Goal: Task Accomplishment & Management: Complete application form

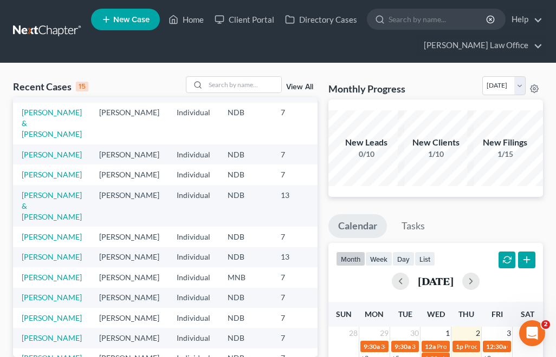
scroll to position [108, 0]
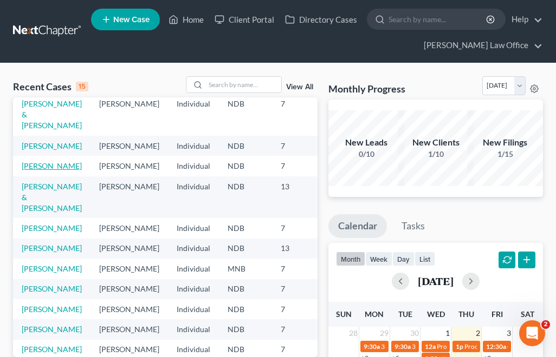
click at [35, 171] on link "[PERSON_NAME]" at bounding box center [52, 165] width 60 height 9
select select "6"
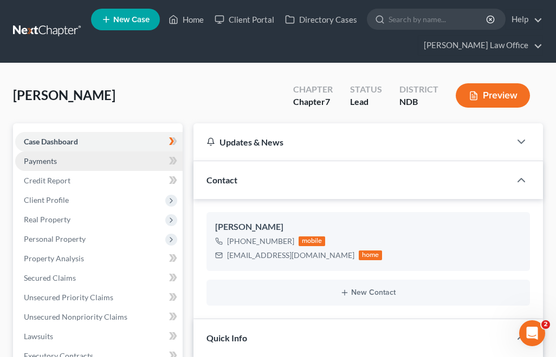
click at [57, 164] on link "Payments" at bounding box center [98, 161] width 167 height 19
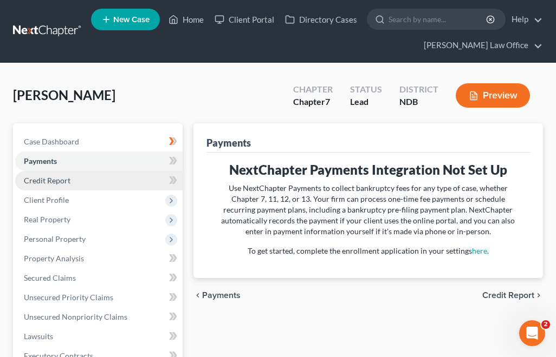
click at [58, 179] on span "Credit Report" at bounding box center [47, 180] width 47 height 9
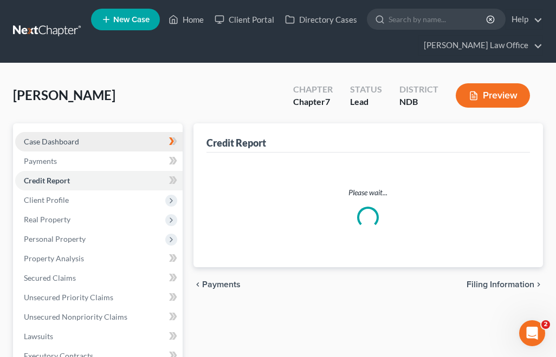
click at [77, 145] on span "Case Dashboard" at bounding box center [51, 141] width 55 height 9
select select "6"
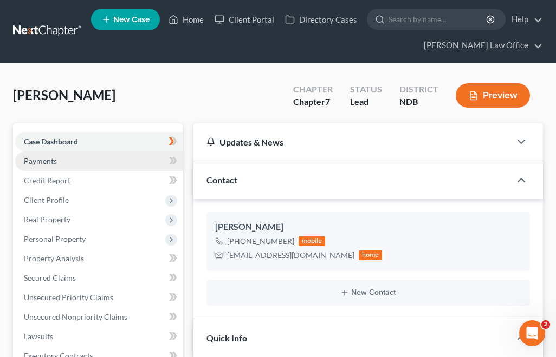
click at [83, 163] on link "Payments" at bounding box center [98, 161] width 167 height 19
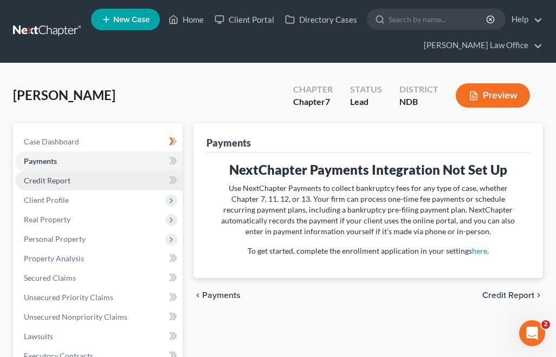
click at [85, 181] on link "Credit Report" at bounding box center [98, 180] width 167 height 19
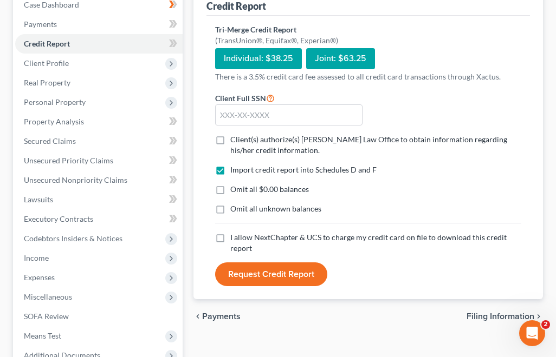
scroll to position [140, 0]
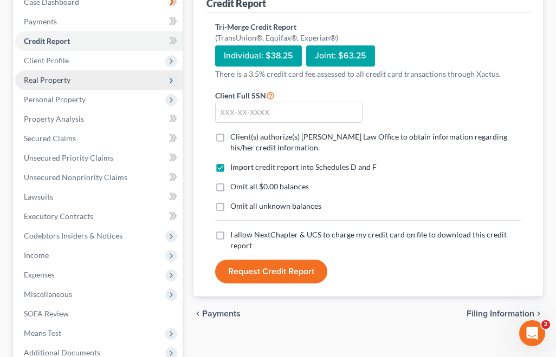
click at [107, 71] on span "Real Property" at bounding box center [98, 79] width 167 height 19
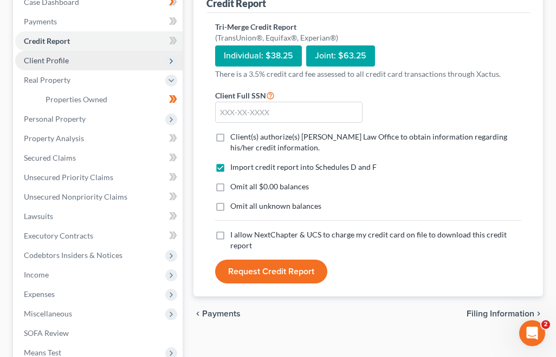
click at [105, 66] on span "Client Profile" at bounding box center [98, 60] width 167 height 19
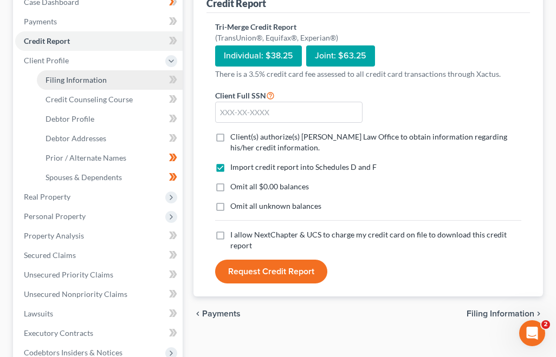
click at [130, 82] on link "Filing Information" at bounding box center [110, 79] width 146 height 19
select select "1"
select select "0"
select select "29"
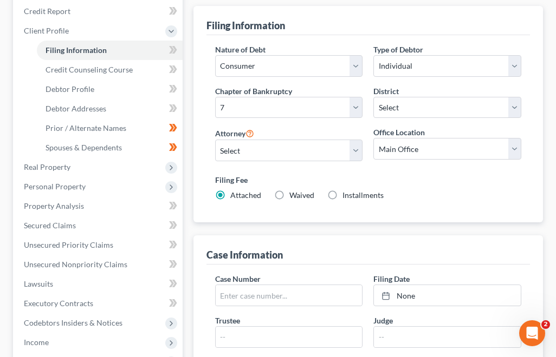
scroll to position [165, 0]
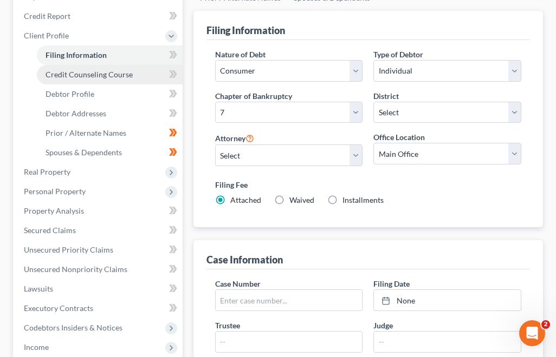
click at [76, 66] on link "Credit Counseling Course" at bounding box center [110, 74] width 146 height 19
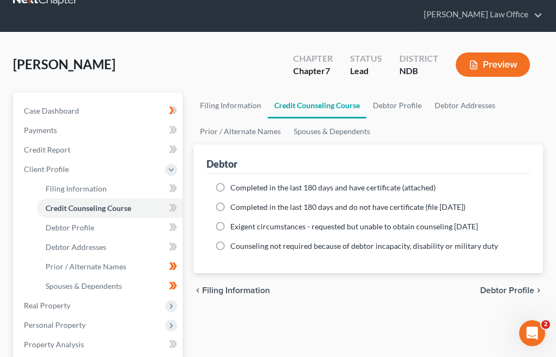
scroll to position [36, 0]
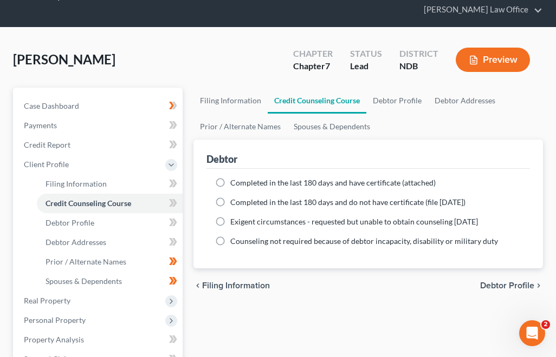
click at [230, 183] on label "Completed in the last 180 days and have certificate (attached)" at bounding box center [332, 183] width 205 height 11
click at [235, 183] on input "Completed in the last 180 days and have certificate (attached)" at bounding box center [238, 181] width 7 height 7
radio input "true"
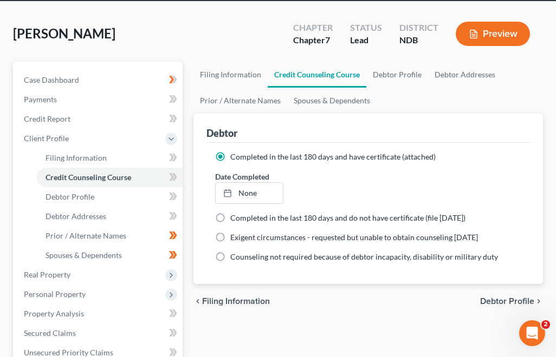
scroll to position [68, 0]
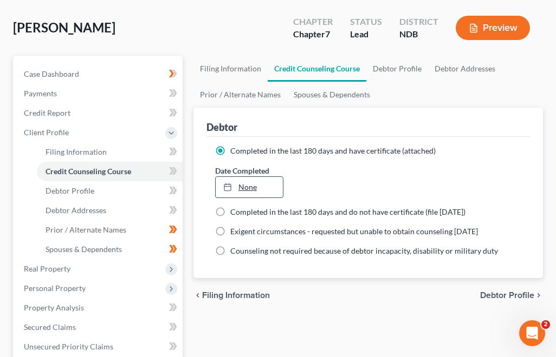
type input "[DATE]"
click at [256, 191] on link "None" at bounding box center [249, 187] width 67 height 21
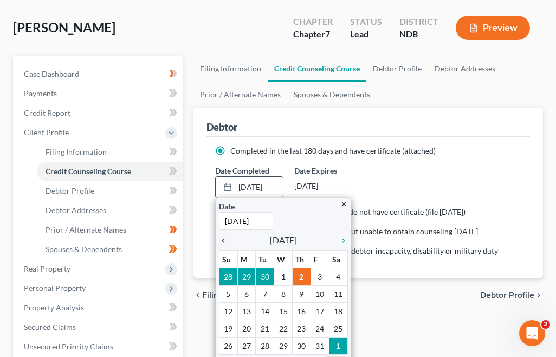
click at [227, 239] on icon "chevron_left" at bounding box center [226, 241] width 14 height 9
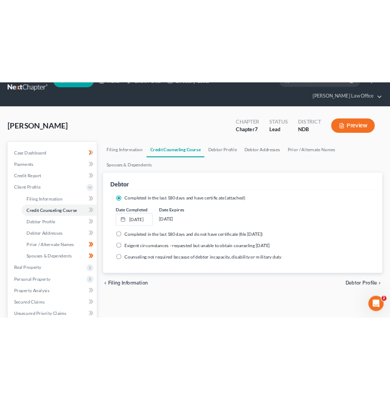
scroll to position [0, 0]
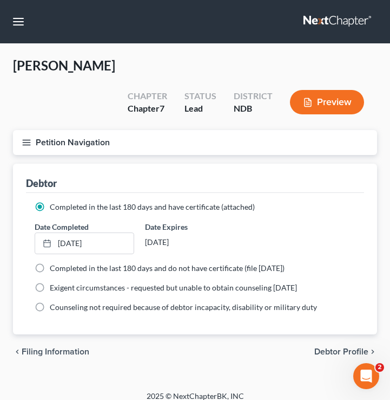
click at [25, 138] on icon "button" at bounding box center [27, 143] width 10 height 10
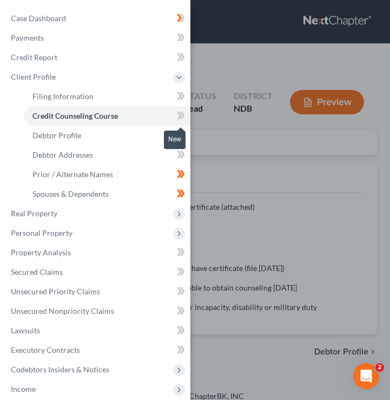
click at [178, 118] on icon at bounding box center [181, 116] width 8 height 14
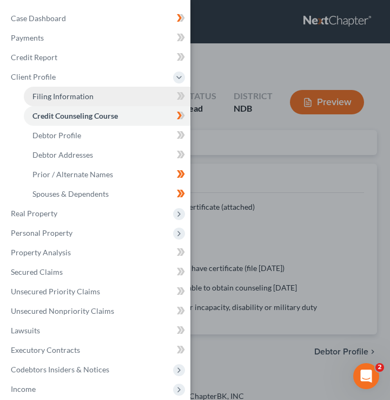
click at [106, 94] on link "Filing Information" at bounding box center [107, 96] width 167 height 19
select select "1"
select select "0"
select select "60"
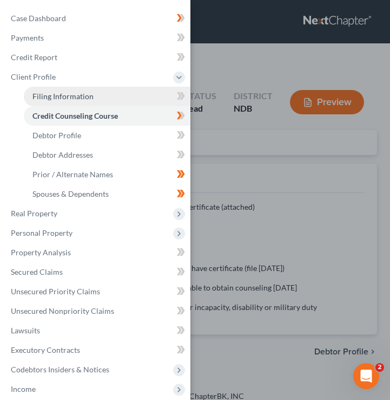
select select "0"
select select "29"
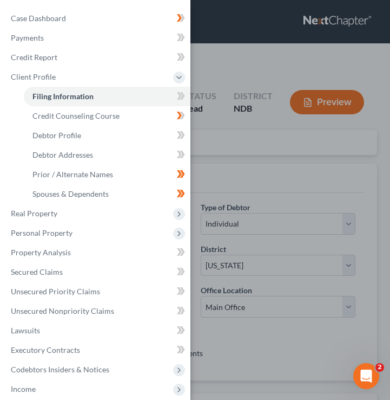
click at [237, 131] on div "Case Dashboard Payments Invoices Payments Payments Credit Report Client Profile" at bounding box center [195, 200] width 390 height 400
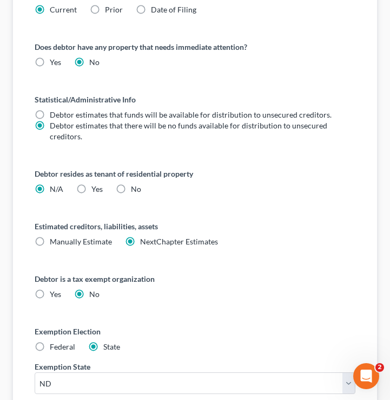
scroll to position [647, 0]
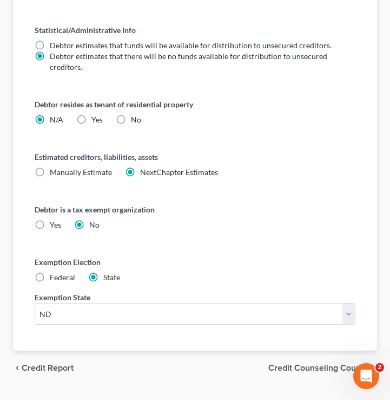
click at [92, 114] on label "Yes Yes" at bounding box center [97, 119] width 11 height 11
click at [96, 114] on input "Yes Yes" at bounding box center [99, 117] width 7 height 7
radio input "true"
radio input "false"
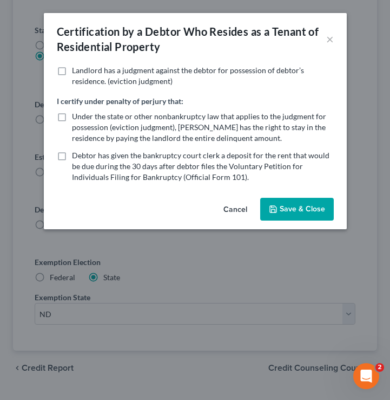
click at [72, 70] on label "Landlord has a judgment against the debtor for possession of debtor’s residence…" at bounding box center [203, 76] width 262 height 22
click at [76, 70] on input "Landlord has a judgment against the debtor for possession of debtor’s residence…" at bounding box center [79, 68] width 7 height 7
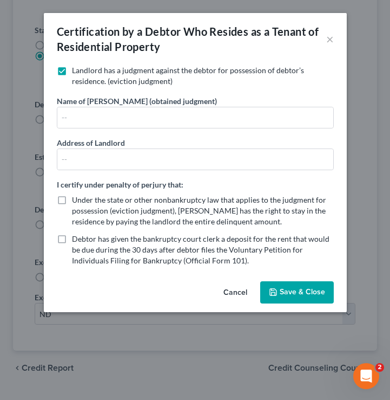
click at [72, 74] on label "Landlord has a judgment against the debtor for possession of debtor’s residence…" at bounding box center [203, 76] width 262 height 22
click at [76, 72] on input "Landlord has a judgment against the debtor for possession of debtor’s residence…" at bounding box center [79, 68] width 7 height 7
checkbox input "false"
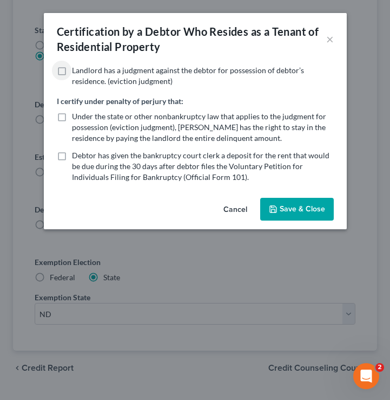
click at [72, 122] on label "Under the state or other nonbankruptcy law that applies to the judgment for pos…" at bounding box center [203, 127] width 262 height 32
click at [76, 118] on input "Under the state or other nonbankruptcy law that applies to the judgment for pos…" at bounding box center [79, 114] width 7 height 7
checkbox input "true"
click at [72, 157] on label "Debtor has given the bankruptcy court clerk a deposit for the rent that would b…" at bounding box center [203, 166] width 262 height 32
click at [76, 157] on input "Debtor has given the bankruptcy court clerk a deposit for the rent that would b…" at bounding box center [79, 153] width 7 height 7
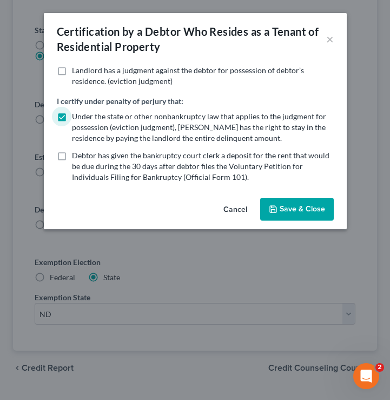
checkbox input "true"
click at [281, 214] on button "Save & Close" at bounding box center [298, 209] width 74 height 23
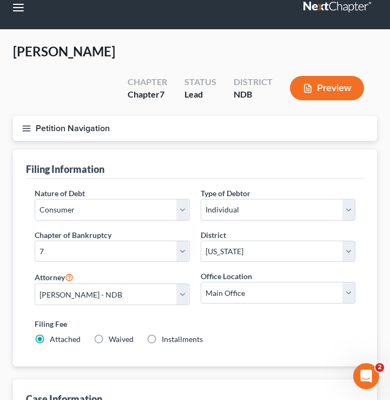
scroll to position [0, 0]
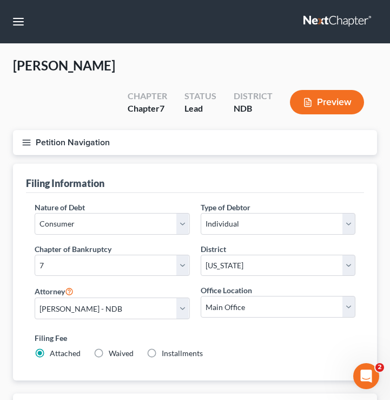
click at [24, 140] on line "button" at bounding box center [27, 140] width 8 height 0
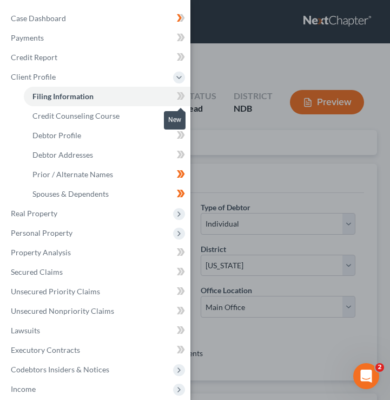
click at [180, 92] on icon at bounding box center [182, 96] width 5 height 8
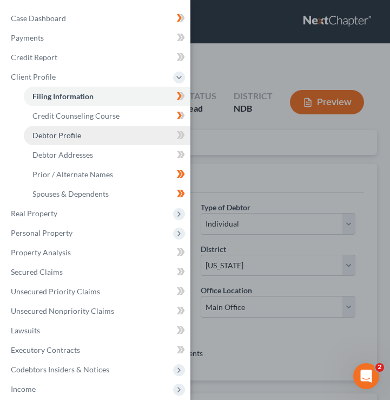
click at [84, 139] on link "Debtor Profile" at bounding box center [107, 135] width 167 height 19
select select "3"
select select "1"
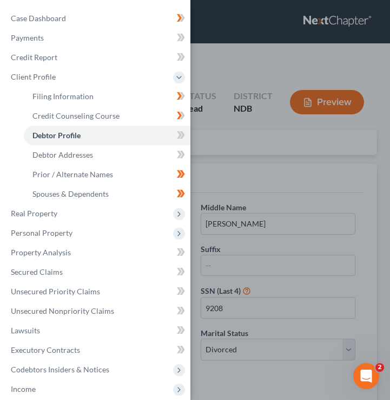
click at [285, 129] on div "Case Dashboard Payments Invoices Payments Payments Credit Report Client Profile" at bounding box center [195, 200] width 390 height 400
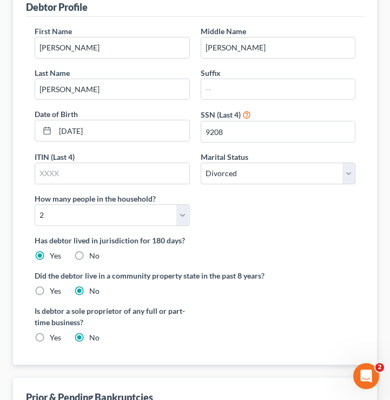
scroll to position [280, 0]
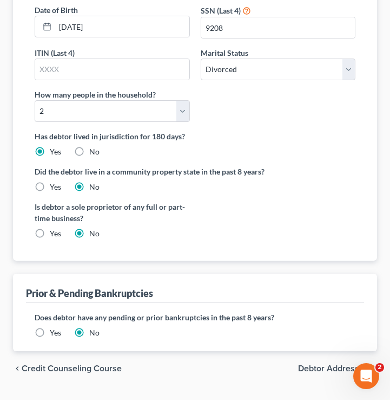
click at [50, 327] on label "Yes" at bounding box center [55, 332] width 11 height 11
click at [54, 327] on input "Yes" at bounding box center [57, 330] width 7 height 7
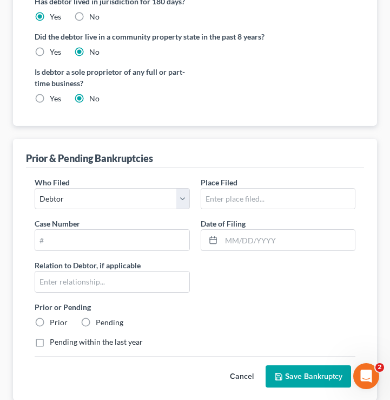
scroll to position [458, 0]
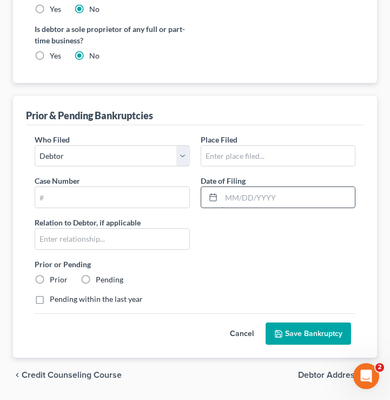
click at [233, 187] on input "text" at bounding box center [289, 197] width 134 height 21
click at [50, 274] on label "Prior" at bounding box center [59, 279] width 18 height 11
click at [54, 274] on input "Prior" at bounding box center [57, 277] width 7 height 7
radio input "true"
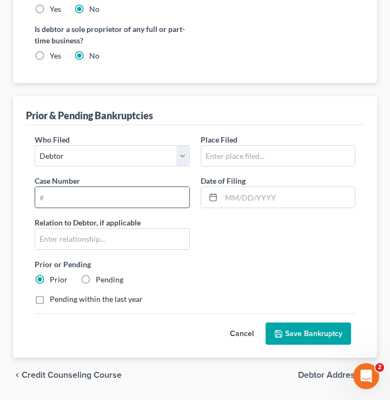
click at [67, 187] on input "text" at bounding box center [112, 197] width 154 height 21
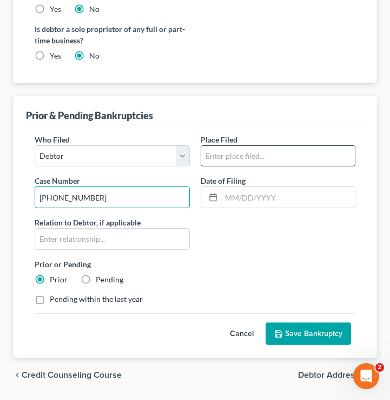
type input "[PHONE_NUMBER]"
click at [254, 146] on input "text" at bounding box center [278, 156] width 154 height 21
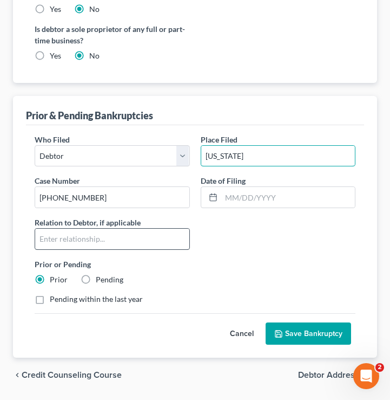
type input "[US_STATE]"
click at [92, 229] on input "text" at bounding box center [112, 239] width 154 height 21
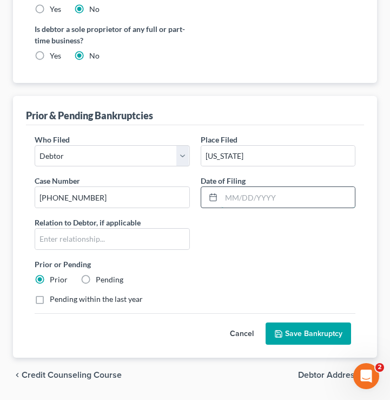
click at [248, 187] on input "text" at bounding box center [289, 197] width 134 height 21
click at [289, 322] on button "Save Bankruptcy" at bounding box center [309, 333] width 86 height 23
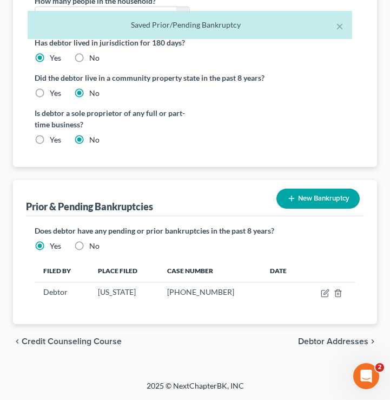
scroll to position [347, 0]
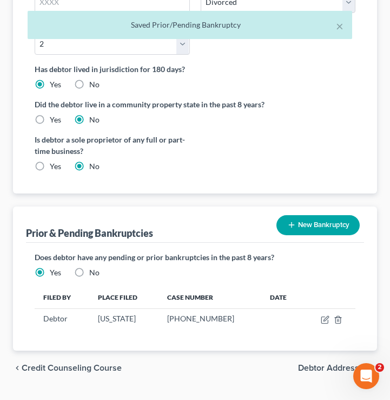
click at [323, 357] on span "Debtor Addresses" at bounding box center [333, 367] width 70 height 9
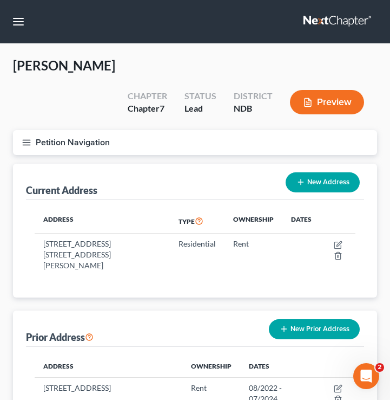
scroll to position [100, 0]
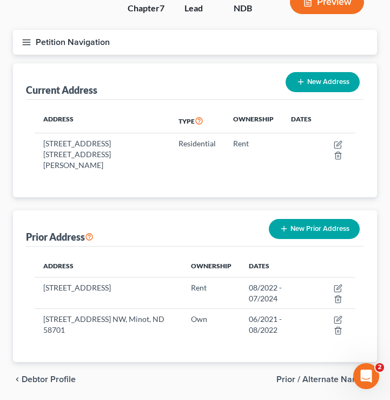
click at [319, 357] on span "Prior / Alternate Names" at bounding box center [323, 379] width 92 height 9
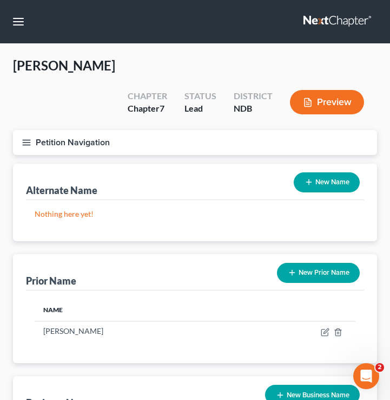
click at [23, 138] on icon "button" at bounding box center [27, 143] width 10 height 10
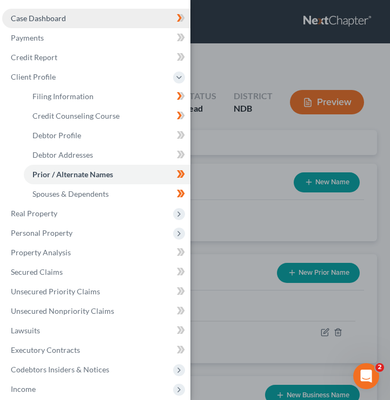
click at [53, 22] on span "Case Dashboard" at bounding box center [38, 18] width 55 height 9
select select "6"
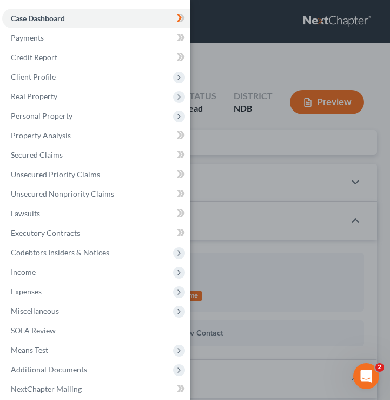
click at [219, 140] on div "Case Dashboard Payments Invoices Payments Payments Credit Report Client Profile" at bounding box center [195, 200] width 390 height 400
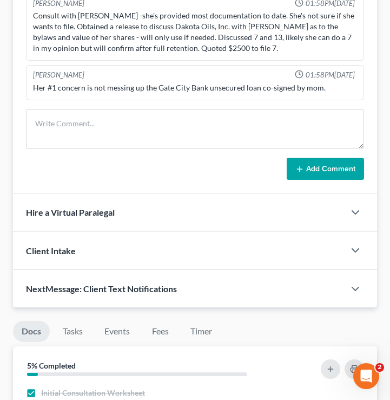
scroll to position [1008, 0]
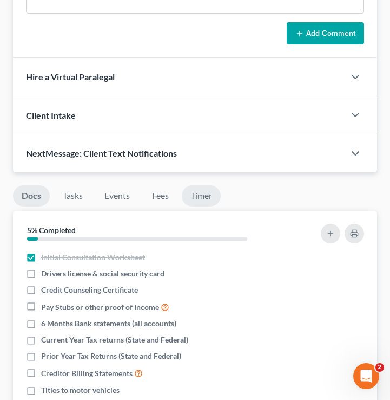
click at [199, 172] on div "Docs Tasks Events Fees Timer 5% Completed Nothing here yet! Initial Consultatio…" at bounding box center [195, 369] width 375 height 395
click at [199, 185] on link "Timer" at bounding box center [201, 195] width 39 height 21
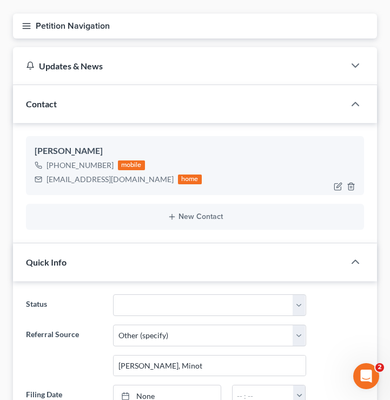
scroll to position [0, 0]
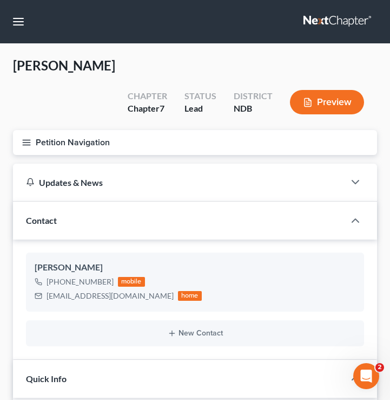
click at [27, 138] on icon "button" at bounding box center [27, 143] width 10 height 10
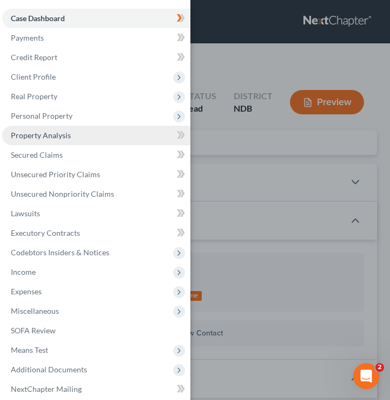
click at [63, 132] on span "Property Analysis" at bounding box center [41, 135] width 60 height 9
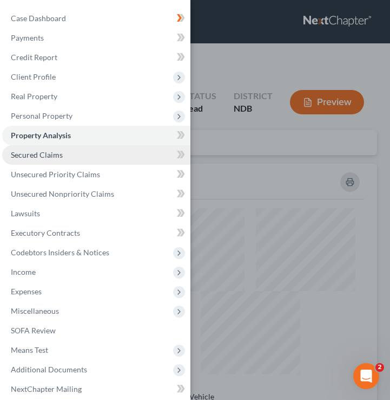
scroll to position [264, 364]
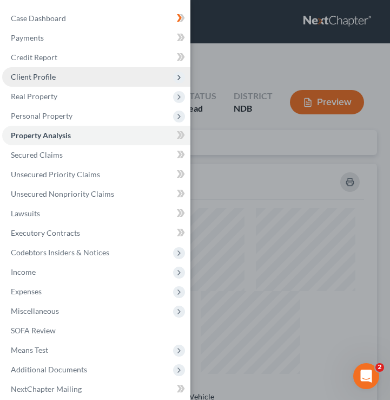
click at [148, 80] on span "Client Profile" at bounding box center [96, 76] width 188 height 19
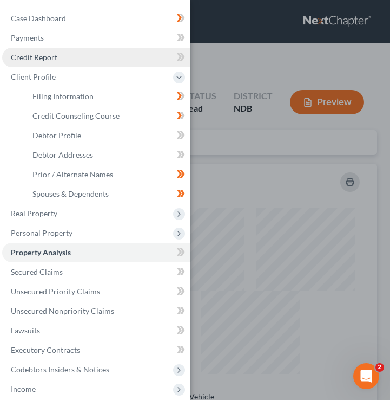
click at [159, 58] on link "Credit Report" at bounding box center [96, 57] width 188 height 19
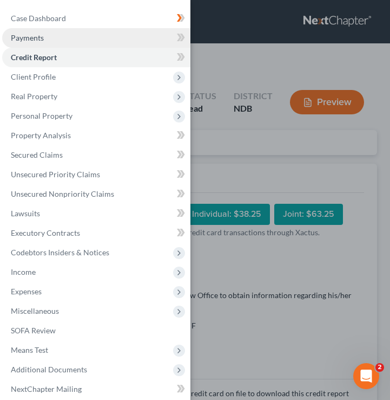
click at [161, 41] on link "Payments" at bounding box center [96, 37] width 188 height 19
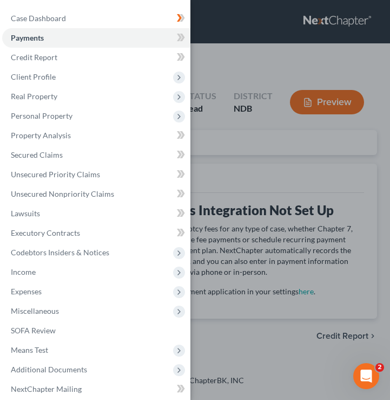
click at [259, 89] on div "Case Dashboard Payments Invoices Payments Payments Credit Report Client Profile" at bounding box center [195, 200] width 390 height 400
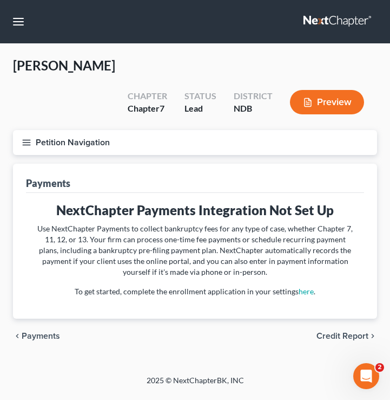
click at [21, 130] on button "Petition Navigation" at bounding box center [195, 142] width 364 height 25
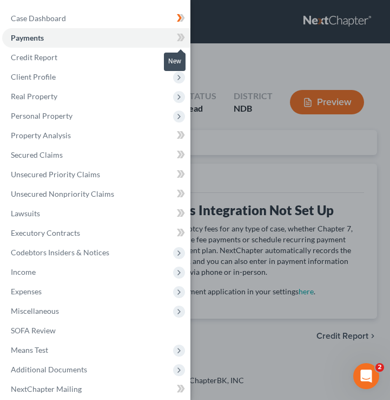
click at [178, 36] on icon at bounding box center [181, 38] width 8 height 14
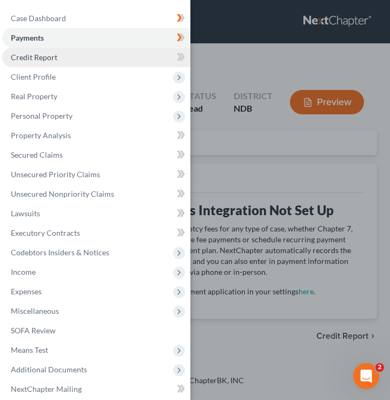
click at [155, 54] on link "Credit Report" at bounding box center [96, 57] width 188 height 19
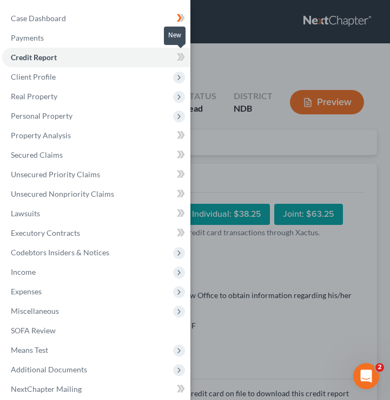
click at [179, 58] on icon at bounding box center [179, 57] width 5 height 8
click at [232, 146] on div "Case Dashboard Payments Invoices Payments Payments Credit Report Client Profile" at bounding box center [195, 200] width 390 height 400
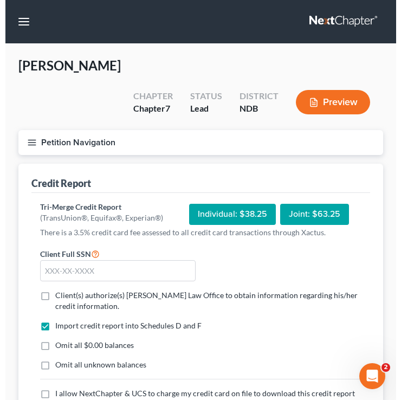
scroll to position [94, 0]
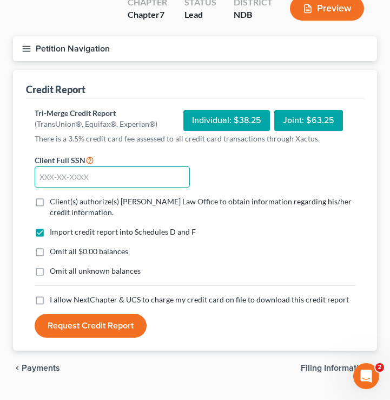
click at [142, 166] on input "text" at bounding box center [112, 177] width 155 height 22
click at [103, 166] on input "text" at bounding box center [112, 177] width 155 height 22
type input "501-98-9208"
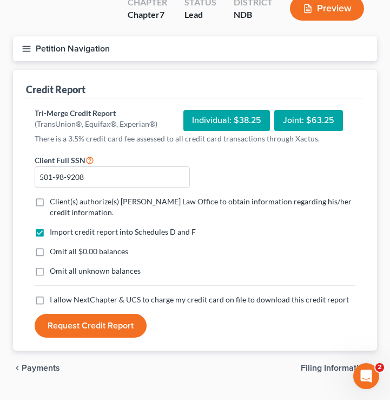
click at [50, 226] on label "Import credit report into Schedules D and F" at bounding box center [123, 231] width 146 height 11
click at [54, 226] on input "Import credit report into Schedules D and F" at bounding box center [57, 229] width 7 height 7
checkbox input "false"
click at [50, 196] on label "Client(s) authorize(s) [PERSON_NAME] Law Office to obtain information regarding…" at bounding box center [203, 207] width 306 height 22
click at [54, 196] on input "Client(s) authorize(s) [PERSON_NAME] Law Office to obtain information regarding…" at bounding box center [57, 199] width 7 height 7
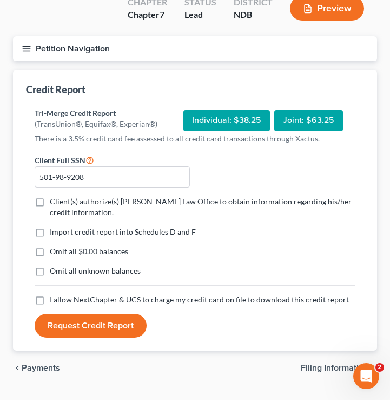
checkbox input "true"
click at [50, 226] on label "Import credit report into Schedules D and F" at bounding box center [123, 231] width 146 height 11
click at [54, 226] on input "Import credit report into Schedules D and F" at bounding box center [57, 229] width 7 height 7
checkbox input "true"
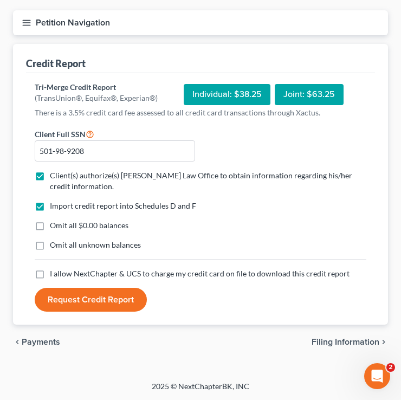
click at [50, 225] on label "Omit all $0.00 balances" at bounding box center [89, 225] width 79 height 11
click at [54, 225] on input "Omit all $0.00 balances" at bounding box center [57, 223] width 7 height 7
checkbox input "true"
click at [50, 245] on label "Omit all unknown balances" at bounding box center [95, 244] width 91 height 11
click at [54, 245] on input "Omit all unknown balances" at bounding box center [57, 242] width 7 height 7
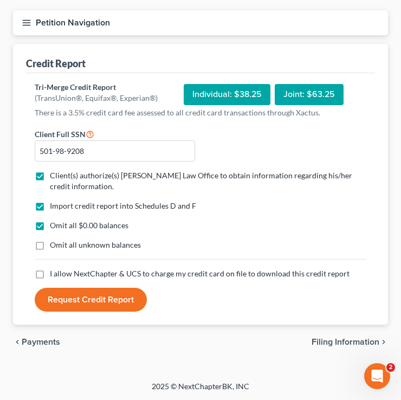
checkbox input "true"
click at [50, 276] on label "I allow NextChapter & UCS to charge my credit card on file to download this cre…" at bounding box center [199, 273] width 299 height 11
click at [54, 275] on input "I allow NextChapter & UCS to charge my credit card on file to download this cre…" at bounding box center [57, 271] width 7 height 7
checkbox input "true"
click at [50, 247] on label "Omit all unknown balances" at bounding box center [95, 244] width 91 height 11
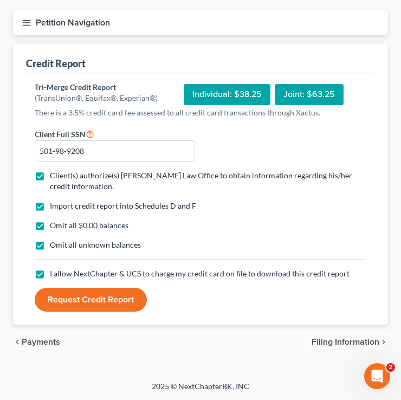
click at [54, 246] on input "Omit all unknown balances" at bounding box center [57, 242] width 7 height 7
checkbox input "false"
click at [61, 299] on button "Request Credit Report" at bounding box center [91, 300] width 112 height 24
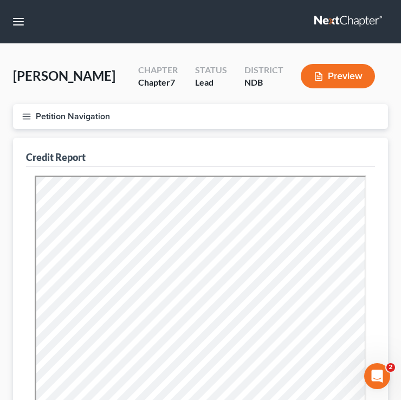
scroll to position [0, 0]
click at [24, 114] on icon "button" at bounding box center [27, 117] width 10 height 10
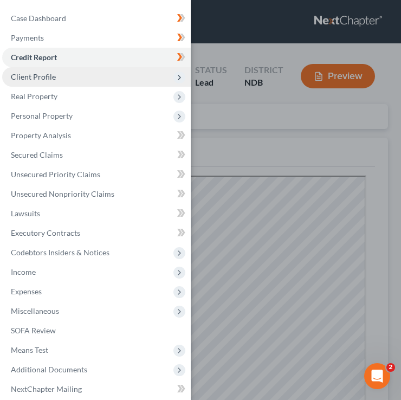
click at [135, 81] on span "Client Profile" at bounding box center [96, 76] width 188 height 19
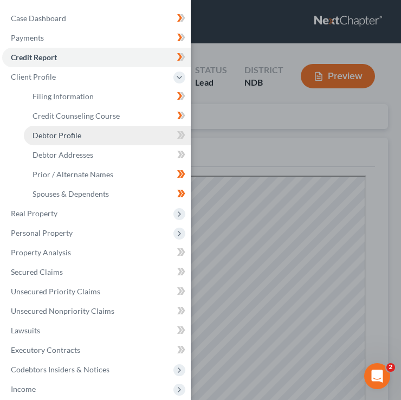
click at [154, 136] on link "Debtor Profile" at bounding box center [107, 135] width 167 height 19
select select "3"
select select "1"
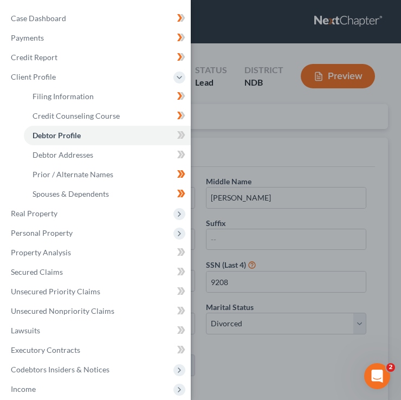
radio input "true"
click at [252, 148] on div "Case Dashboard Payments Invoices Payments Payments Credit Report Client Profile" at bounding box center [200, 200] width 401 height 400
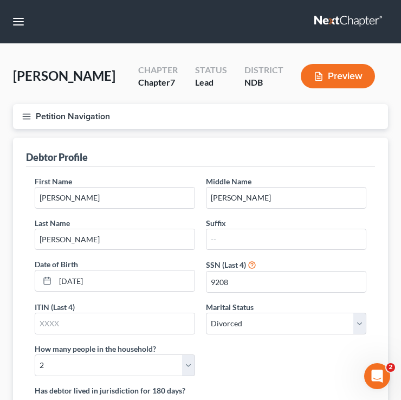
click at [34, 114] on button "Petition Navigation" at bounding box center [200, 116] width 375 height 25
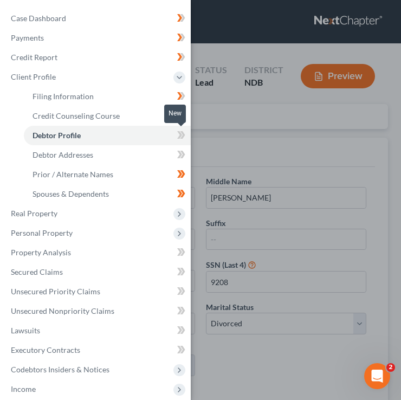
click at [179, 135] on icon at bounding box center [181, 135] width 8 height 14
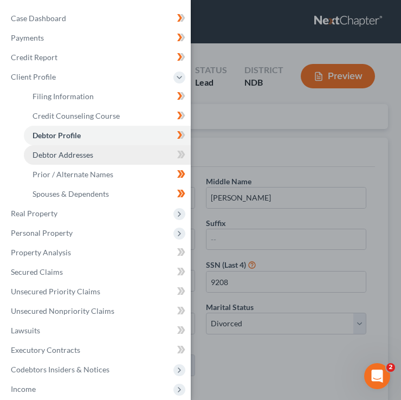
click at [149, 159] on link "Debtor Addresses" at bounding box center [107, 154] width 167 height 19
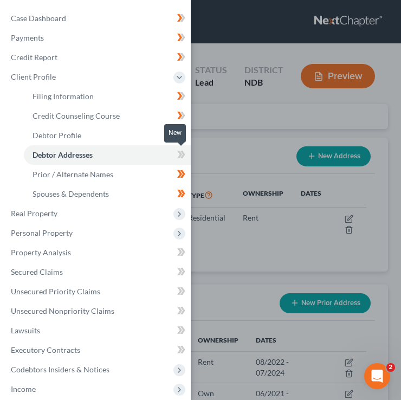
click at [178, 154] on icon at bounding box center [181, 155] width 8 height 14
click at [226, 140] on div "Case Dashboard Payments Invoices Payments Payments Credit Report Client Profile" at bounding box center [200, 200] width 401 height 400
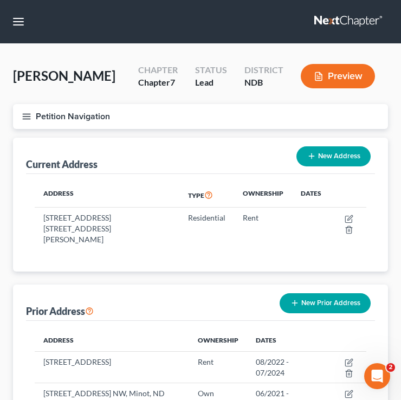
scroll to position [79, 0]
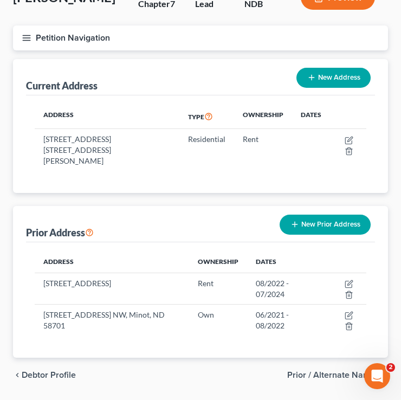
click at [22, 43] on button "Petition Navigation" at bounding box center [200, 37] width 375 height 25
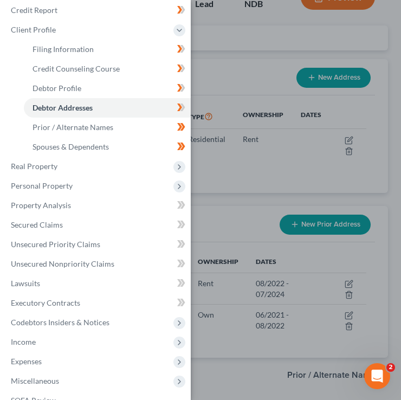
scroll to position [48, 0]
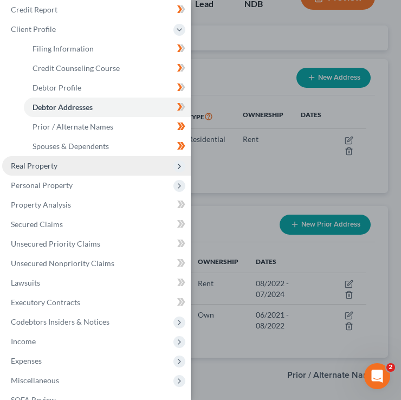
click at [86, 162] on span "Real Property" at bounding box center [96, 165] width 188 height 19
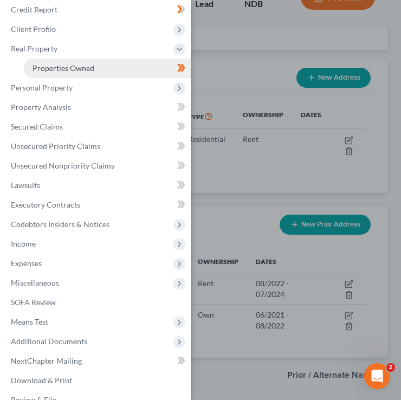
click at [85, 67] on span "Properties Owned" at bounding box center [63, 67] width 62 height 9
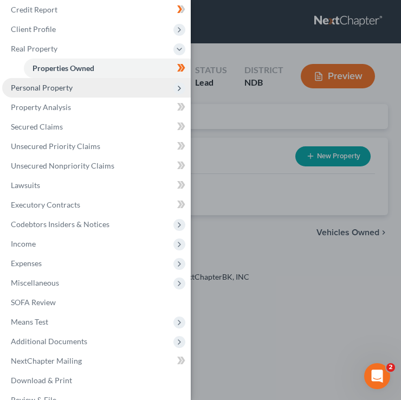
click at [71, 88] on span "Personal Property" at bounding box center [96, 87] width 188 height 19
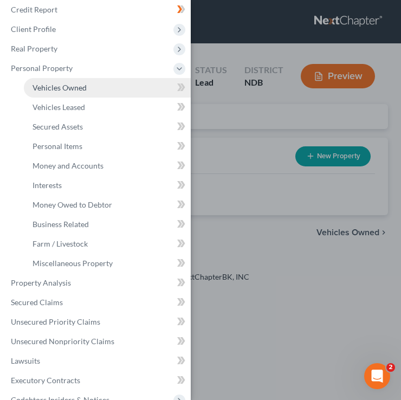
click at [79, 93] on link "Vehicles Owned" at bounding box center [107, 87] width 167 height 19
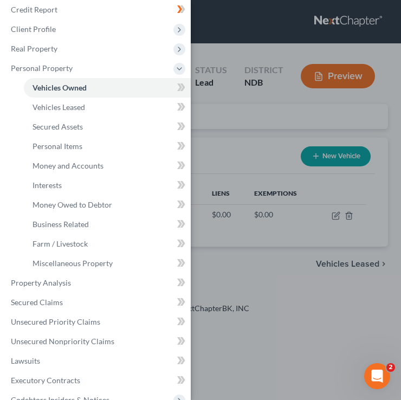
click at [205, 148] on div "Case Dashboard Payments Invoices Payments Payments Credit Report Client Profile" at bounding box center [200, 200] width 401 height 400
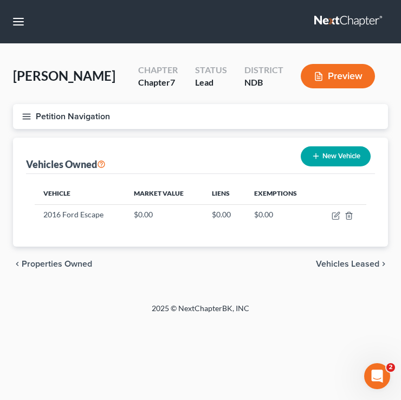
click at [36, 115] on button "Petition Navigation" at bounding box center [200, 116] width 375 height 25
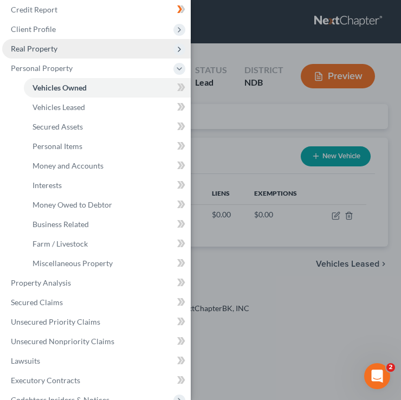
click at [79, 50] on span "Real Property" at bounding box center [96, 48] width 188 height 19
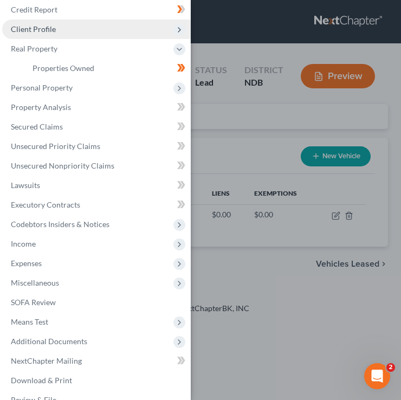
click at [90, 30] on span "Client Profile" at bounding box center [96, 28] width 188 height 19
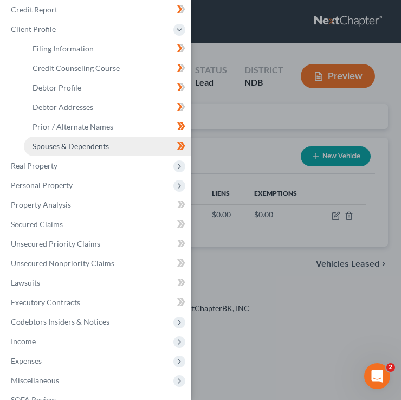
click at [110, 145] on link "Spouses & Dependents" at bounding box center [107, 145] width 167 height 19
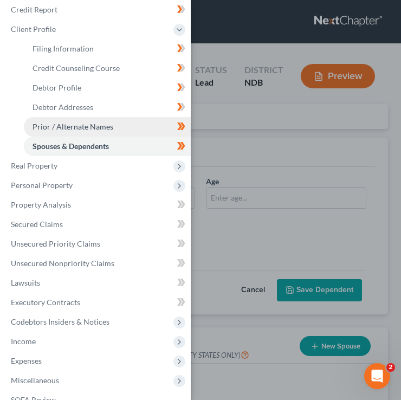
click at [103, 126] on span "Prior / Alternate Names" at bounding box center [72, 126] width 81 height 9
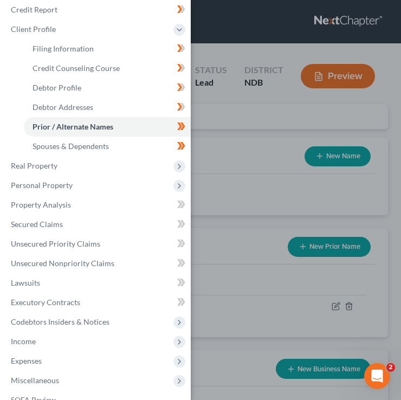
click at [212, 139] on div "Case Dashboard Payments Invoices Payments Payments Credit Report Client Profile" at bounding box center [200, 200] width 401 height 400
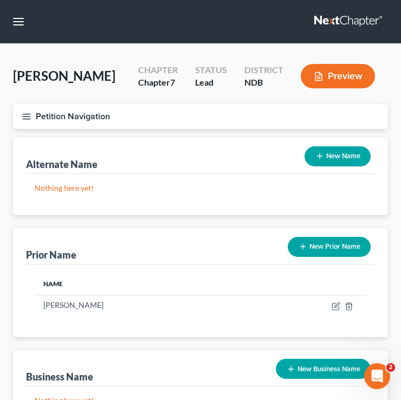
click at [27, 119] on icon "button" at bounding box center [27, 117] width 10 height 10
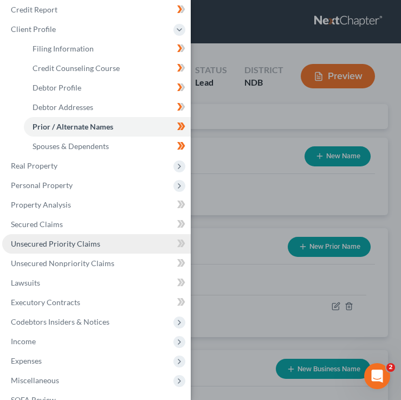
click at [92, 248] on span "Unsecured Priority Claims" at bounding box center [55, 243] width 89 height 9
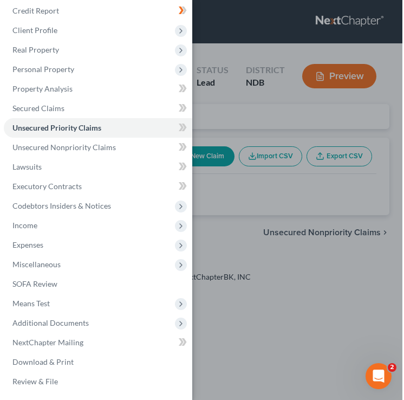
scroll to position [47, 0]
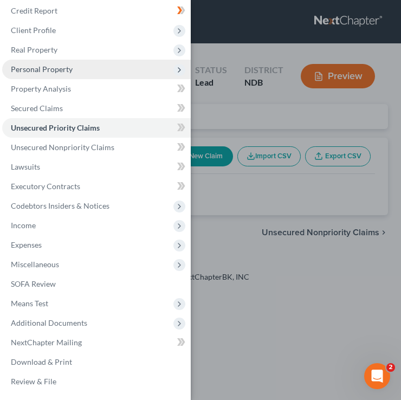
click at [95, 61] on span "Personal Property" at bounding box center [96, 69] width 188 height 19
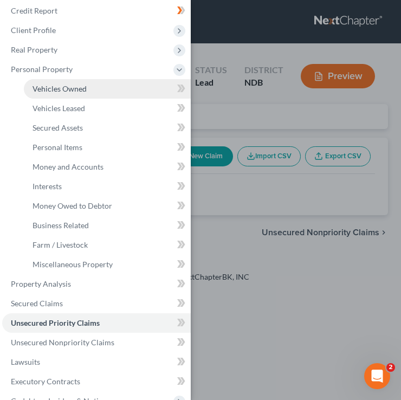
click at [94, 88] on link "Vehicles Owned" at bounding box center [107, 88] width 167 height 19
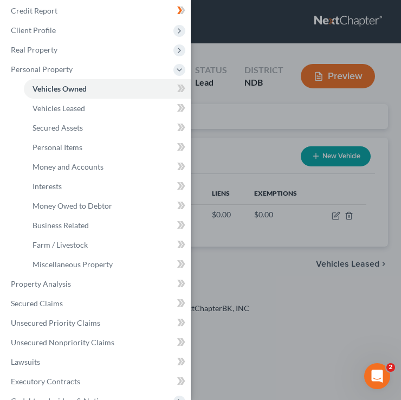
click at [258, 98] on div "Case Dashboard Payments Invoices Payments Payments Credit Report Client Profile" at bounding box center [200, 200] width 401 height 400
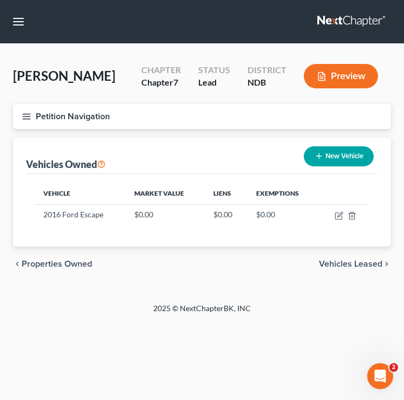
click at [27, 119] on icon "button" at bounding box center [27, 117] width 10 height 10
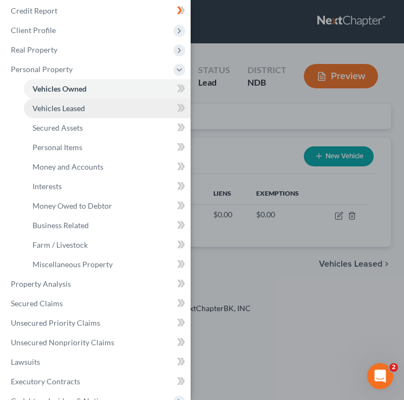
click at [135, 109] on link "Vehicles Leased" at bounding box center [107, 108] width 167 height 19
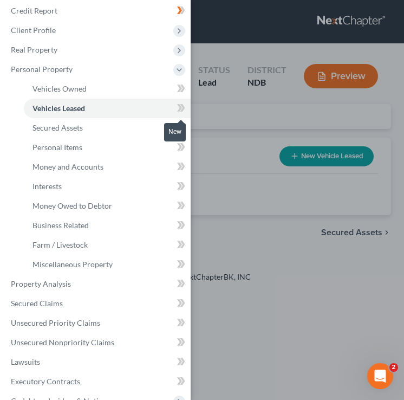
click at [179, 109] on icon at bounding box center [179, 108] width 5 height 8
click at [180, 109] on icon at bounding box center [179, 108] width 5 height 8
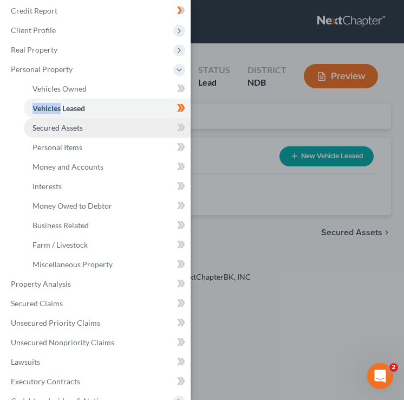
click at [69, 129] on span "Secured Assets" at bounding box center [57, 127] width 50 height 9
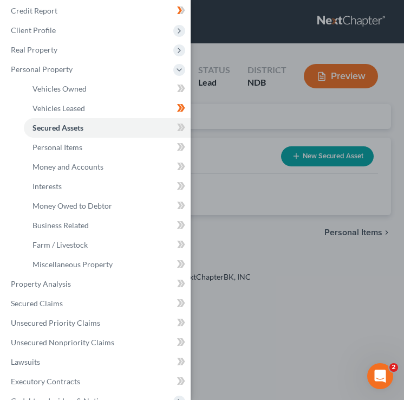
click at [223, 113] on div "Case Dashboard Payments Invoices Payments Payments Credit Report Client Profile" at bounding box center [202, 200] width 404 height 400
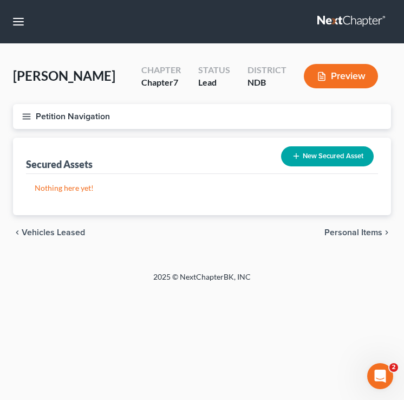
click at [23, 114] on icon "button" at bounding box center [27, 117] width 10 height 10
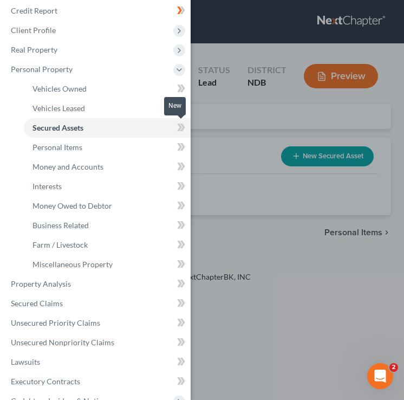
click at [177, 128] on icon at bounding box center [181, 128] width 8 height 14
click at [180, 127] on icon at bounding box center [179, 127] width 5 height 8
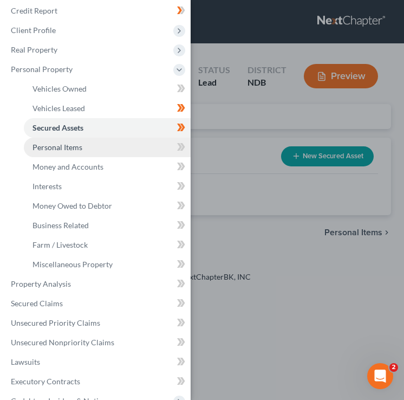
click at [101, 144] on link "Personal Items" at bounding box center [107, 147] width 167 height 19
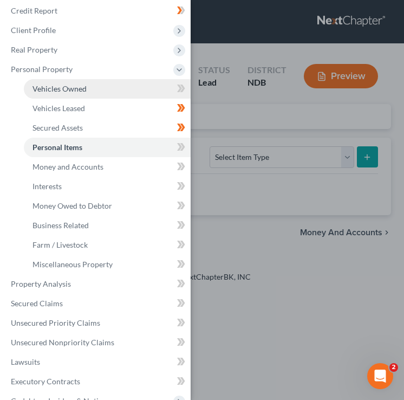
click at [93, 84] on link "Vehicles Owned" at bounding box center [107, 88] width 167 height 19
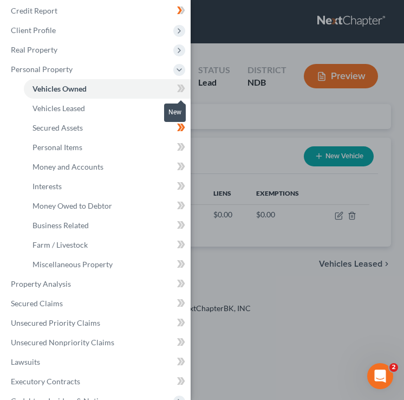
click at [178, 88] on icon at bounding box center [181, 89] width 8 height 14
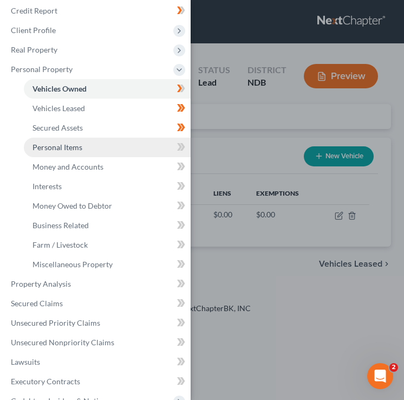
click at [136, 145] on link "Personal Items" at bounding box center [107, 147] width 167 height 19
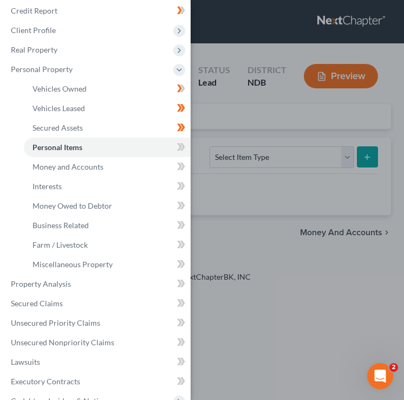
click at [213, 133] on div "Case Dashboard Payments Invoices Payments Payments Credit Report Client Profile" at bounding box center [202, 200] width 404 height 400
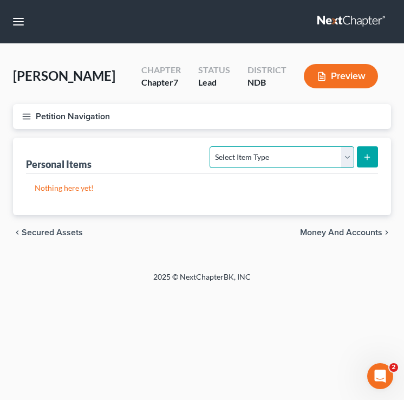
click at [263, 165] on select "Select Item Type Clothing (A/B: 11) Collectibles Of Value (A/B: 8) Electronics …" at bounding box center [282, 157] width 144 height 22
click at [262, 166] on select "Select Item Type Clothing (A/B: 11) Collectibles Of Value (A/B: 8) Electronics …" at bounding box center [282, 157] width 144 height 22
click at [212, 146] on select "Select Item Type Clothing (A/B: 11) Collectibles Of Value (A/B: 8) Electronics …" at bounding box center [282, 157] width 144 height 22
click at [251, 158] on select "Select Item Type Clothing (A/B: 11) Collectibles Of Value (A/B: 8) Electronics …" at bounding box center [282, 157] width 144 height 22
click at [212, 146] on select "Select Item Type Clothing (A/B: 11) Collectibles Of Value (A/B: 8) Electronics …" at bounding box center [282, 157] width 144 height 22
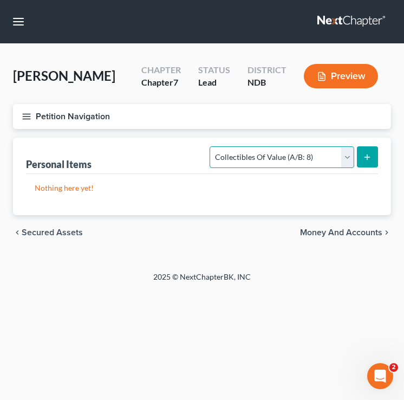
click at [256, 162] on select "Select Item Type Clothing (A/B: 11) Collectibles Of Value (A/B: 8) Electronics …" at bounding box center [282, 157] width 144 height 22
select select "clothing"
click at [212, 146] on select "Select Item Type Clothing (A/B: 11) Collectibles Of Value (A/B: 8) Electronics …" at bounding box center [282, 157] width 144 height 22
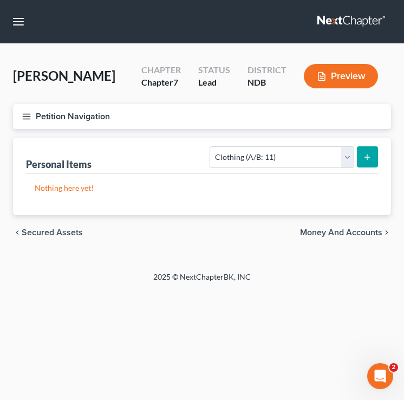
click at [366, 153] on icon "submit" at bounding box center [367, 157] width 9 height 9
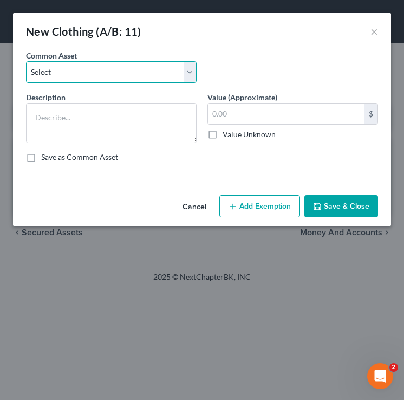
click at [101, 76] on select "Select Clothing and wearing apparel Normal amount of clothing & other wearing a…" at bounding box center [111, 72] width 171 height 22
select select "0"
click at [26, 61] on select "Select Clothing and wearing apparel Normal amount of clothing & other wearing a…" at bounding box center [111, 72] width 171 height 22
type textarea "Clothing and wearing apparel"
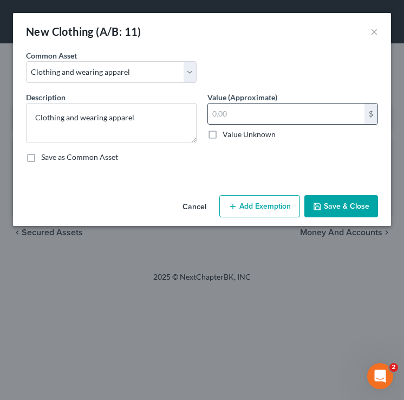
click at [268, 107] on input "text" at bounding box center [286, 113] width 157 height 21
click at [373, 31] on button "×" at bounding box center [374, 31] width 8 height 13
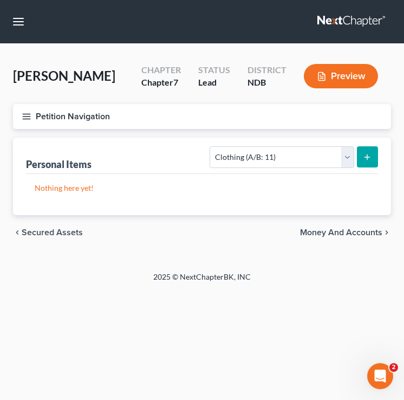
click at [29, 115] on icon "button" at bounding box center [27, 117] width 10 height 10
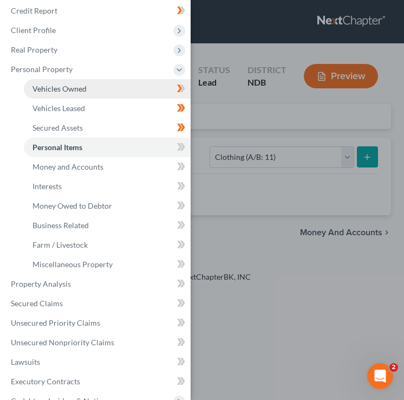
click at [72, 97] on link "Vehicles Owned" at bounding box center [107, 88] width 167 height 19
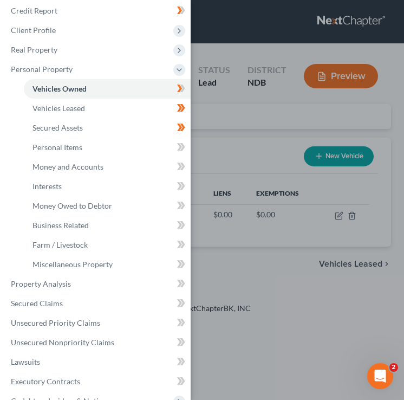
click at [258, 170] on div "Case Dashboard Payments Invoices Payments Payments Credit Report Client Profile" at bounding box center [202, 200] width 404 height 400
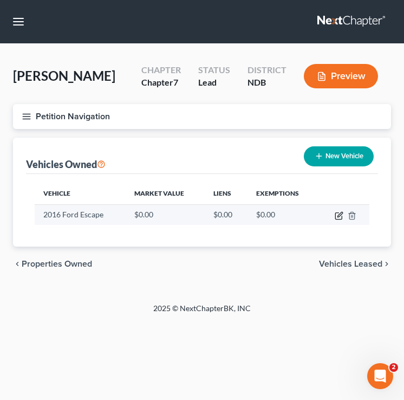
click at [340, 213] on icon "button" at bounding box center [339, 215] width 9 height 9
select select "0"
select select "10"
select select "2"
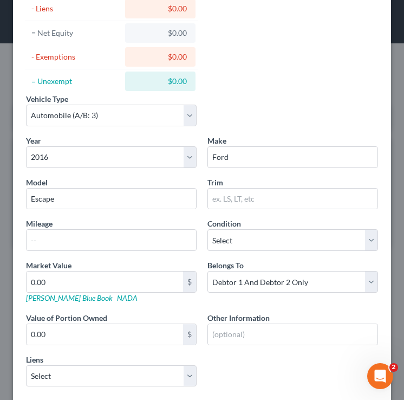
scroll to position [157, 0]
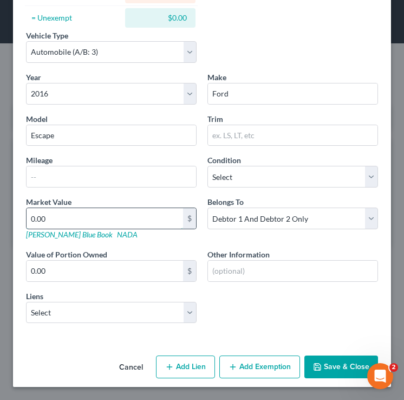
click at [73, 218] on input "0.00" at bounding box center [105, 218] width 157 height 21
click at [79, 327] on div "Year Select 2026 2025 2024 2023 2022 2021 2020 2019 2018 2017 2016 2015 2014 20…" at bounding box center [202, 201] width 363 height 261
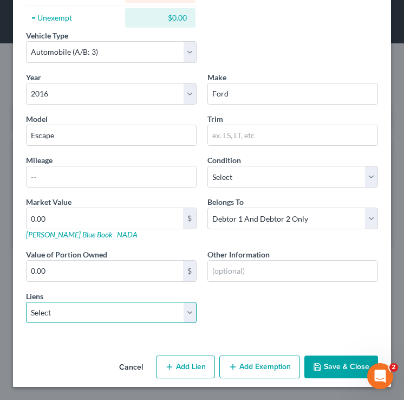
click at [77, 312] on select "Select Gate Cty - $8,894.00 Gate Cty - $2,411.00" at bounding box center [111, 313] width 171 height 22
select select "0"
click at [26, 302] on select "Select Gate Cty - $8,894.00 Gate Cty - $2,411.00" at bounding box center [111, 313] width 171 height 22
select select
select select "29"
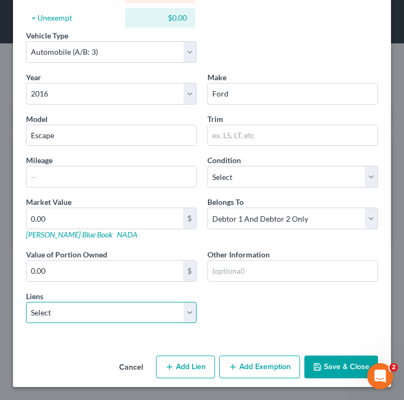
select select "0"
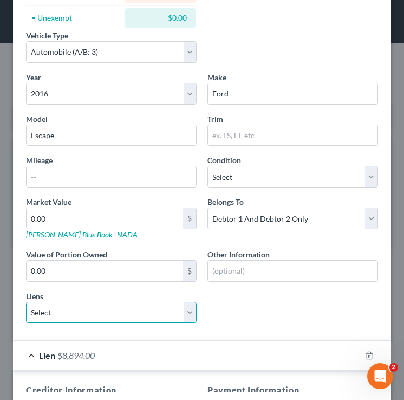
click at [75, 316] on select "Select Gate Cty - $2,411.00" at bounding box center [111, 313] width 171 height 22
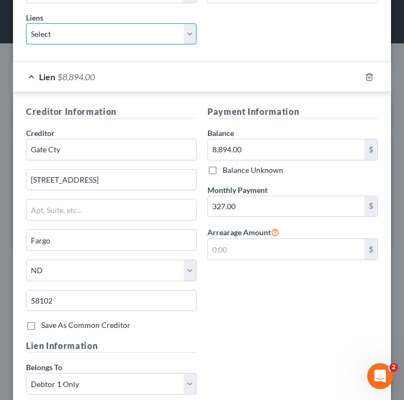
scroll to position [437, 0]
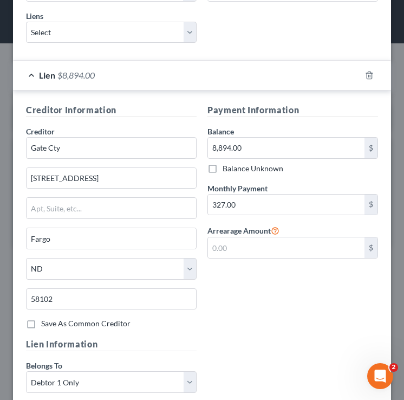
click at [161, 159] on div "Creditor * Gate Cty [GEOGRAPHIC_DATA] [US_STATE] AK AR AZ CA CO CT DE DC [GEOGR…" at bounding box center [111, 222] width 171 height 193
click at [142, 143] on input "Gate Cty" at bounding box center [111, 148] width 171 height 22
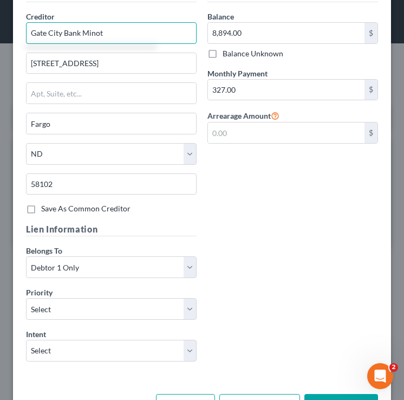
scroll to position [589, 0]
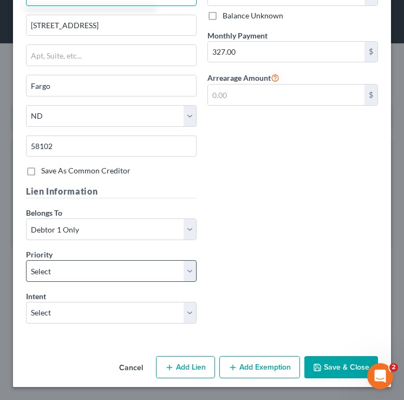
type input "Gate City Bank Minot"
click at [67, 272] on select "Select 1st 2nd 3rd 4th 5th 6th 7th 8th 9th 10th 11th 12th 13th 14th 15th 16th 1…" at bounding box center [111, 271] width 171 height 22
select select "0"
click at [26, 260] on select "Select 1st 2nd 3rd 4th 5th 6th 7th 8th 9th 10th 11th 12th 13th 14th 15th 16th 1…" at bounding box center [111, 271] width 171 height 22
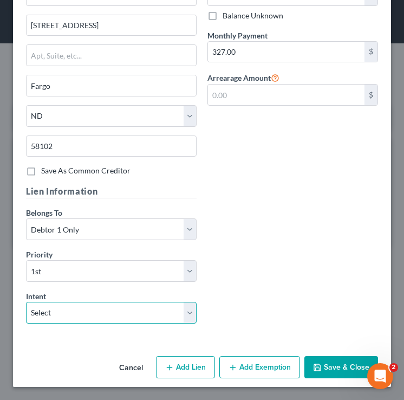
click at [61, 305] on select "Select Surrender Redeem Reaffirm Avoid Other" at bounding box center [111, 313] width 171 height 22
select select "2"
click at [26, 302] on select "Select Surrender Redeem Reaffirm Avoid Other" at bounding box center [111, 313] width 171 height 22
click at [328, 357] on button "Save & Close" at bounding box center [341, 367] width 74 height 23
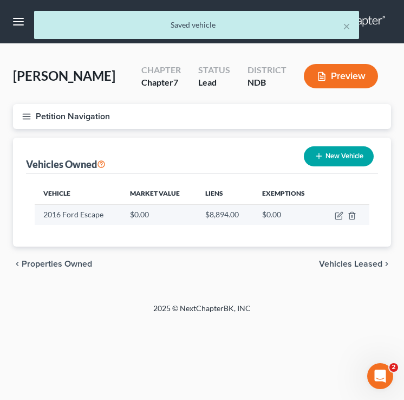
click at [83, 222] on td "2016 Ford Escape" at bounding box center [78, 214] width 87 height 21
click at [338, 216] on icon "button" at bounding box center [339, 215] width 9 height 9
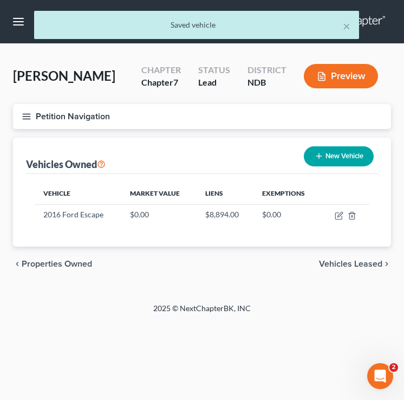
select select "0"
select select "10"
select select "2"
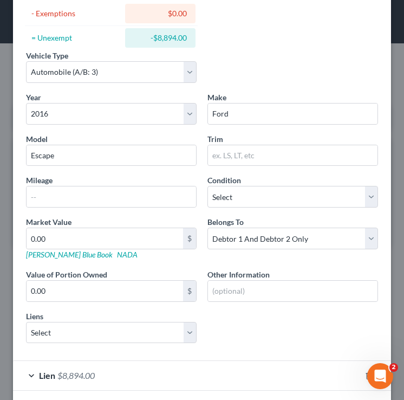
scroll to position [138, 0]
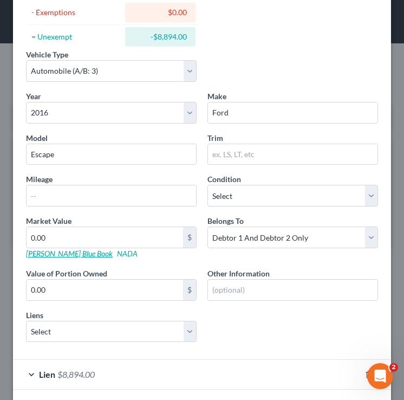
click at [51, 255] on link "[PERSON_NAME] Blue Book" at bounding box center [69, 253] width 87 height 9
click at [64, 191] on input "text" at bounding box center [112, 195] width 170 height 21
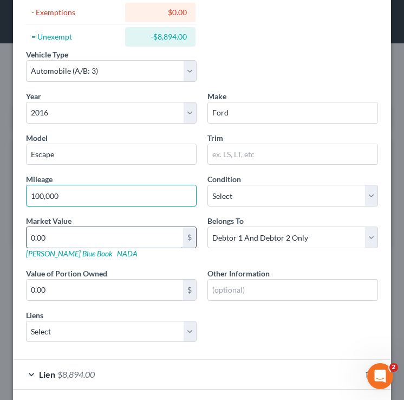
type input "100,000"
click at [105, 237] on input "0.00" at bounding box center [105, 237] width 157 height 21
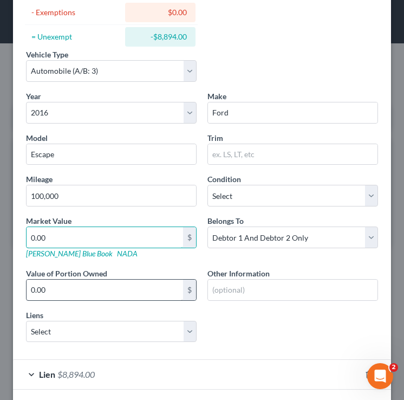
type input "4"
type input "4.00"
type input "46"
type input "46.00"
type input "4"
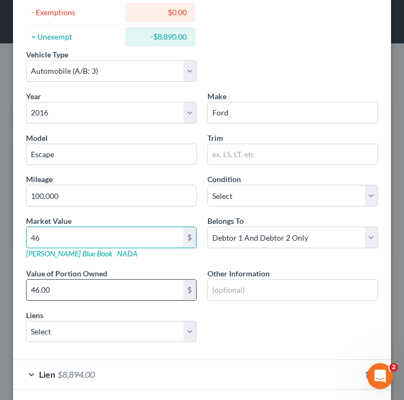
type input "4.00"
type input "48"
type input "48.00"
type input "486"
type input "486.00"
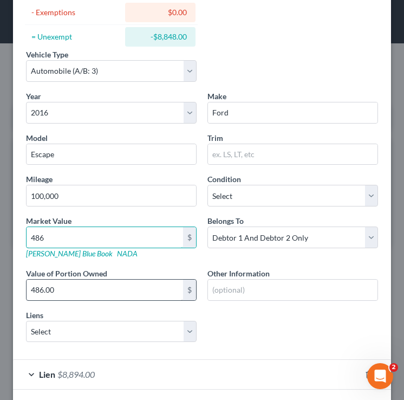
type input "4865"
type input "4,865.00"
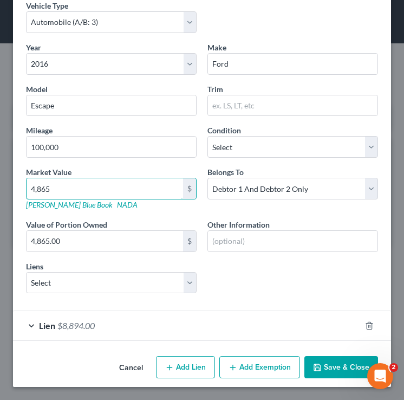
type input "4,865"
click at [42, 327] on span "Lien" at bounding box center [47, 325] width 16 height 10
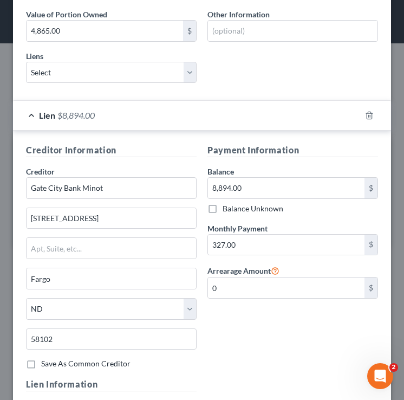
scroll to position [589, 0]
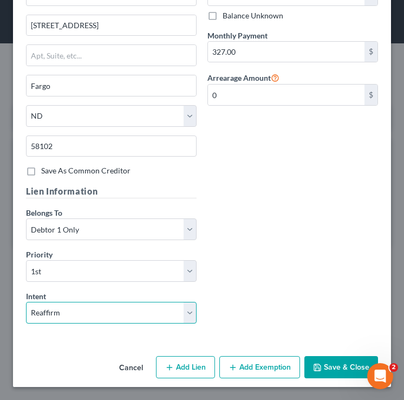
click at [55, 317] on select "Select Surrender Redeem Reaffirm Avoid Other" at bounding box center [111, 313] width 171 height 22
select select "4"
click at [26, 302] on select "Select Surrender Redeem Reaffirm Avoid Other" at bounding box center [111, 313] width 171 height 22
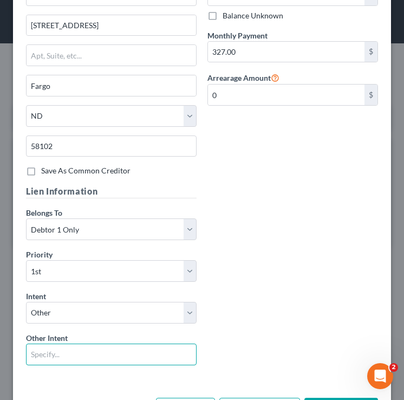
click at [44, 350] on input "text" at bounding box center [111, 354] width 171 height 22
type input "Cram/Consolidate"
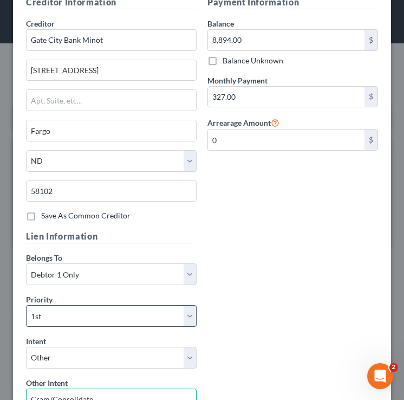
scroll to position [545, 0]
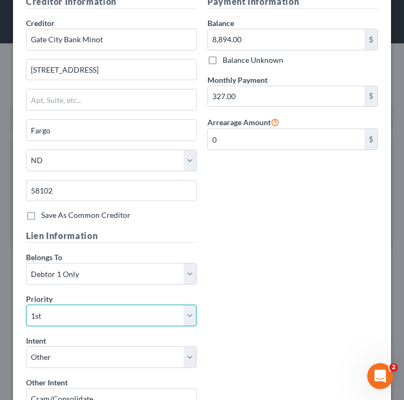
click at [119, 324] on select "Select 1st 2nd 3rd 4th 5th 6th 7th 8th 9th 10th 11th 12th 13th 14th 15th 16th 1…" at bounding box center [111, 315] width 171 height 22
click at [26, 304] on select "Select 1st 2nd 3rd 4th 5th 6th 7th 8th 9th 10th 11th 12th 13th 14th 15th 16th 1…" at bounding box center [111, 315] width 171 height 22
click at [100, 309] on select "Select 1st 2nd 3rd 4th 5th 6th 7th 8th 9th 10th 11th 12th 13th 14th 15th 16th 1…" at bounding box center [111, 315] width 171 height 22
select select
click at [26, 304] on select "Select 1st 2nd 3rd 4th 5th 6th 7th 8th 9th 10th 11th 12th 13th 14th 15th 16th 1…" at bounding box center [111, 315] width 171 height 22
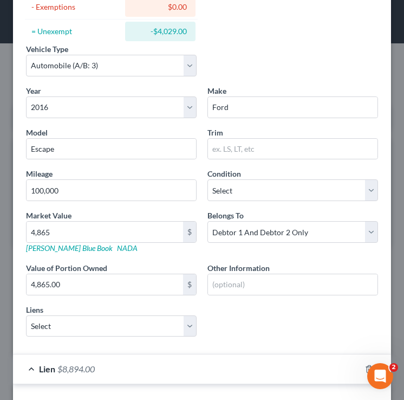
scroll to position [146, 0]
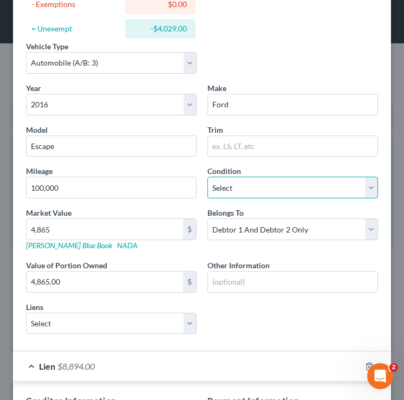
click at [302, 194] on select "Select Excellent Very Good Good Fair Poor" at bounding box center [292, 188] width 171 height 22
select select "3"
click at [207, 177] on select "Select Excellent Very Good Good Fair Poor" at bounding box center [292, 188] width 171 height 22
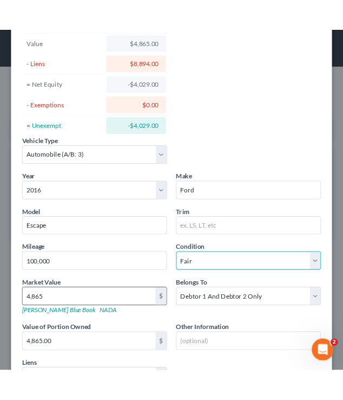
scroll to position [631, 0]
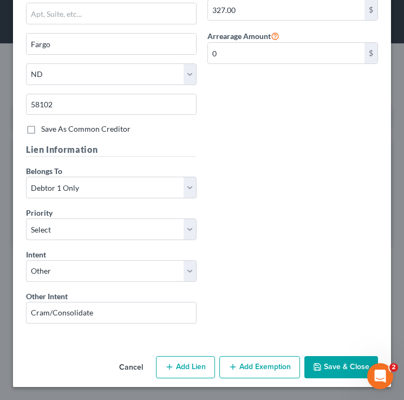
click at [318, 357] on icon "button" at bounding box center [317, 366] width 9 height 9
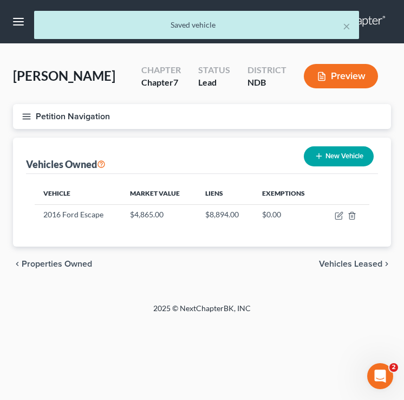
click at [22, 112] on icon "button" at bounding box center [27, 117] width 10 height 10
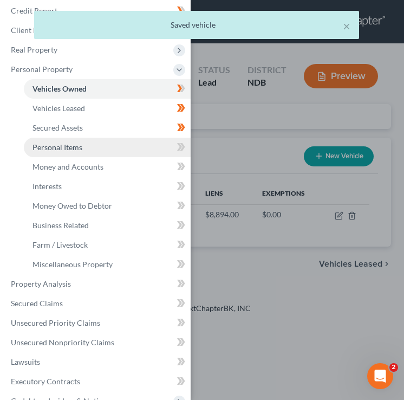
click at [87, 146] on link "Personal Items" at bounding box center [107, 147] width 167 height 19
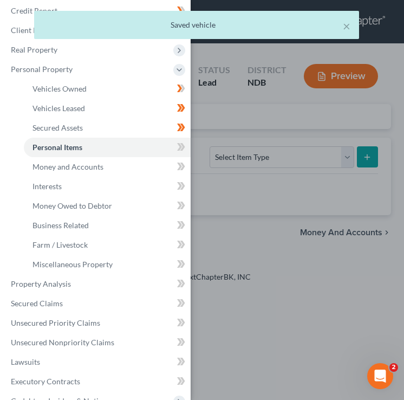
click at [278, 212] on div "Case Dashboard Payments Invoices Payments Payments Credit Report Client Profile" at bounding box center [202, 200] width 404 height 400
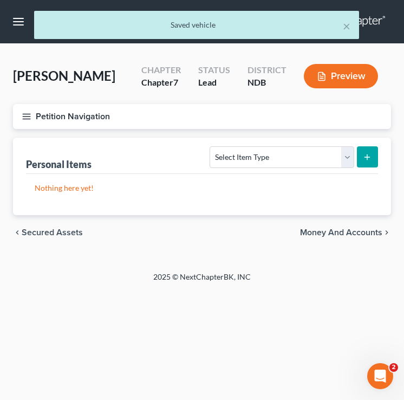
click at [283, 171] on div "Personal Items Select Item Type Clothing (A/B: 11) Collectibles Of Value (A/B: …" at bounding box center [202, 156] width 352 height 36
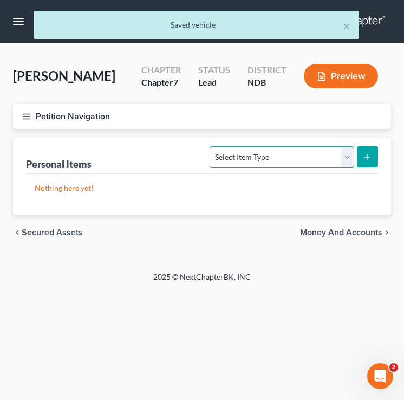
click at [260, 152] on select "Select Item Type Clothing (A/B: 11) Collectibles Of Value (A/B: 8) Electronics …" at bounding box center [282, 157] width 144 height 22
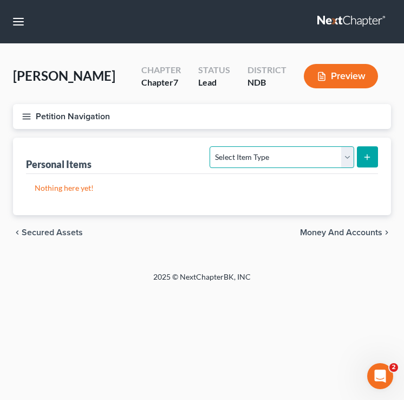
select select "clothing"
click at [212, 146] on select "Select Item Type Clothing (A/B: 11) Collectibles Of Value (A/B: 8) Electronics …" at bounding box center [282, 157] width 144 height 22
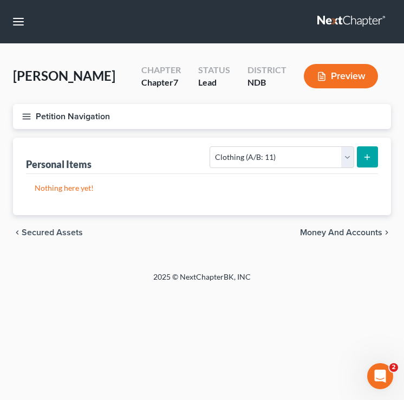
click at [366, 150] on button "submit" at bounding box center [367, 156] width 21 height 21
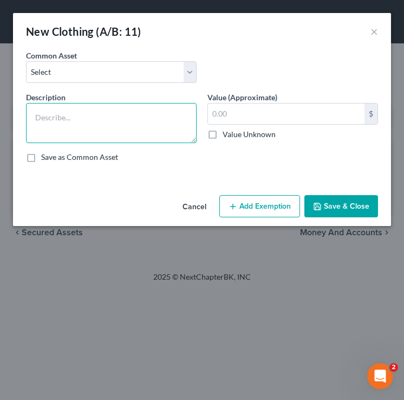
click at [120, 126] on textarea at bounding box center [111, 123] width 171 height 40
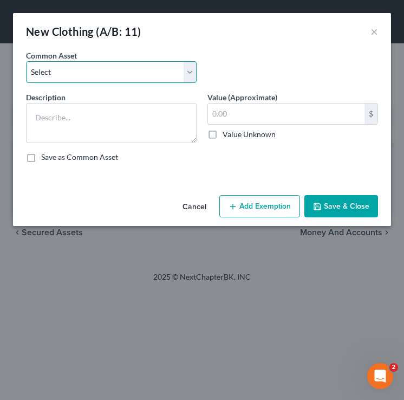
click at [76, 81] on select "Select Clothing and wearing apparel Normal amount of clothing & other wearing a…" at bounding box center [111, 72] width 171 height 22
select select "0"
click at [26, 61] on select "Select Clothing and wearing apparel Normal amount of clothing & other wearing a…" at bounding box center [111, 72] width 171 height 22
type textarea "Clothing and wearing apparel"
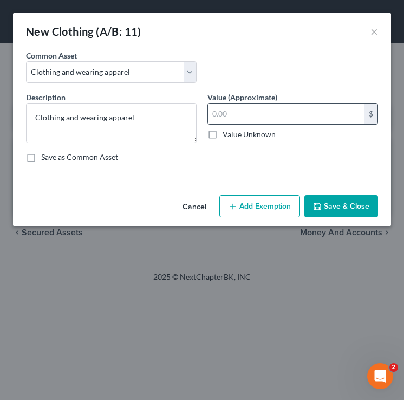
click at [251, 122] on input "text" at bounding box center [286, 113] width 157 height 21
click at [235, 122] on input "text" at bounding box center [286, 113] width 157 height 21
type input "150.00"
click at [335, 205] on button "Save & Close" at bounding box center [341, 206] width 74 height 23
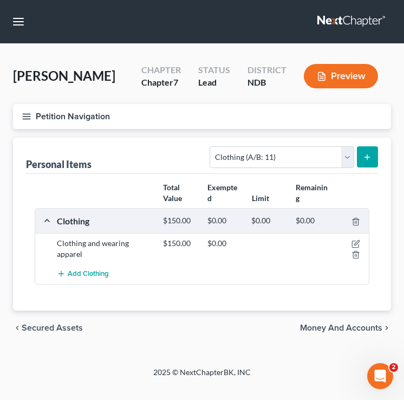
click at [311, 169] on div "Select Item Type Clothing (A/B: 11) Collectibles Of Value (A/B: 8) Electronics …" at bounding box center [291, 156] width 173 height 29
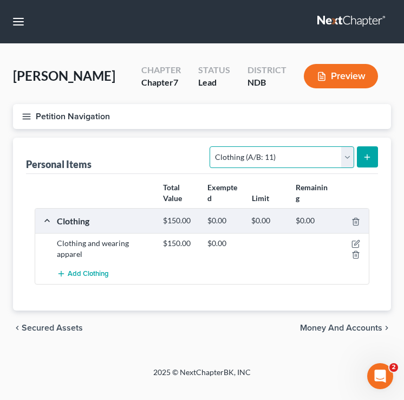
click at [303, 155] on select "Select Item Type Clothing (A/B: 11) Collectibles Of Value (A/B: 8) Electronics …" at bounding box center [282, 157] width 144 height 22
select select "household_goods"
click at [212, 146] on select "Select Item Type Clothing (A/B: 11) Collectibles Of Value (A/B: 8) Electronics …" at bounding box center [282, 157] width 144 height 22
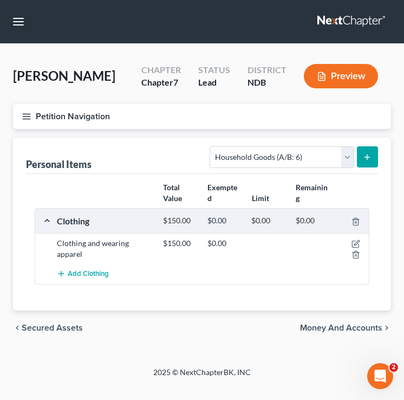
click at [374, 155] on button "submit" at bounding box center [367, 156] width 21 height 21
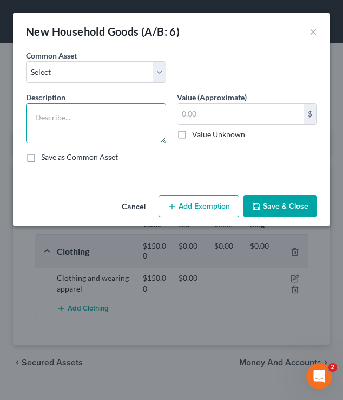
click at [94, 120] on textarea at bounding box center [96, 123] width 140 height 40
click at [62, 122] on textarea at bounding box center [96, 123] width 140 height 40
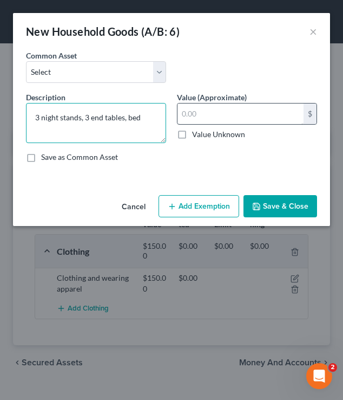
type textarea "3 night stands, 3 end tables, bed"
click at [212, 118] on input "text" at bounding box center [241, 113] width 126 height 21
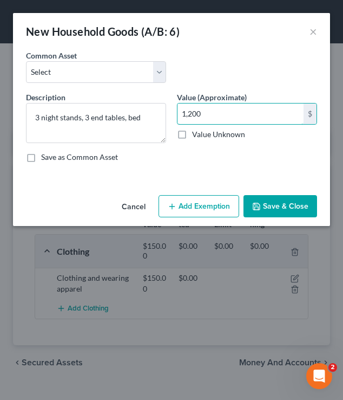
type input "1,200"
click at [302, 206] on button "Save & Close" at bounding box center [281, 206] width 74 height 23
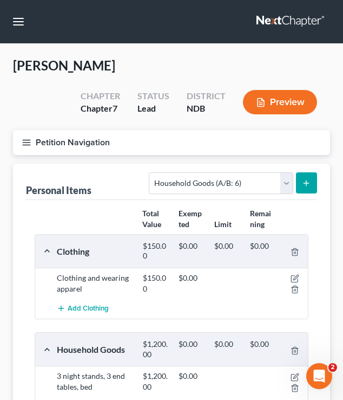
scroll to position [119, 0]
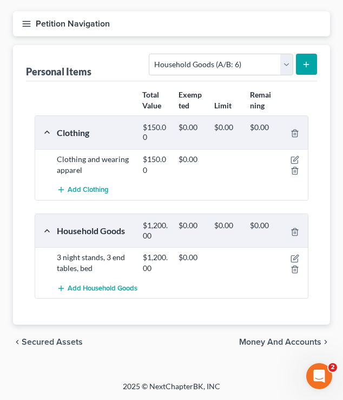
click at [318, 66] on div "Personal Items Select Item Type Clothing (A/B: 11) Collectibles Of Value (A/B: …" at bounding box center [171, 184] width 317 height 279
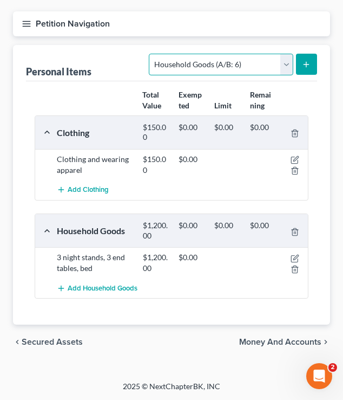
click at [250, 68] on select "Select Item Type Clothing (A/B: 11) Collectibles Of Value (A/B: 8) Electronics …" at bounding box center [221, 65] width 144 height 22
select select "electronics"
click at [151, 54] on select "Select Item Type Clothing (A/B: 11) Collectibles Of Value (A/B: 8) Electronics …" at bounding box center [221, 65] width 144 height 22
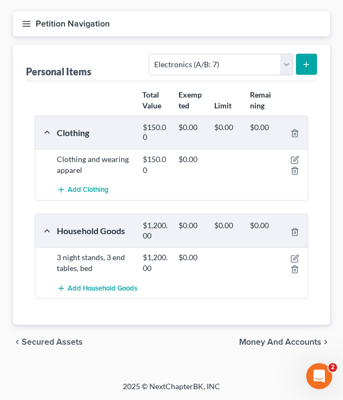
click at [303, 63] on icon "submit" at bounding box center [306, 64] width 9 height 9
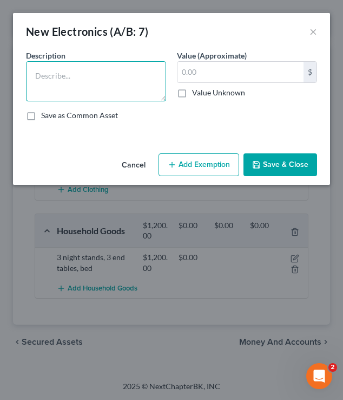
click at [73, 83] on textarea at bounding box center [96, 81] width 140 height 40
click at [106, 75] on textarea "TV, tablet, cellphone, iMac" at bounding box center [96, 81] width 140 height 40
click at [145, 79] on textarea "TV, tablet, cellphone, and iMac" at bounding box center [96, 81] width 140 height 40
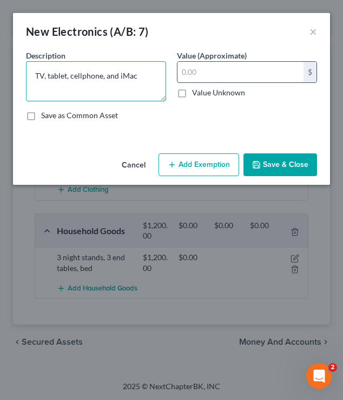
type textarea "TV, tablet, cellphone, and iMac"
click at [213, 75] on input "text" at bounding box center [241, 72] width 126 height 21
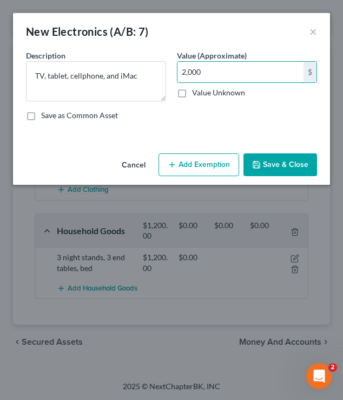
type input "2,000"
click at [269, 162] on button "Save & Close" at bounding box center [281, 164] width 74 height 23
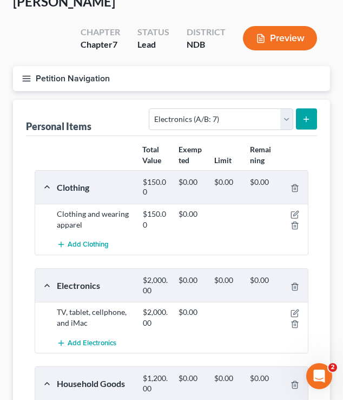
scroll to position [0, 0]
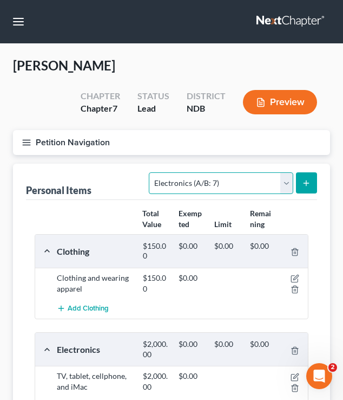
click at [233, 188] on select "Select Item Type Clothing (A/B: 11) Collectibles Of Value (A/B: 8) Electronics …" at bounding box center [221, 183] width 144 height 22
select select "pets"
click at [151, 172] on select "Select Item Type Clothing (A/B: 11) Collectibles Of Value (A/B: 8) Electronics …" at bounding box center [221, 183] width 144 height 22
click at [320, 179] on div "Personal Items Select Item Type Clothing (A/B: 11) Collectibles Of Value (A/B: …" at bounding box center [171, 353] width 317 height 378
click at [309, 179] on icon "submit" at bounding box center [306, 183] width 9 height 9
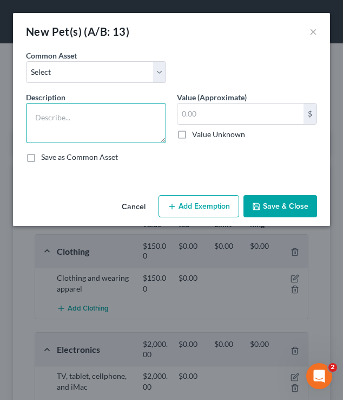
click at [102, 114] on textarea at bounding box center [96, 123] width 140 height 40
type textarea "2 dogs and 1 cat"
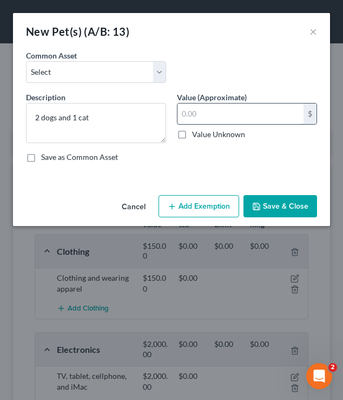
click at [196, 115] on input "text" at bounding box center [241, 113] width 126 height 21
type input "5"
type input "0"
type input "100"
click at [90, 78] on select "Select Dog Cat" at bounding box center [96, 72] width 140 height 22
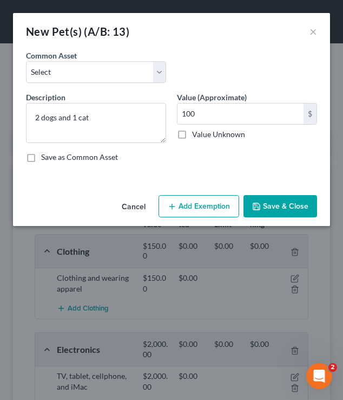
click at [283, 211] on button "Save & Close" at bounding box center [281, 206] width 74 height 23
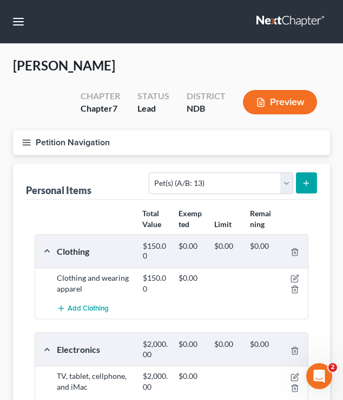
click at [30, 147] on button "Petition Navigation" at bounding box center [171, 142] width 317 height 25
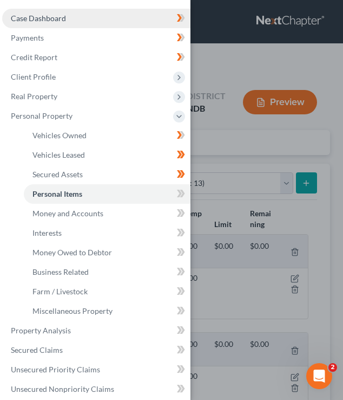
click at [43, 11] on link "Case Dashboard" at bounding box center [96, 18] width 188 height 19
select select "6"
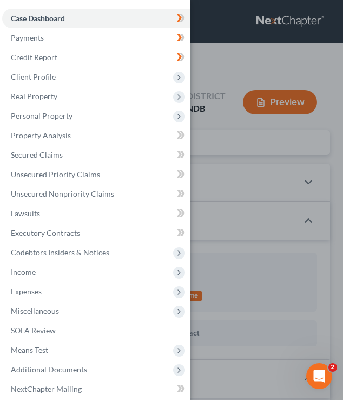
click at [307, 184] on div "Case Dashboard Payments Invoices Payments Payments Credit Report Client Profile" at bounding box center [171, 200] width 343 height 400
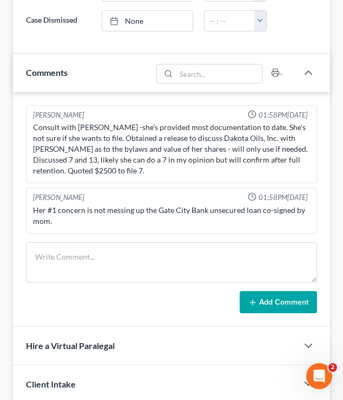
scroll to position [790, 0]
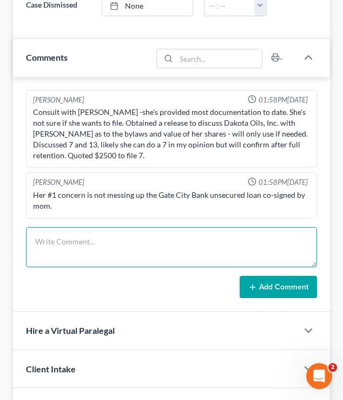
click at [158, 248] on textarea at bounding box center [171, 247] width 291 height 40
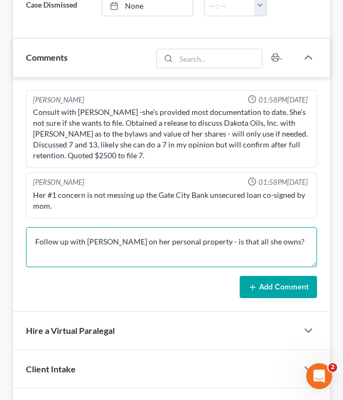
type textarea "Follow up with [PERSON_NAME] on her personal property - is that all she owns?"
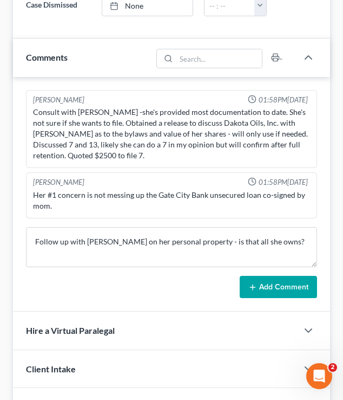
click at [289, 277] on button "Add Comment" at bounding box center [278, 287] width 77 height 23
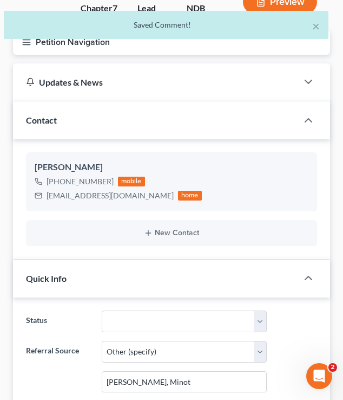
scroll to position [3, 0]
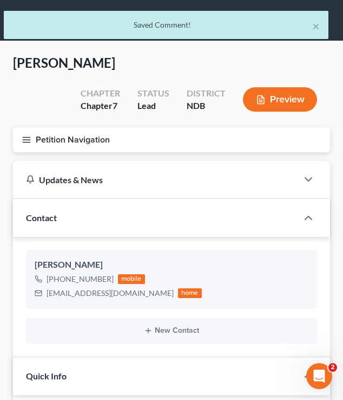
click at [26, 132] on button "Petition Navigation" at bounding box center [171, 139] width 317 height 25
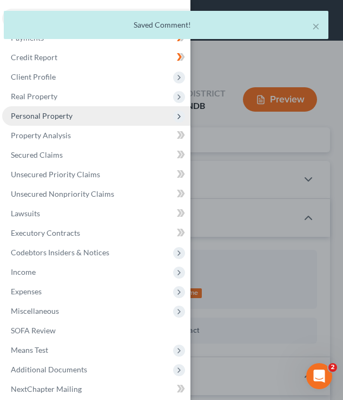
click at [40, 124] on span "Personal Property" at bounding box center [96, 115] width 188 height 19
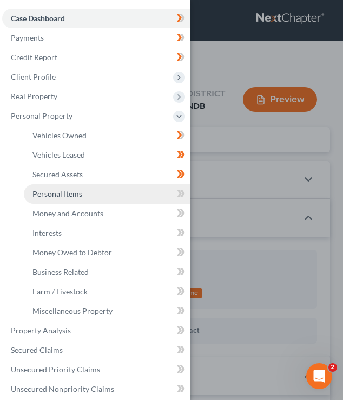
click at [90, 198] on link "Personal Items" at bounding box center [107, 193] width 167 height 19
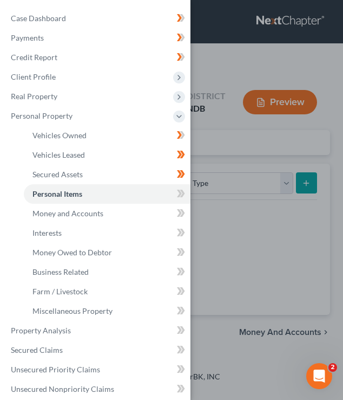
click at [231, 149] on div "Case Dashboard Payments Invoices Payments Payments Credit Report Client Profile" at bounding box center [171, 200] width 343 height 400
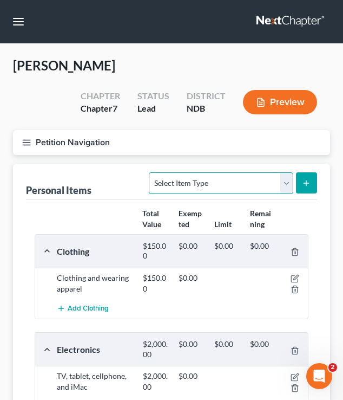
click at [210, 186] on select "Select Item Type Clothing (A/B: 11) Collectibles Of Value (A/B: 8) Electronics …" at bounding box center [221, 183] width 144 height 22
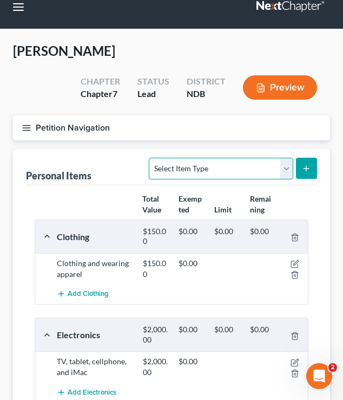
scroll to position [315, 0]
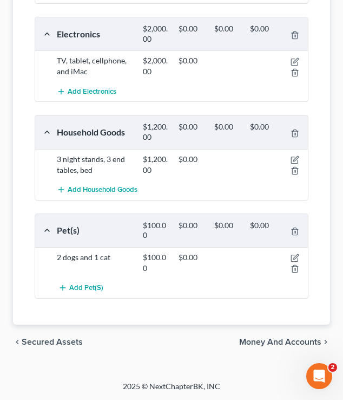
click at [269, 344] on span "Money and Accounts" at bounding box center [280, 341] width 82 height 9
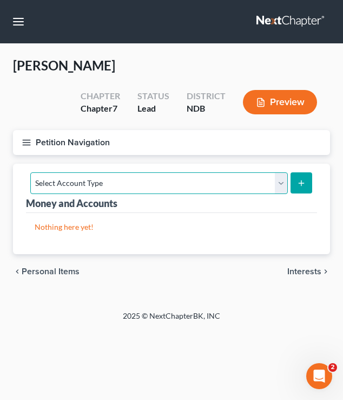
click at [140, 185] on select "Select Account Type Brokerage (A/B: 18, SOFA: 20) Cash on Hand (A/B: 16) Certif…" at bounding box center [159, 183] width 258 height 22
select select "cash_on_hand"
click at [30, 172] on select "Select Account Type Brokerage (A/B: 18, SOFA: 20) Cash on Hand (A/B: 16) Certif…" at bounding box center [159, 183] width 258 height 22
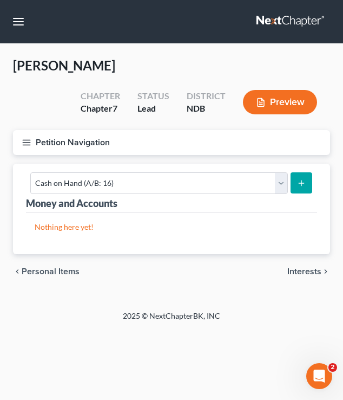
click at [299, 183] on line "submit" at bounding box center [301, 183] width 5 height 0
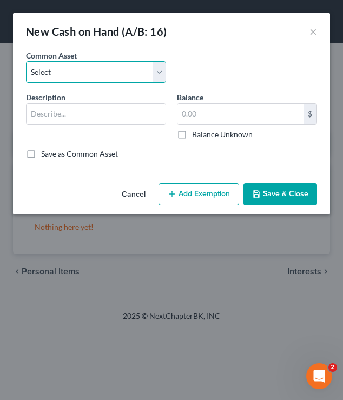
click at [59, 78] on select "Select Cash on Hand Cash on Hand Change jar" at bounding box center [96, 72] width 140 height 22
select select "0"
click at [26, 61] on select "Select Cash on Hand Cash on Hand Change jar" at bounding box center [96, 72] width 140 height 22
type input "Cash on Hand"
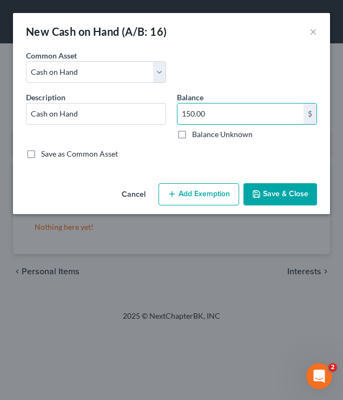
drag, startPoint x: 211, startPoint y: 115, endPoint x: 173, endPoint y: 114, distance: 37.9
click at [173, 115] on div "Balance 150.00 $ Balance Unknown Balance Undetermined 150.00 $ Balance Unknown" at bounding box center [247, 116] width 151 height 48
drag, startPoint x: 219, startPoint y: 113, endPoint x: 158, endPoint y: 112, distance: 61.7
click at [158, 112] on div "Description * Cash on Hand Balance 150.00 $ Balance Unknown Balance Undetermine…" at bounding box center [172, 120] width 302 height 57
type input "100"
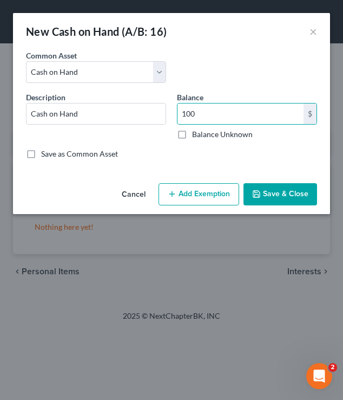
click at [262, 199] on button "Save & Close" at bounding box center [281, 194] width 74 height 23
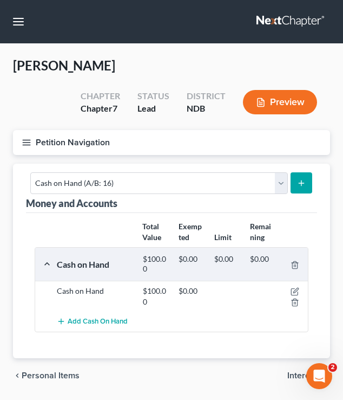
scroll to position [34, 0]
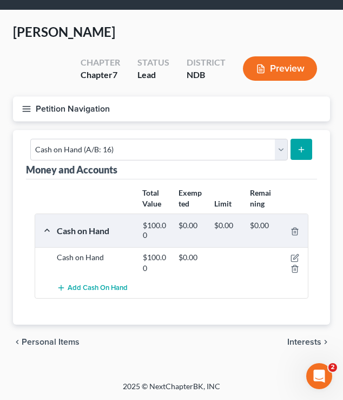
click at [25, 109] on line "button" at bounding box center [27, 109] width 8 height 0
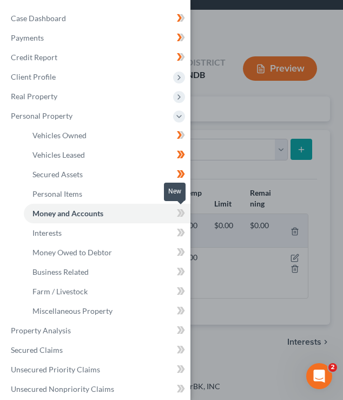
click at [180, 216] on icon at bounding box center [181, 213] width 8 height 14
click at [179, 192] on icon at bounding box center [181, 194] width 8 height 14
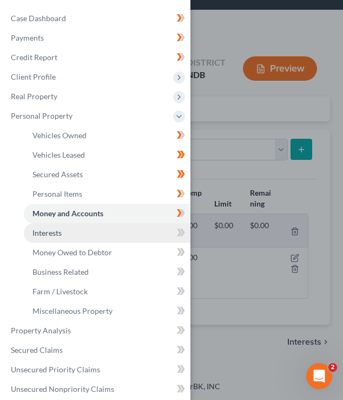
click at [129, 230] on link "Interests" at bounding box center [107, 232] width 167 height 19
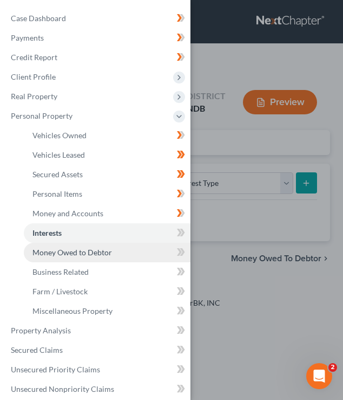
click at [86, 255] on span "Money Owed to Debtor" at bounding box center [72, 252] width 80 height 9
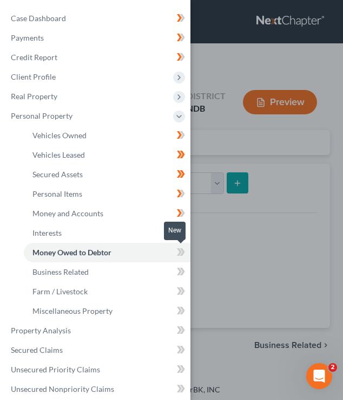
click at [183, 250] on icon at bounding box center [182, 252] width 5 height 8
click at [179, 271] on icon at bounding box center [181, 272] width 8 height 14
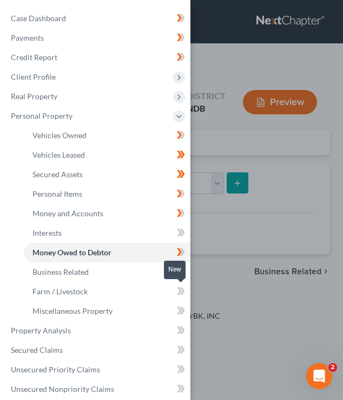
click at [179, 289] on icon at bounding box center [179, 291] width 5 height 8
click at [178, 314] on icon at bounding box center [179, 311] width 5 height 8
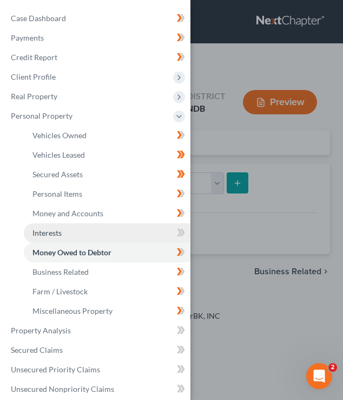
click at [103, 237] on link "Interests" at bounding box center [107, 232] width 167 height 19
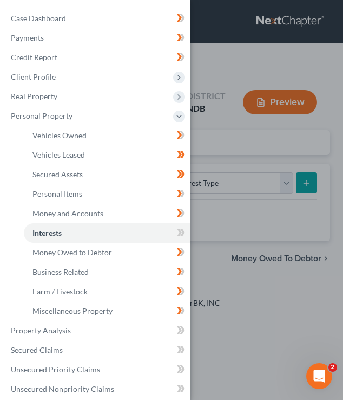
click at [269, 206] on div "Case Dashboard Payments Invoices Payments Payments Credit Report Client Profile" at bounding box center [171, 200] width 343 height 400
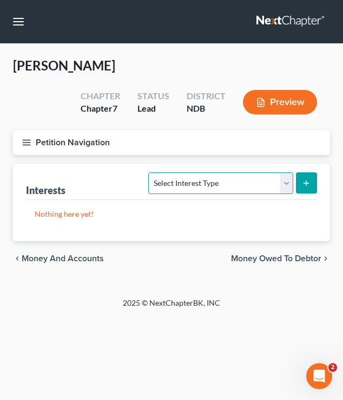
click at [178, 178] on select "Select Interest Type 401K (A/B: 21) Annuity (A/B: 23) Bond (A/B: 18) Education …" at bounding box center [220, 183] width 145 height 22
click at [204, 184] on select "Select Interest Type 401K (A/B: 21) Annuity (A/B: 23) Bond (A/B: 18) Education …" at bounding box center [220, 183] width 145 height 22
click at [25, 145] on line "button" at bounding box center [27, 145] width 8 height 0
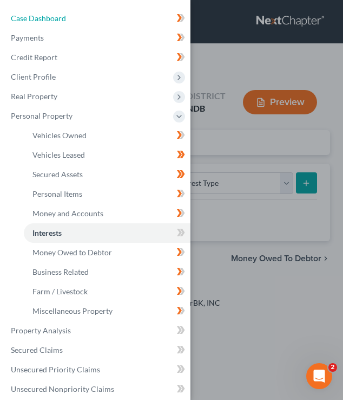
click at [63, 15] on span "Case Dashboard" at bounding box center [38, 18] width 55 height 9
select select "6"
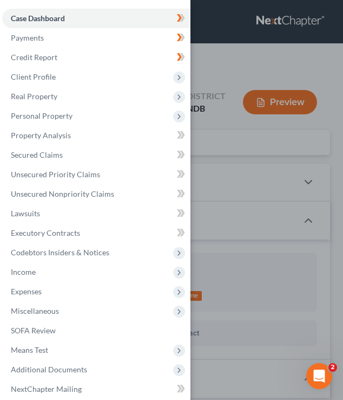
click at [239, 63] on div "Case Dashboard Payments Invoices Payments Payments Credit Report Client Profile" at bounding box center [171, 200] width 343 height 400
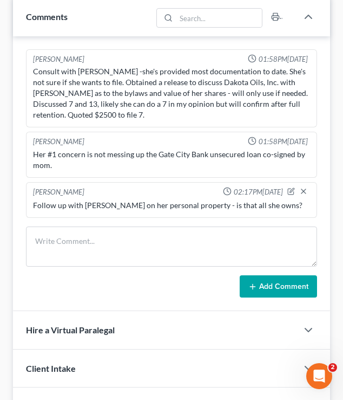
scroll to position [832, 0]
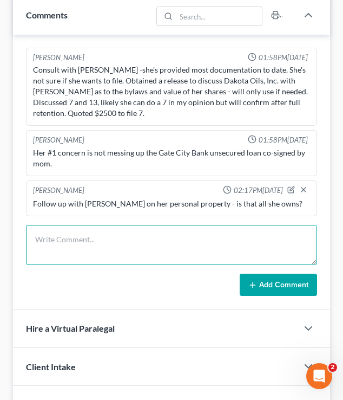
click at [67, 232] on textarea at bounding box center [171, 245] width 291 height 40
type textarea "D"
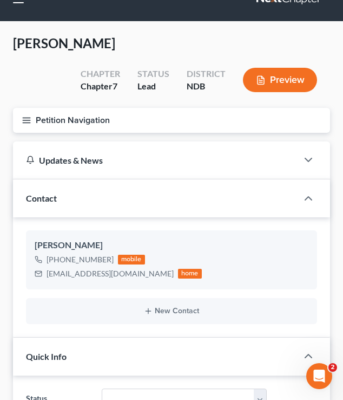
scroll to position [0, 0]
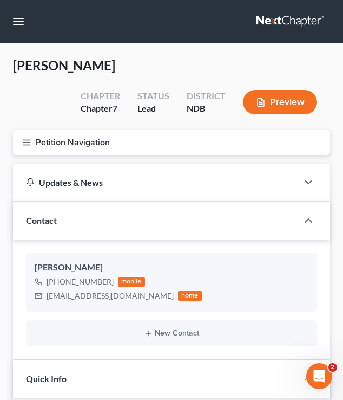
click at [22, 140] on icon "button" at bounding box center [27, 143] width 10 height 10
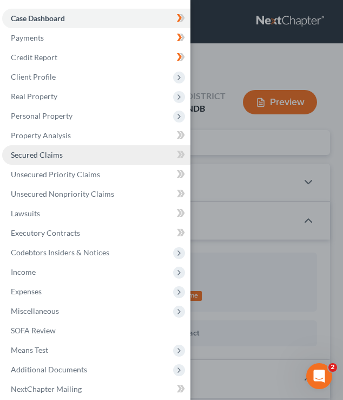
click at [63, 158] on link "Secured Claims" at bounding box center [96, 154] width 188 height 19
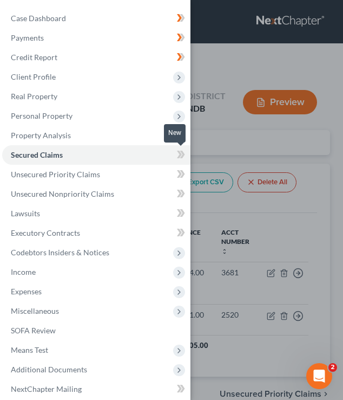
click at [179, 159] on icon at bounding box center [181, 155] width 8 height 14
click at [180, 173] on icon at bounding box center [179, 174] width 5 height 8
click at [180, 192] on icon at bounding box center [179, 194] width 5 height 8
click at [178, 216] on icon at bounding box center [179, 213] width 5 height 8
click at [181, 211] on div "New" at bounding box center [175, 211] width 22 height 18
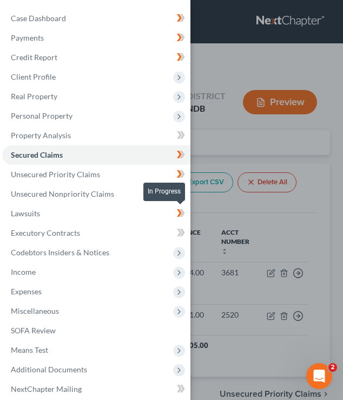
click at [180, 212] on icon at bounding box center [179, 213] width 5 height 8
click at [179, 233] on icon at bounding box center [179, 233] width 5 height 8
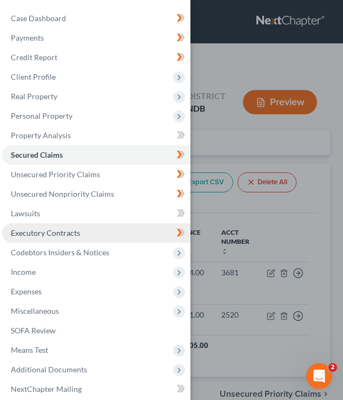
click at [137, 233] on link "Executory Contracts" at bounding box center [96, 232] width 188 height 19
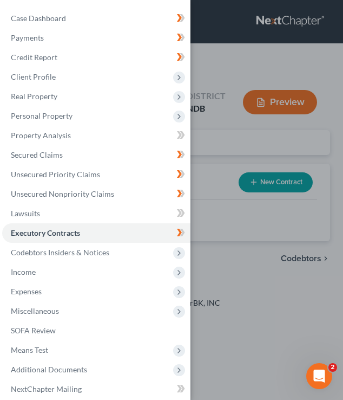
click at [205, 156] on div "Case Dashboard Payments Invoices Payments Payments Credit Report Client Profile" at bounding box center [171, 200] width 343 height 400
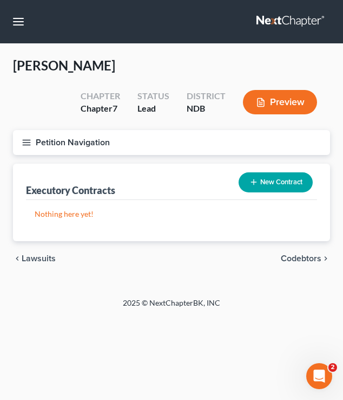
click at [238, 164] on div "Executory Contracts New Contract" at bounding box center [171, 182] width 291 height 36
click at [243, 174] on button "New Contract" at bounding box center [276, 182] width 74 height 20
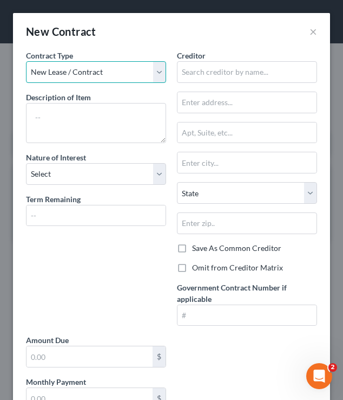
click at [90, 67] on select "New Lease / Contract New Timeshare" at bounding box center [96, 72] width 140 height 22
click at [26, 61] on select "New Lease / Contract New Timeshare" at bounding box center [96, 72] width 140 height 22
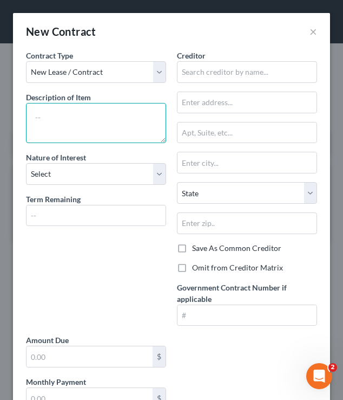
click at [69, 120] on textarea at bounding box center [96, 123] width 140 height 40
click at [72, 187] on div "Contract Type New Lease / Contract New Timeshare Description of non-residential…" at bounding box center [96, 192] width 151 height 284
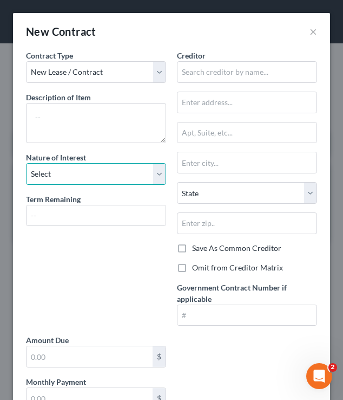
click at [67, 166] on select "Select Purchaser Agent Lessor Lessee" at bounding box center [96, 174] width 140 height 22
select select "3"
click at [26, 163] on select "Select Purchaser Agent Lessor Lessee" at bounding box center [96, 174] width 140 height 22
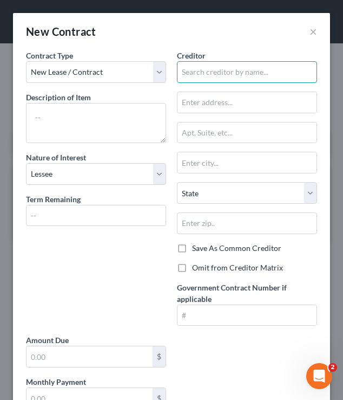
click at [223, 73] on input "text" at bounding box center [247, 72] width 140 height 22
click at [315, 28] on button "×" at bounding box center [314, 31] width 8 height 13
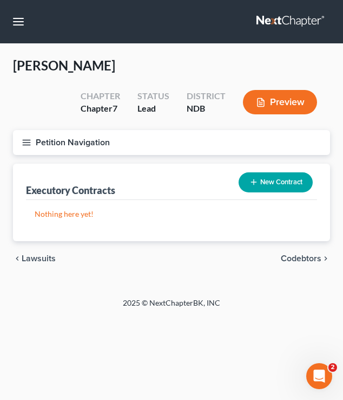
click at [25, 142] on icon "button" at bounding box center [27, 143] width 10 height 10
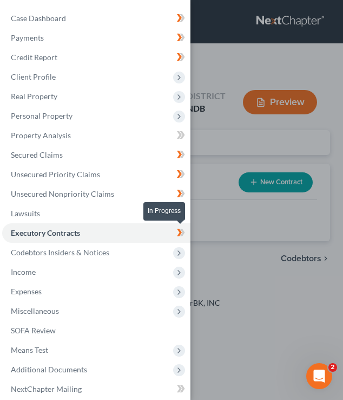
click at [184, 232] on icon at bounding box center [182, 233] width 5 height 8
click at [181, 231] on icon at bounding box center [181, 233] width 8 height 14
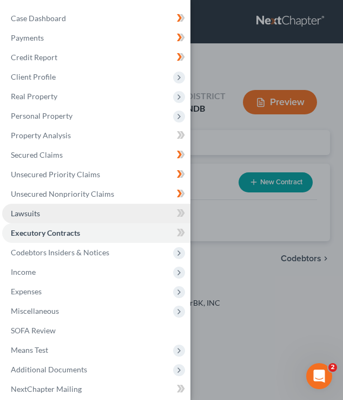
click at [115, 217] on link "Lawsuits" at bounding box center [96, 213] width 188 height 19
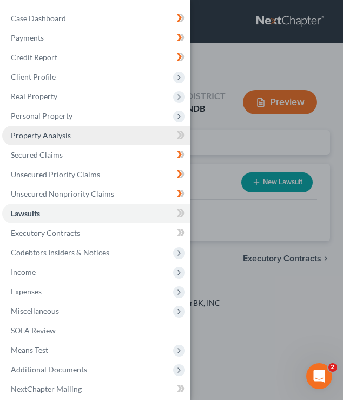
click at [86, 136] on link "Property Analysis" at bounding box center [96, 135] width 188 height 19
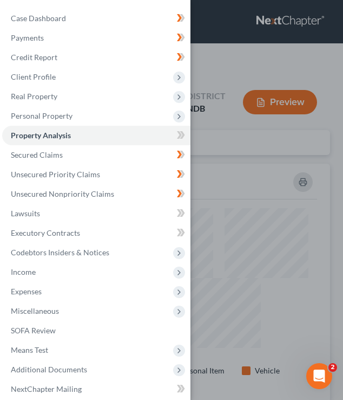
scroll to position [238, 317]
click at [180, 133] on icon at bounding box center [179, 135] width 5 height 8
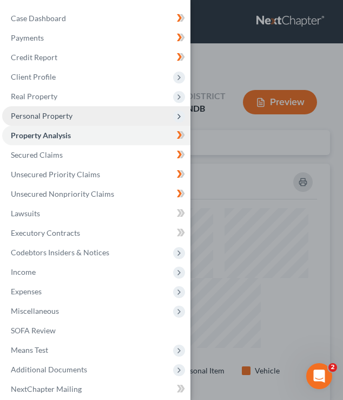
click at [155, 124] on span "Personal Property" at bounding box center [96, 115] width 188 height 19
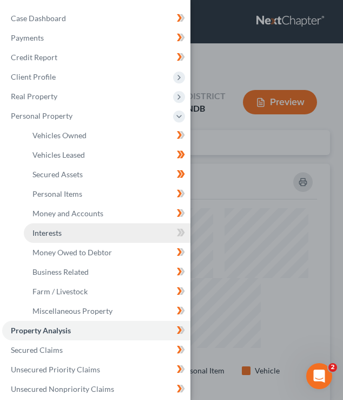
click at [103, 239] on link "Interests" at bounding box center [107, 232] width 167 height 19
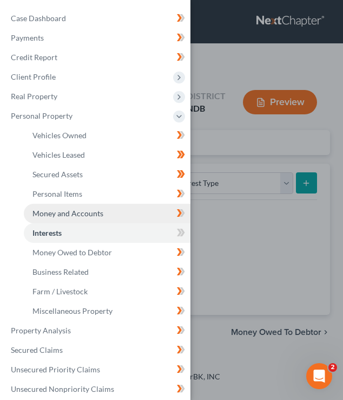
click at [154, 205] on link "Money and Accounts" at bounding box center [107, 213] width 167 height 19
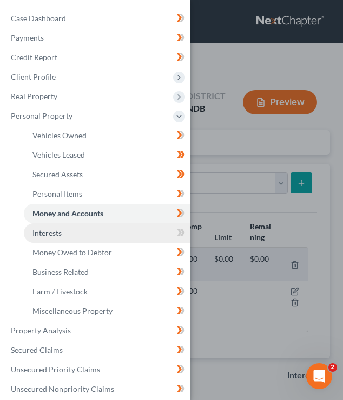
click at [129, 231] on link "Interests" at bounding box center [107, 232] width 167 height 19
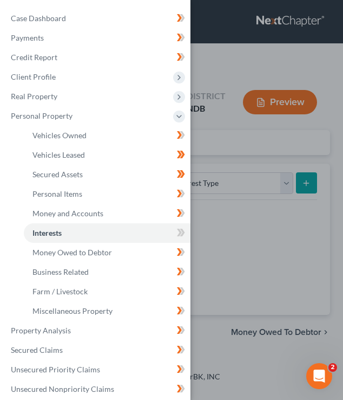
click at [253, 159] on div "Case Dashboard Payments Invoices Payments Payments Credit Report Client Profile" at bounding box center [171, 200] width 343 height 400
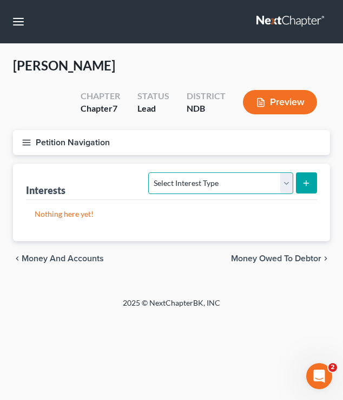
click at [266, 176] on select "Select Interest Type 401K (A/B: 21) Annuity (A/B: 23) Bond (A/B: 18) Education …" at bounding box center [220, 183] width 145 height 22
select select "incorporated_business"
click at [151, 172] on select "Select Interest Type 401K (A/B: 21) Annuity (A/B: 23) Bond (A/B: 18) Education …" at bounding box center [220, 183] width 145 height 22
click at [305, 183] on icon "submit" at bounding box center [306, 183] width 9 height 9
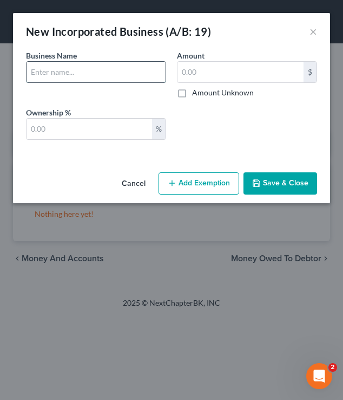
click at [70, 77] on input "text" at bounding box center [96, 72] width 139 height 21
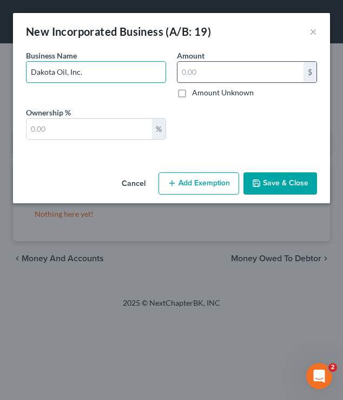
type input "Dakota Oil, Inc."
click at [208, 77] on input "text" at bounding box center [241, 72] width 126 height 21
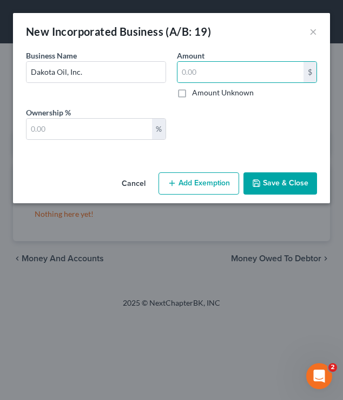
click at [192, 92] on label "Amount Unknown" at bounding box center [223, 92] width 62 height 11
click at [197, 92] on input "Amount Unknown" at bounding box center [200, 90] width 7 height 7
checkbox input "true"
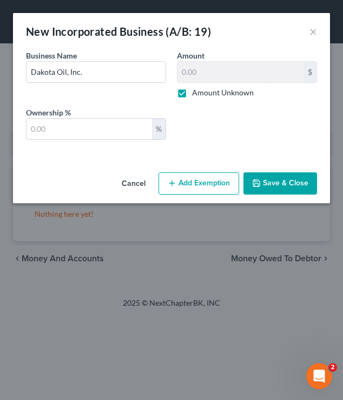
click at [273, 183] on button "Save & Close" at bounding box center [281, 183] width 74 height 23
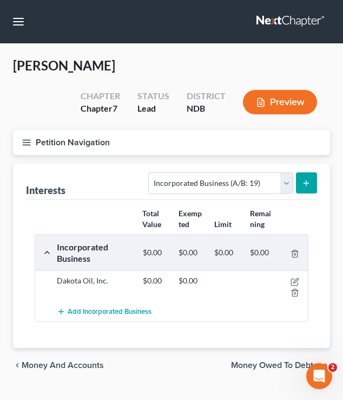
click at [24, 140] on icon "button" at bounding box center [27, 143] width 10 height 10
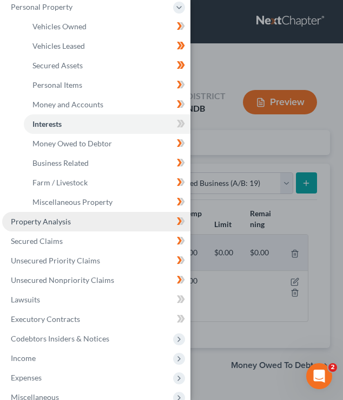
click at [71, 224] on link "Property Analysis" at bounding box center [96, 221] width 188 height 19
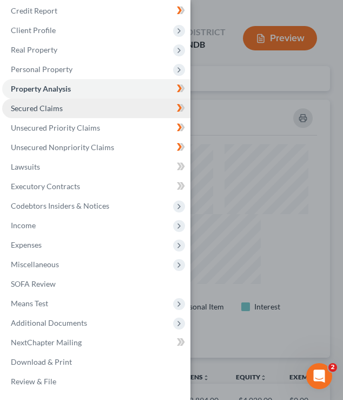
click at [74, 105] on link "Secured Claims" at bounding box center [96, 108] width 188 height 19
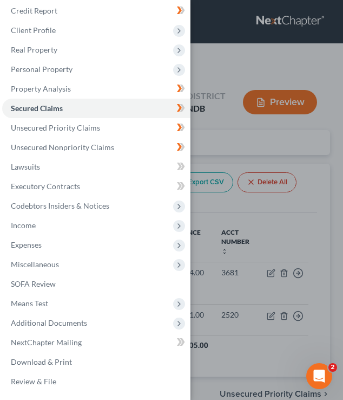
click at [247, 127] on div "Case Dashboard Payments Invoices Payments Payments Credit Report Client Profile" at bounding box center [171, 200] width 343 height 400
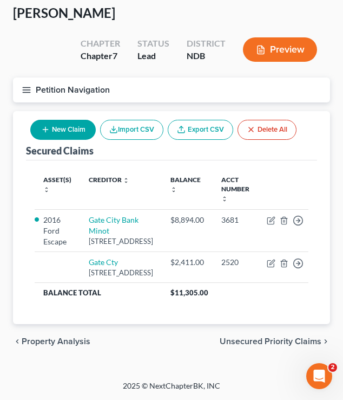
scroll to position [92, 0]
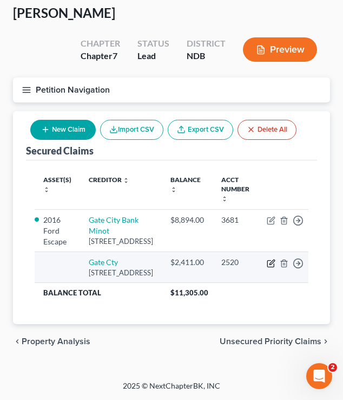
click at [267, 259] on icon "button" at bounding box center [271, 263] width 9 height 9
select select "29"
select select "0"
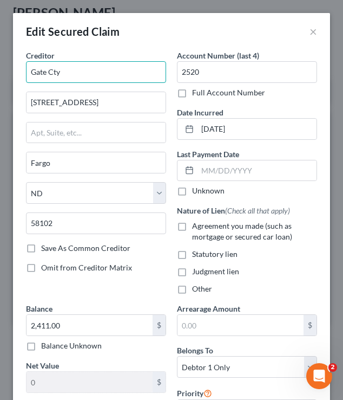
click at [71, 76] on input "Gate Cty" at bounding box center [96, 72] width 140 height 22
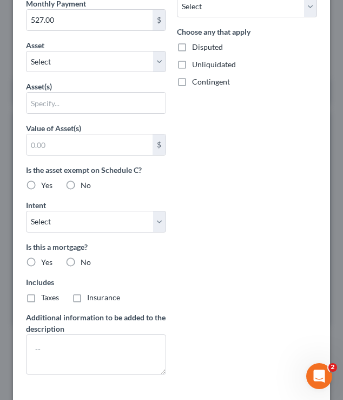
scroll to position [486, 0]
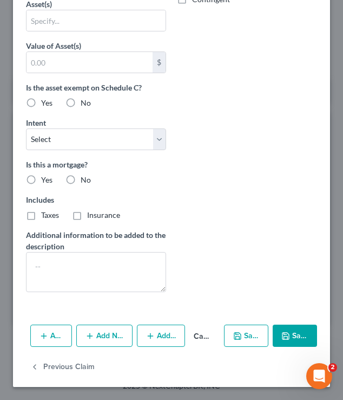
click at [296, 337] on button "Save & Close" at bounding box center [295, 335] width 44 height 23
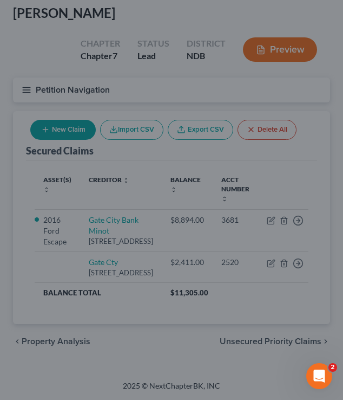
type input "Gate Ctiy Bank"
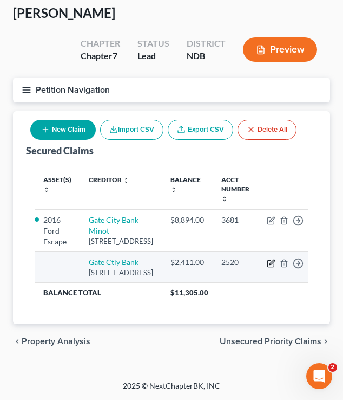
click at [270, 259] on icon "button" at bounding box center [272, 261] width 5 height 5
select select "29"
select select "0"
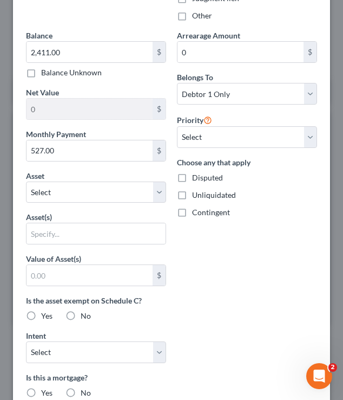
scroll to position [274, 0]
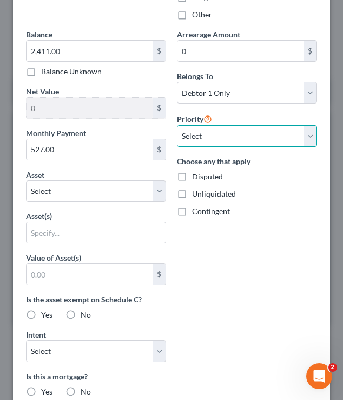
click at [186, 140] on select "Select 1st 2nd 3rd 4th 5th 6th 7th 8th 9th 10th 11th 12th 13th 14th 15th 16th 1…" at bounding box center [247, 136] width 140 height 22
select select "1"
click at [177, 125] on select "Select 1st 2nd 3rd 4th 5th 6th 7th 8th 9th 10th 11th 12th 13th 14th 15th 16th 1…" at bounding box center [247, 136] width 140 height 22
click at [81, 320] on label "No" at bounding box center [86, 314] width 10 height 11
click at [85, 316] on input "No" at bounding box center [88, 312] width 7 height 7
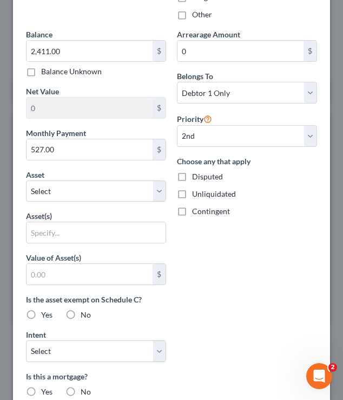
radio input "true"
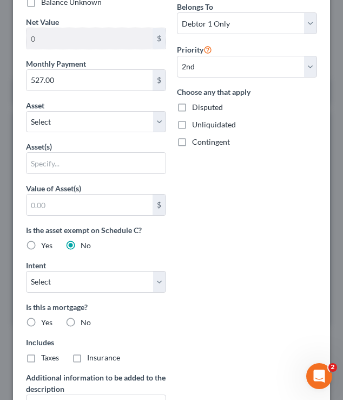
scroll to position [351, 0]
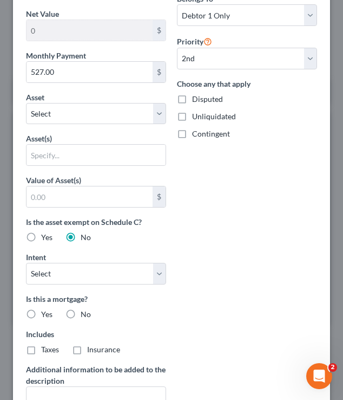
click at [81, 316] on label "No" at bounding box center [86, 314] width 10 height 11
click at [85, 316] on input "No" at bounding box center [88, 312] width 7 height 7
radio input "true"
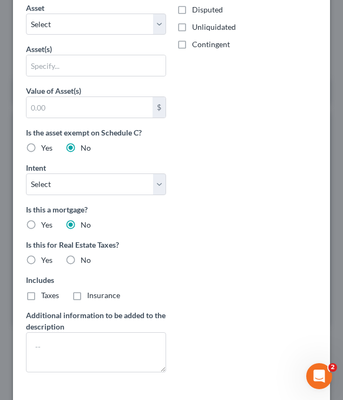
scroll to position [444, 0]
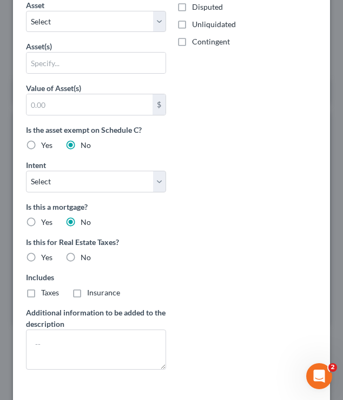
click at [81, 259] on label "No" at bounding box center [86, 257] width 10 height 11
click at [85, 259] on input "No" at bounding box center [88, 255] width 7 height 7
radio input "true"
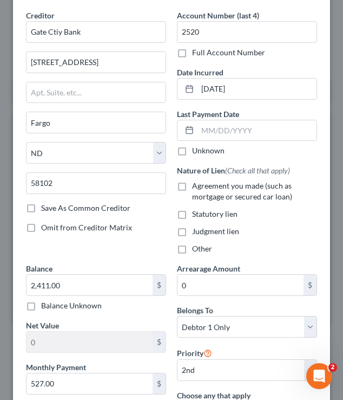
scroll to position [28, 0]
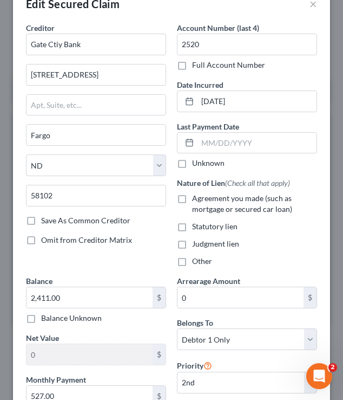
click at [192, 196] on label "Agreement you made (such as mortgage or secured car loan)" at bounding box center [254, 204] width 125 height 22
click at [197, 196] on input "Agreement you made (such as mortgage or secured car loan)" at bounding box center [200, 196] width 7 height 7
checkbox input "true"
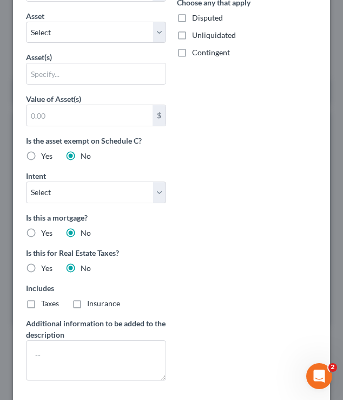
scroll to position [377, 0]
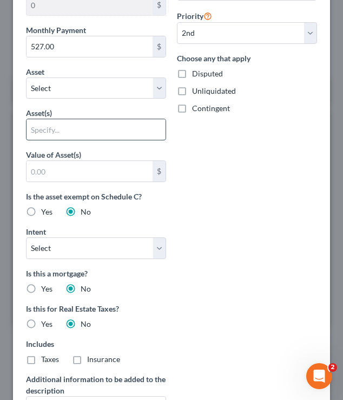
click at [111, 129] on input "text" at bounding box center [96, 129] width 139 height 21
click at [89, 95] on select "Select Other Multiple Assets Cash on Hand (Cash on Hand) - $100.0 Household Goo…" at bounding box center [96, 88] width 140 height 22
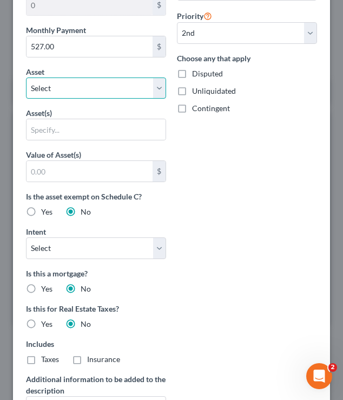
select select "8"
click at [26, 77] on select "Select Other Multiple Assets Cash on Hand (Cash on Hand) - $100.0 Household Goo…" at bounding box center [96, 88] width 140 height 22
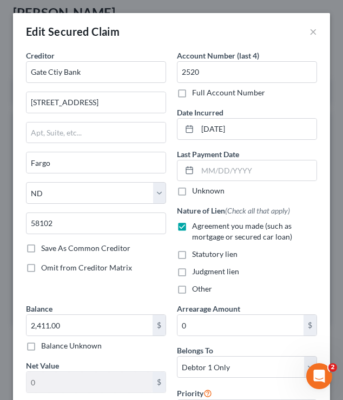
scroll to position [402, 0]
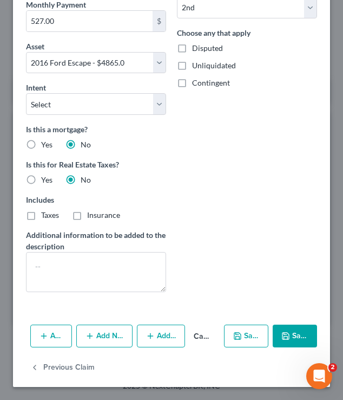
click at [292, 330] on button "Save & Close" at bounding box center [295, 335] width 44 height 23
select select
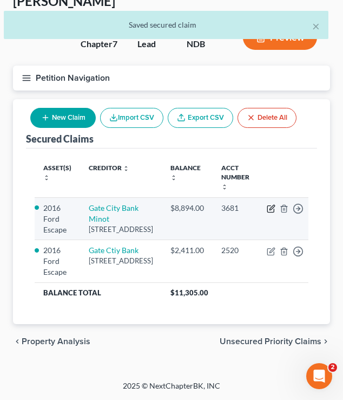
click at [267, 204] on icon "button" at bounding box center [271, 208] width 9 height 9
select select "29"
select select "8"
select select "4"
select select "0"
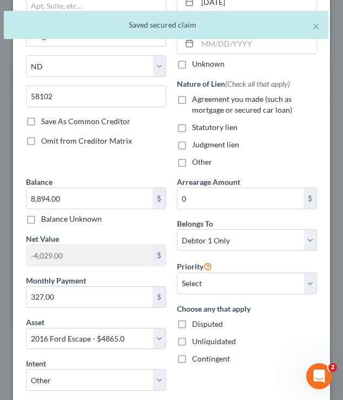
scroll to position [136, 0]
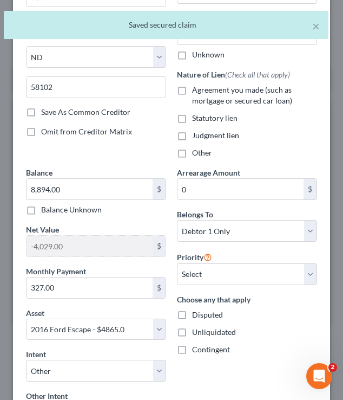
click at [192, 93] on label "Agreement you made (such as mortgage or secured car loan)" at bounding box center [254, 95] width 125 height 22
click at [197, 92] on input "Agreement you made (such as mortgage or secured car loan)" at bounding box center [200, 87] width 7 height 7
checkbox input "true"
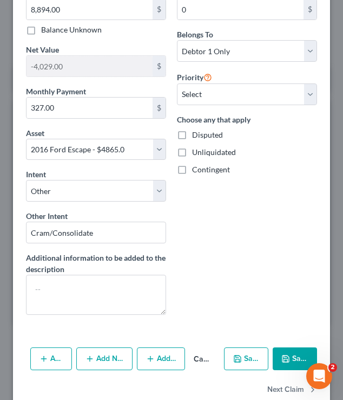
scroll to position [338, 0]
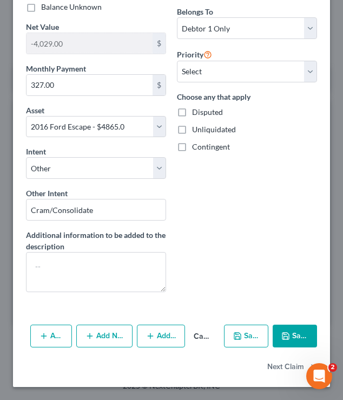
click at [297, 338] on button "Save & Close" at bounding box center [295, 335] width 44 height 23
select select
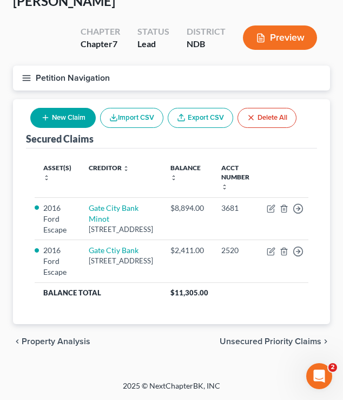
click at [25, 73] on icon "button" at bounding box center [27, 78] width 10 height 10
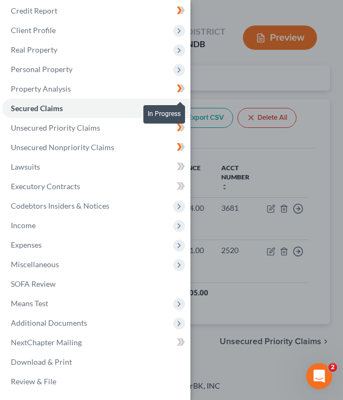
click at [180, 108] on icon at bounding box center [179, 108] width 5 height 8
click at [179, 108] on icon at bounding box center [181, 108] width 8 height 14
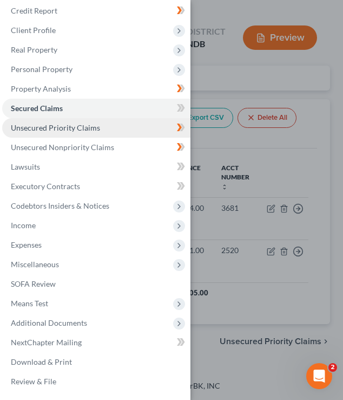
click at [144, 122] on link "Unsecured Priority Claims" at bounding box center [96, 127] width 188 height 19
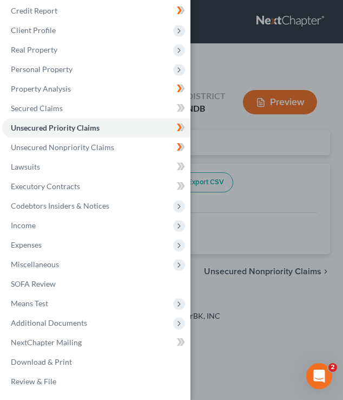
click at [226, 143] on div "Case Dashboard Payments Invoices Payments Payments Credit Report Client Profile" at bounding box center [171, 200] width 343 height 400
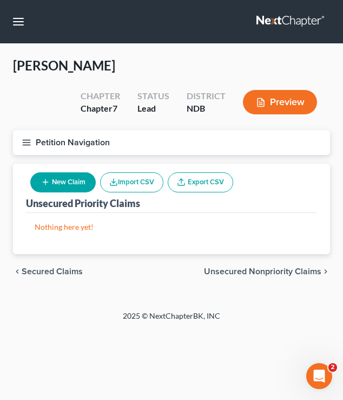
click at [232, 270] on span "Unsecured Nonpriority Claims" at bounding box center [263, 271] width 118 height 9
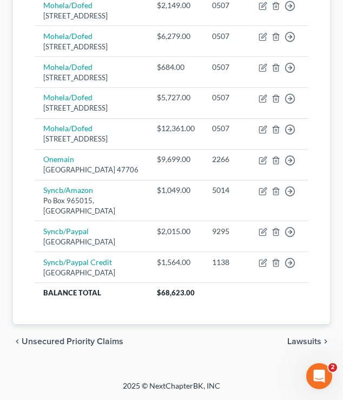
scroll to position [747, 0]
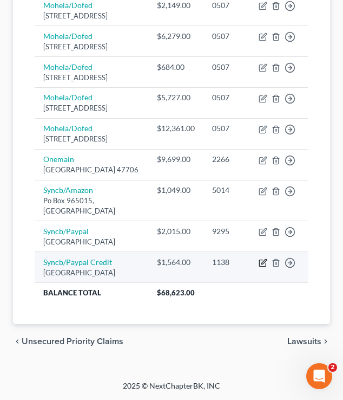
click at [262, 264] on icon "button" at bounding box center [264, 261] width 5 height 5
select select "39"
select select "2"
select select "0"
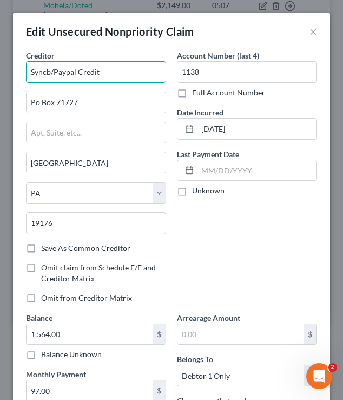
click at [54, 72] on input "Syncb/Paypal Credit" at bounding box center [96, 72] width 140 height 22
click at [50, 70] on input "Sychrony Bank/Paypal Credit" at bounding box center [96, 72] width 140 height 22
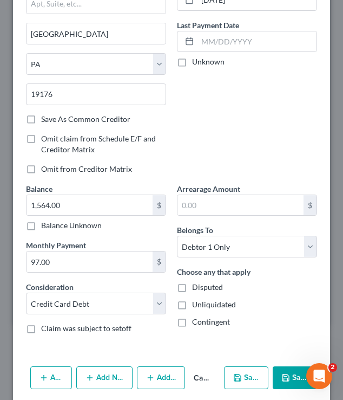
scroll to position [171, 0]
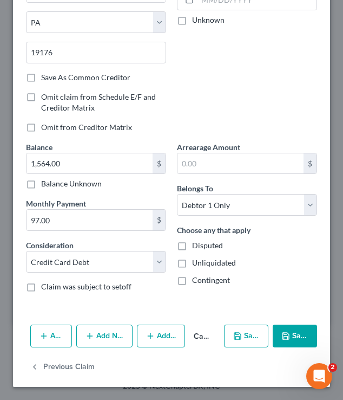
type input "Synchrony Bank/Paypal Credit"
click at [286, 346] on button "Save & Close" at bounding box center [295, 335] width 44 height 23
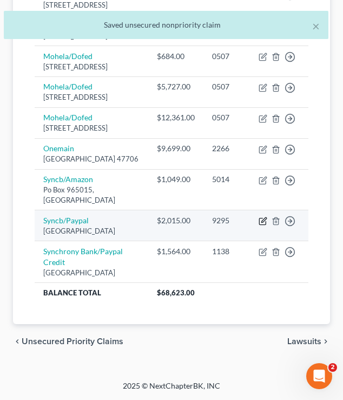
click at [265, 225] on icon "button" at bounding box center [263, 221] width 9 height 9
select select "39"
select select "2"
select select "0"
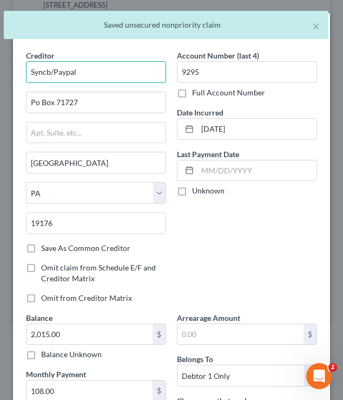
click at [53, 71] on input "Syncb/Paypal" at bounding box center [96, 72] width 140 height 22
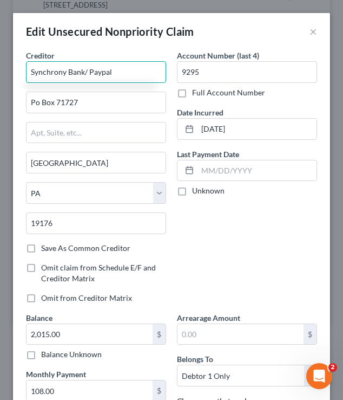
click at [122, 73] on input "Synchrony Bank/ Paypal" at bounding box center [96, 72] width 140 height 22
click at [89, 76] on input "Synchrony Bank/ Paypal" at bounding box center [96, 72] width 140 height 22
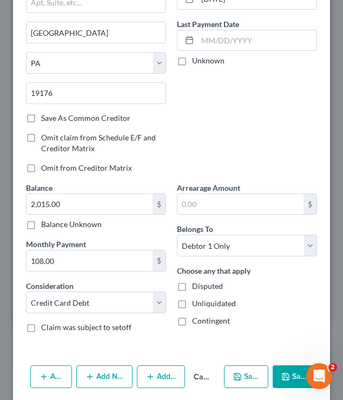
scroll to position [139, 0]
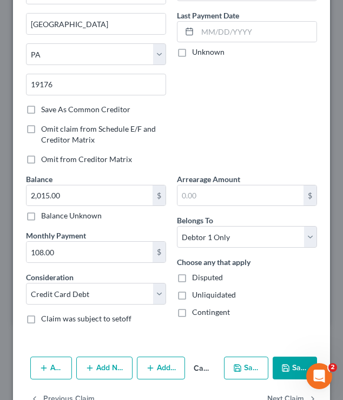
type input "Synchrony Bank/Paypal"
click at [288, 357] on icon "button" at bounding box center [286, 367] width 9 height 9
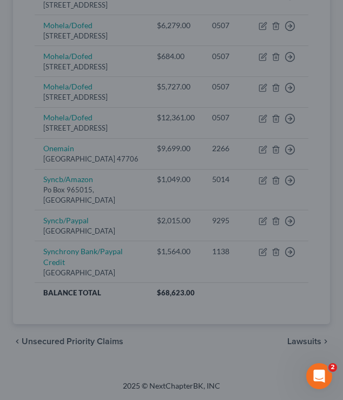
type input "0"
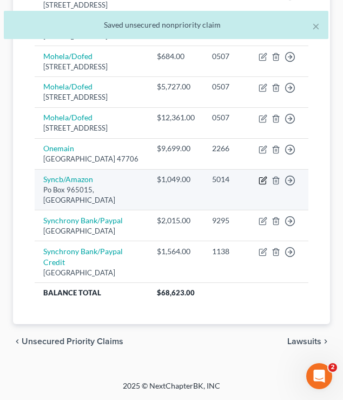
click at [261, 185] on icon "button" at bounding box center [263, 180] width 9 height 9
select select "9"
select select "2"
select select "0"
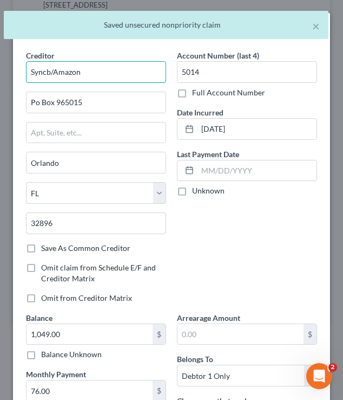
click at [52, 74] on input "Syncb/Amazon" at bounding box center [96, 72] width 140 height 22
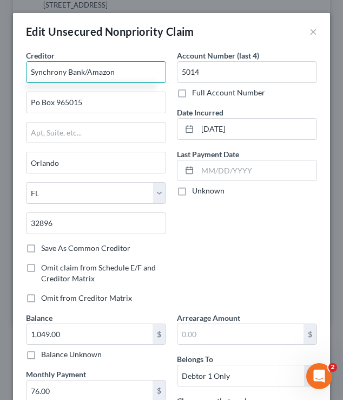
click at [127, 81] on input "Synchrony Bank/Amazon" at bounding box center [96, 72] width 140 height 22
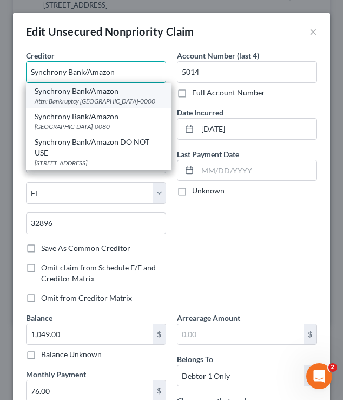
type input "Synchrony Bank/Amazon"
click at [94, 99] on div "Attn: Bankruptcy [GEOGRAPHIC_DATA]-0000" at bounding box center [99, 100] width 128 height 9
type input "Attn: Bankruptcy"
type input "PO Box 965060"
type input "32896-0000"
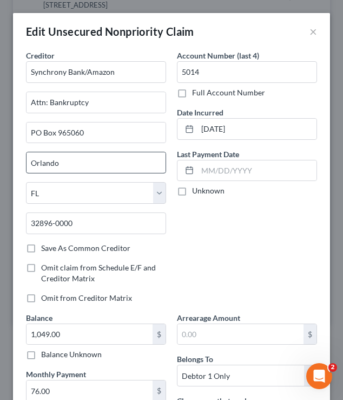
scroll to position [171, 0]
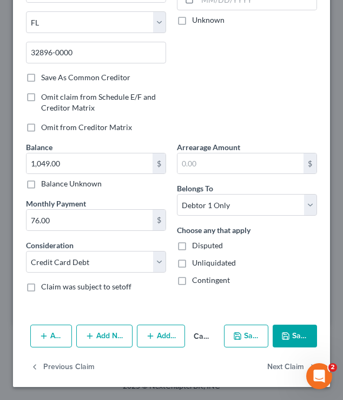
click at [283, 343] on button "Save & Close" at bounding box center [295, 335] width 44 height 23
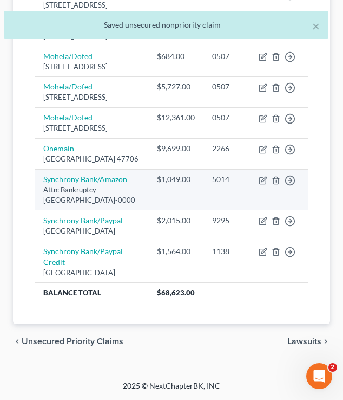
scroll to position [657, 0]
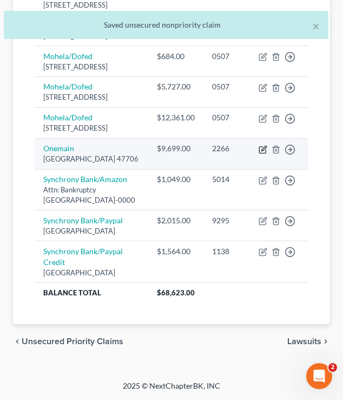
click at [262, 154] on icon "button" at bounding box center [263, 149] width 9 height 9
select select "15"
select select "0"
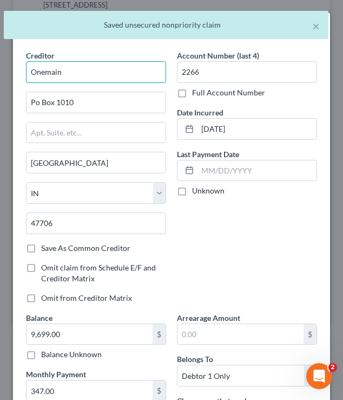
click at [84, 69] on input "Onemain" at bounding box center [96, 72] width 140 height 22
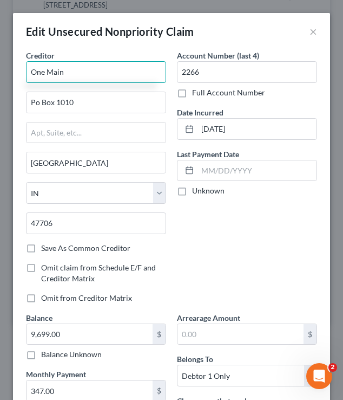
scroll to position [171, 0]
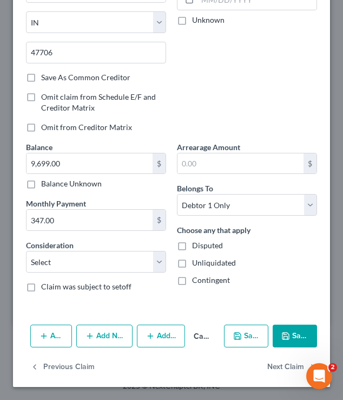
type input "One Main"
click at [293, 340] on button "Save & Close" at bounding box center [295, 335] width 44 height 23
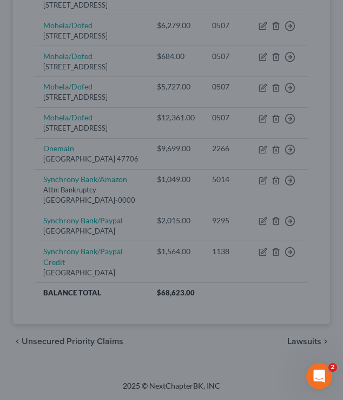
type input "0"
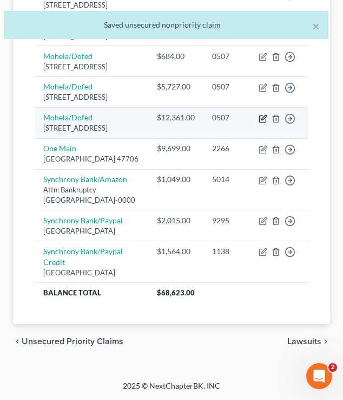
click at [263, 123] on icon "button" at bounding box center [263, 118] width 9 height 9
select select "26"
select select "17"
select select "0"
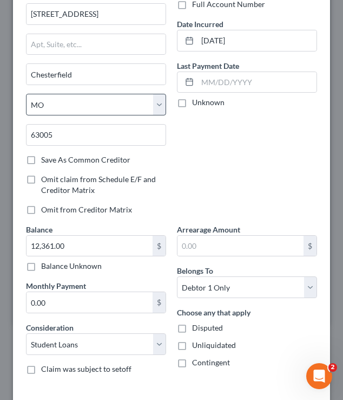
scroll to position [0, 0]
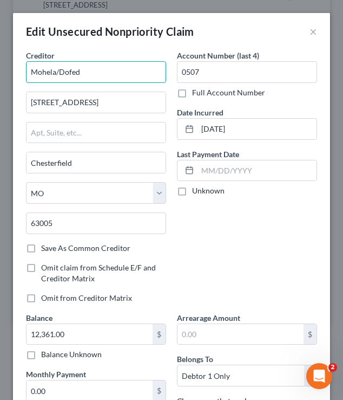
click at [91, 68] on input "Mohela/Dofed" at bounding box center [96, 72] width 140 height 22
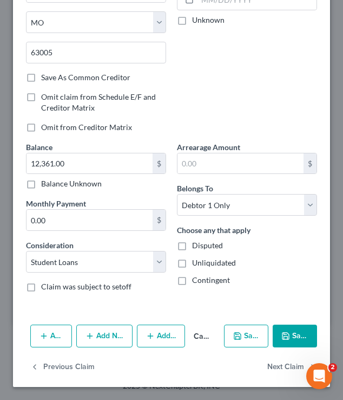
type input "Mohela"
click at [286, 341] on button "Save & Close" at bounding box center [295, 335] width 44 height 23
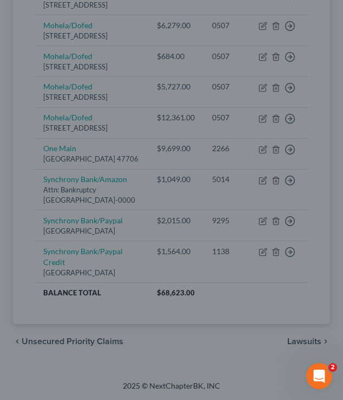
type input "0"
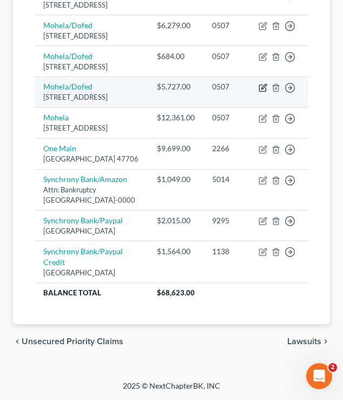
click at [265, 92] on icon "button" at bounding box center [263, 87] width 9 height 9
select select "26"
select select "17"
select select "0"
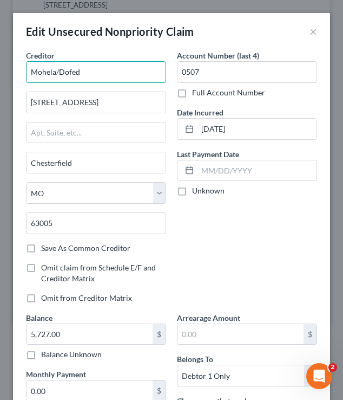
click at [86, 75] on input "Mohela/Dofed" at bounding box center [96, 72] width 140 height 22
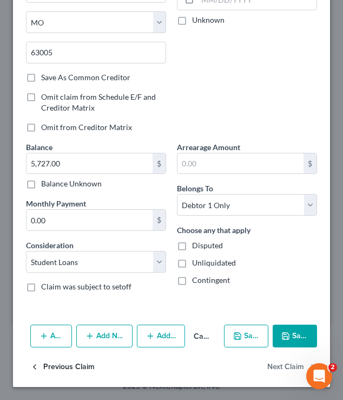
type input "Mohela"
click at [69, 357] on button "Previous Claim" at bounding box center [62, 367] width 64 height 23
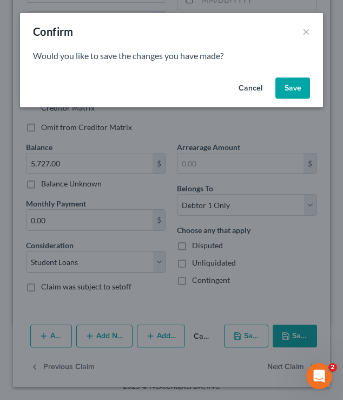
click at [304, 84] on button "Save" at bounding box center [293, 88] width 35 height 22
select select "26"
select select "17"
select select "0"
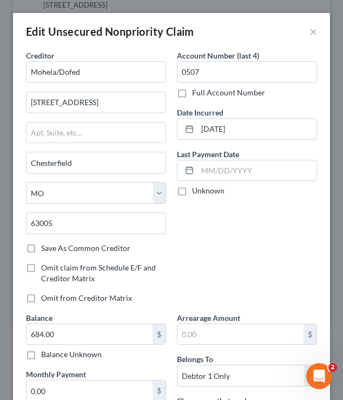
type input "0"
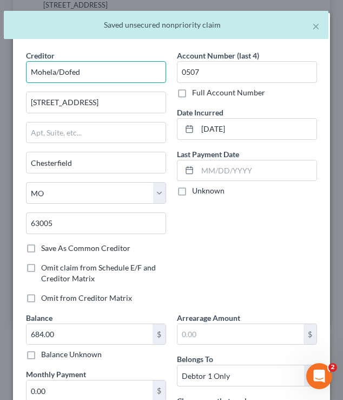
click at [127, 76] on input "Mohela/Dofed" at bounding box center [96, 72] width 140 height 22
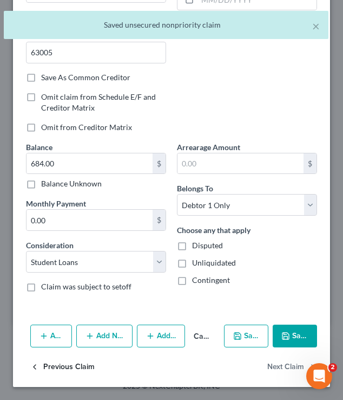
type input "Mohela"
click at [70, 357] on button "Previous Claim" at bounding box center [62, 367] width 64 height 23
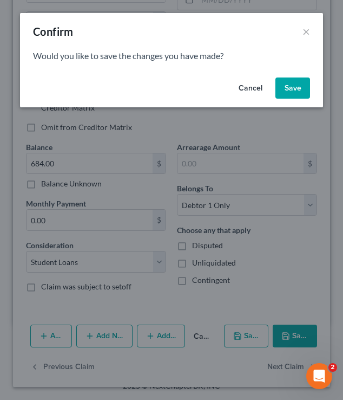
click at [290, 89] on button "Save" at bounding box center [293, 88] width 35 height 22
type input "0"
select select "26"
select select "17"
select select "0"
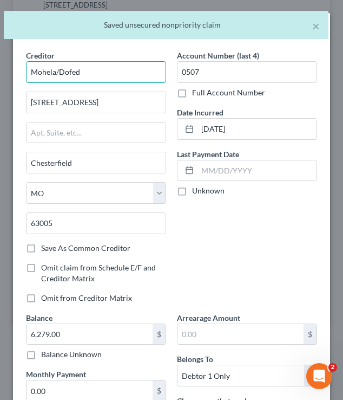
click at [129, 78] on input "Mohela/Dofed" at bounding box center [96, 72] width 140 height 22
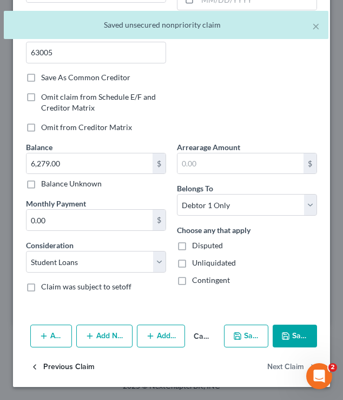
type input "Mohela"
click at [67, 356] on button "Previous Claim" at bounding box center [62, 367] width 64 height 23
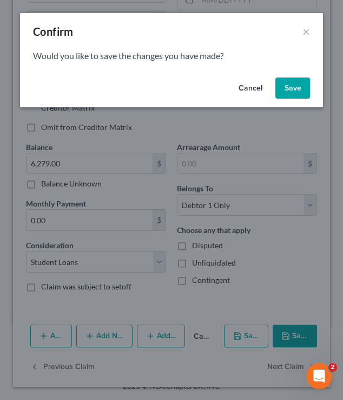
click at [298, 85] on button "Save" at bounding box center [293, 88] width 35 height 22
select select "26"
select select "17"
select select "0"
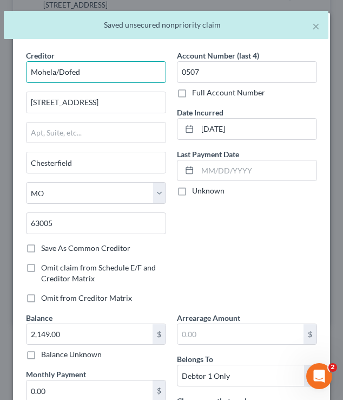
click at [90, 70] on input "Mohela/Dofed" at bounding box center [96, 72] width 140 height 22
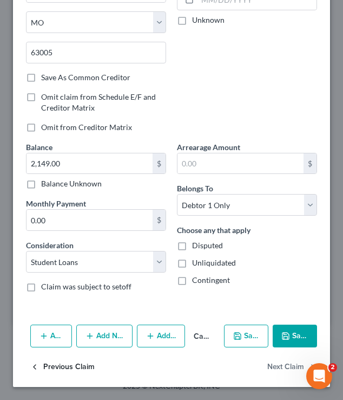
type input "Mohela"
click at [51, 357] on button "Previous Claim" at bounding box center [62, 367] width 64 height 23
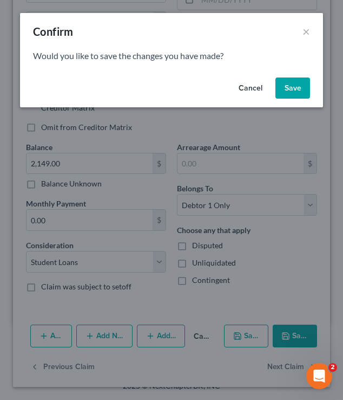
click at [295, 92] on button "Save" at bounding box center [293, 88] width 35 height 22
select select "26"
select select "17"
select select "0"
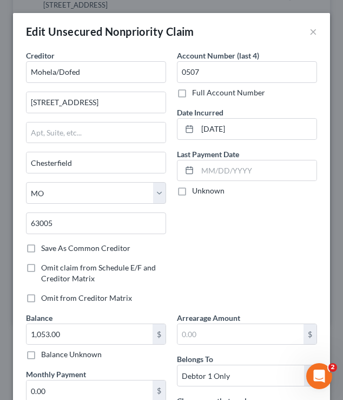
type input "0"
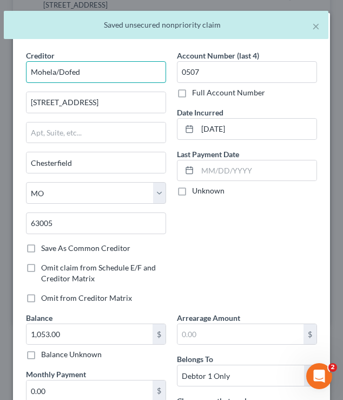
click at [142, 75] on input "Mohela/Dofed" at bounding box center [96, 72] width 140 height 22
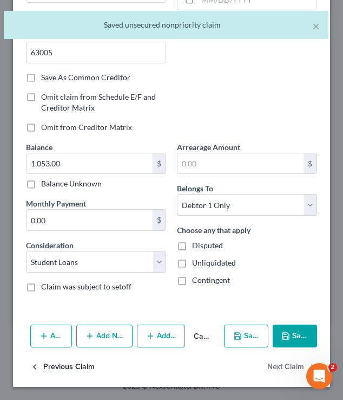
type input "Mohela"
click at [66, 357] on button "Previous Claim" at bounding box center [62, 367] width 64 height 23
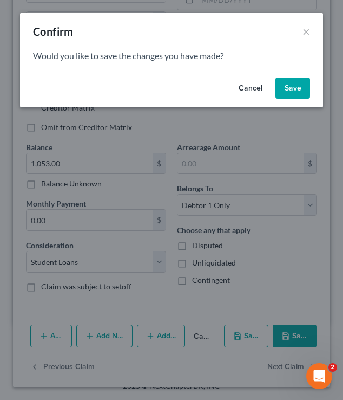
click at [291, 85] on button "Save" at bounding box center [293, 88] width 35 height 22
select select "35"
select select "2"
select select "0"
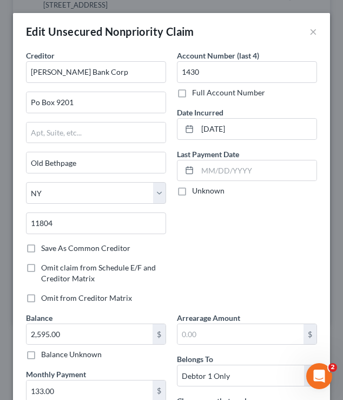
type input "0"
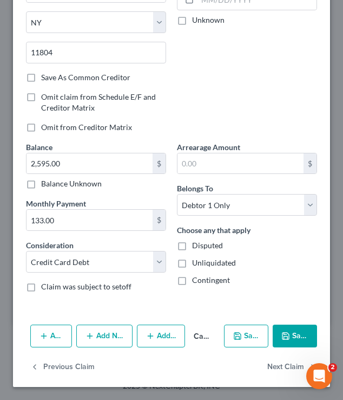
click at [299, 328] on button "Save & Close" at bounding box center [295, 335] width 44 height 23
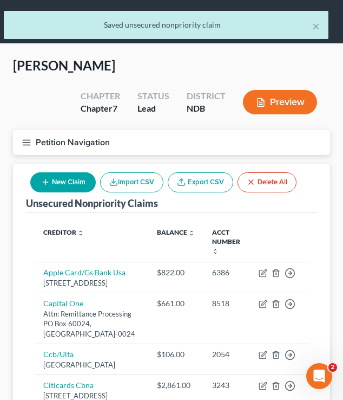
scroll to position [90, 0]
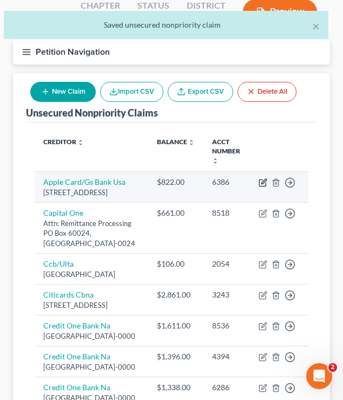
click at [262, 183] on icon "button" at bounding box center [264, 181] width 5 height 5
select select "39"
select select "2"
select select "0"
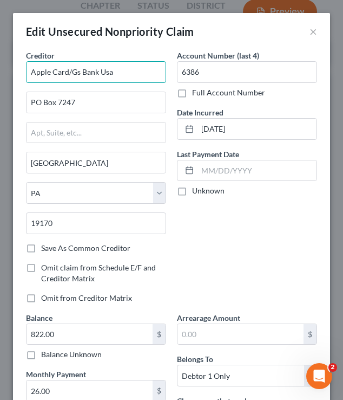
click at [79, 72] on input "Apple Card/Gs Bank Usa" at bounding box center [96, 72] width 140 height 22
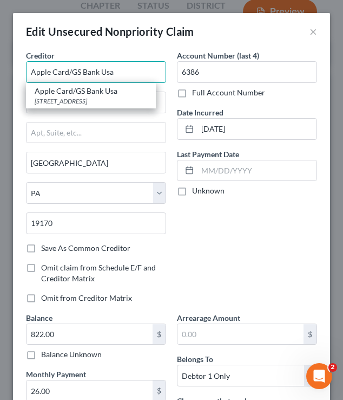
click at [121, 72] on input "Apple Card/GS Bank Usa" at bounding box center [96, 72] width 140 height 22
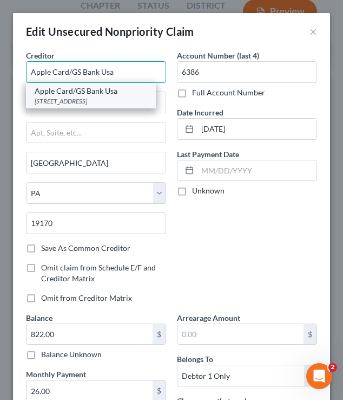
type input "Apple Card/GS Bank Usa"
click at [101, 98] on div "[STREET_ADDRESS]" at bounding box center [91, 100] width 113 height 9
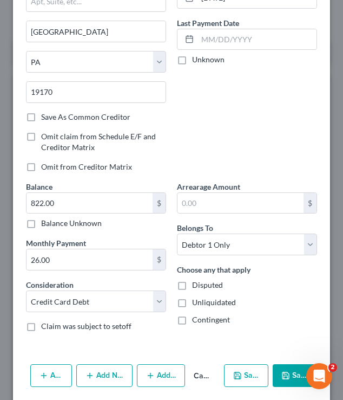
scroll to position [171, 0]
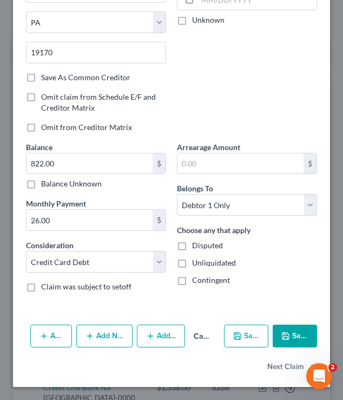
click at [298, 344] on button "Save & Close" at bounding box center [295, 335] width 44 height 23
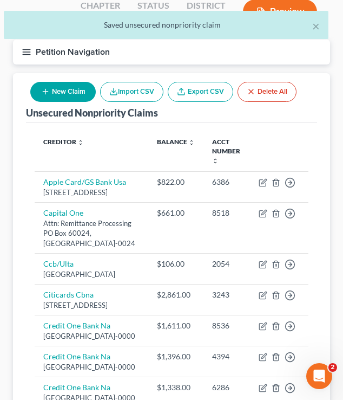
click at [27, 49] on line "button" at bounding box center [27, 49] width 8 height 0
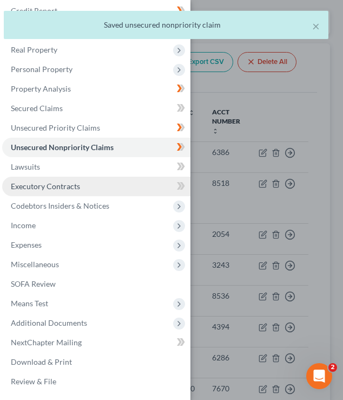
scroll to position [121, 0]
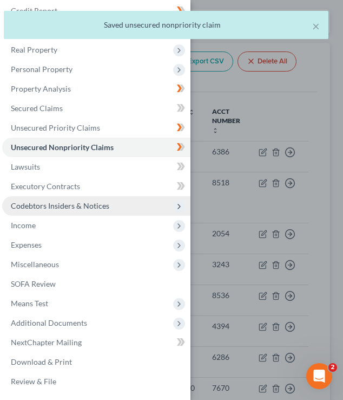
click at [112, 215] on span "Codebtors Insiders & Notices" at bounding box center [96, 205] width 188 height 19
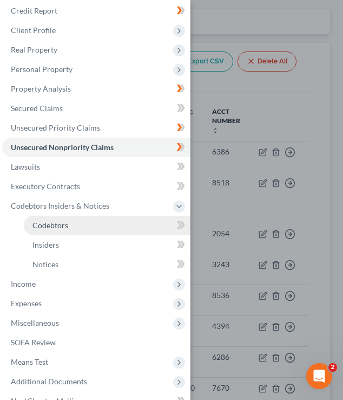
click at [120, 223] on link "Codebtors" at bounding box center [107, 225] width 167 height 19
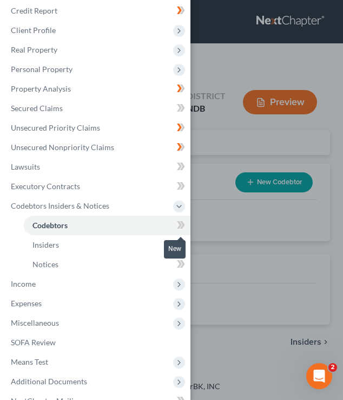
click at [178, 223] on icon at bounding box center [181, 225] width 8 height 14
click at [178, 247] on div at bounding box center [181, 245] width 7 height 3
click at [182, 244] on icon at bounding box center [181, 245] width 8 height 14
click at [179, 263] on icon at bounding box center [179, 264] width 5 height 8
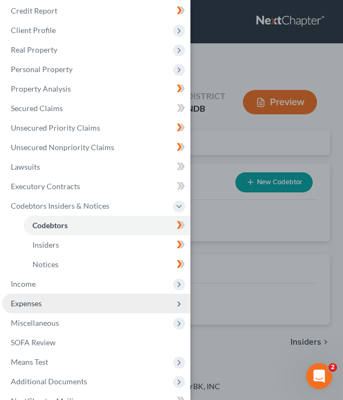
click at [66, 295] on span "Expenses" at bounding box center [96, 303] width 188 height 19
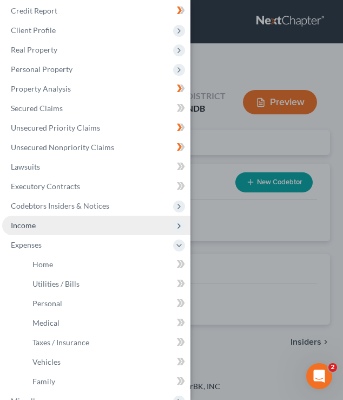
click at [68, 225] on span "Income" at bounding box center [96, 225] width 188 height 19
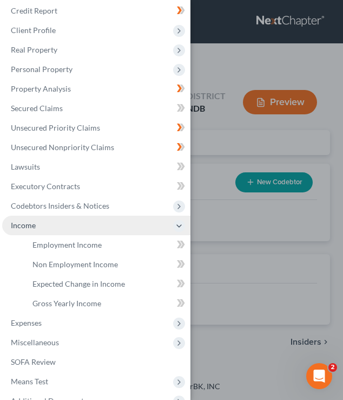
scroll to position [125, 0]
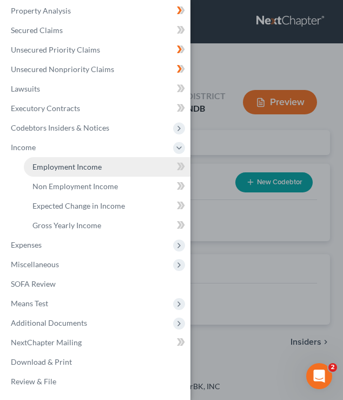
click at [73, 174] on link "Employment Income" at bounding box center [107, 166] width 167 height 19
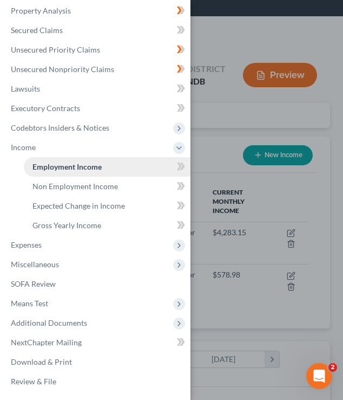
scroll to position [28, 0]
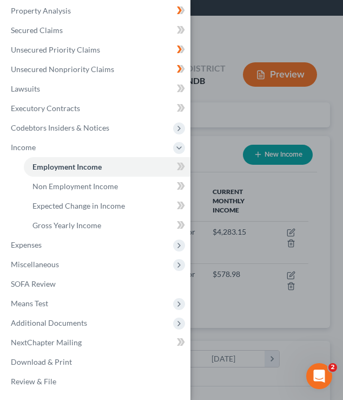
click at [250, 106] on div "Case Dashboard Payments Invoices Payments Payments Credit Report Client Profile" at bounding box center [171, 200] width 343 height 400
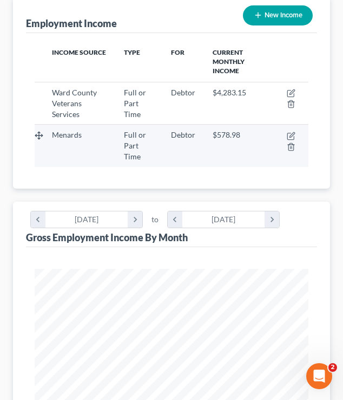
scroll to position [0, 0]
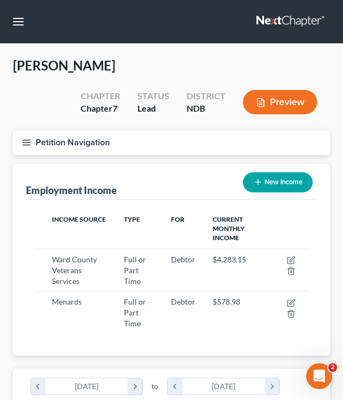
click at [27, 146] on button "Petition Navigation" at bounding box center [171, 142] width 317 height 25
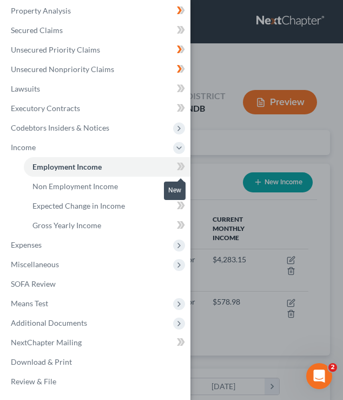
click at [177, 168] on icon at bounding box center [181, 167] width 8 height 14
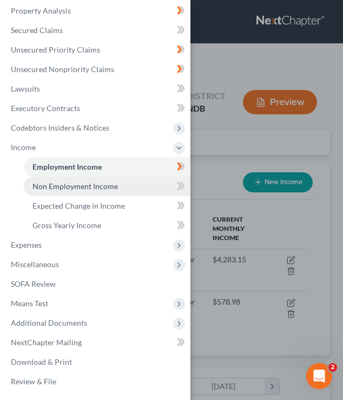
click at [148, 186] on link "Non Employment Income" at bounding box center [107, 186] width 167 height 19
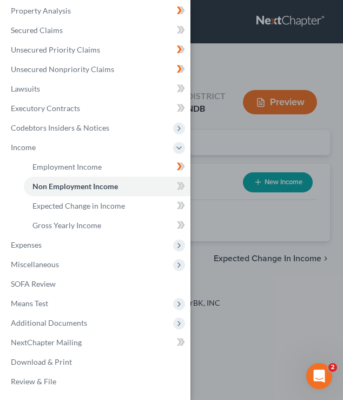
click at [214, 165] on div "Case Dashboard Payments Invoices Payments Payments Credit Report Client Profile" at bounding box center [171, 200] width 343 height 400
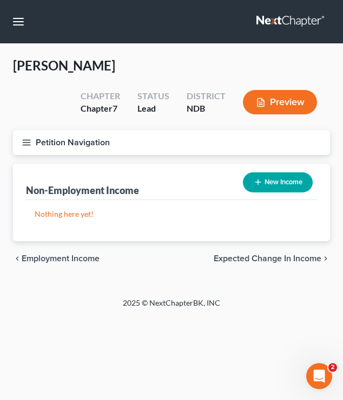
drag, startPoint x: 26, startPoint y: 141, endPoint x: 36, endPoint y: 141, distance: 9.7
click at [26, 141] on icon "button" at bounding box center [27, 143] width 10 height 10
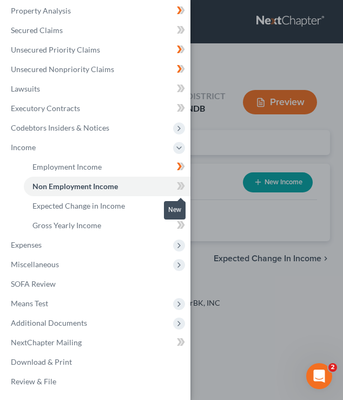
click at [180, 185] on icon at bounding box center [179, 186] width 5 height 8
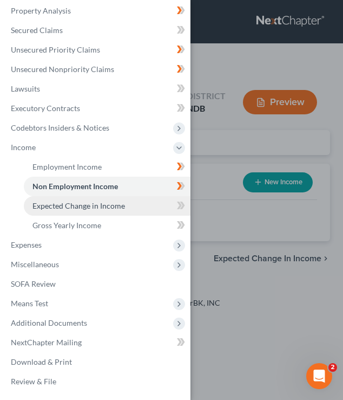
click at [127, 207] on link "Expected Change in Income" at bounding box center [107, 205] width 167 height 19
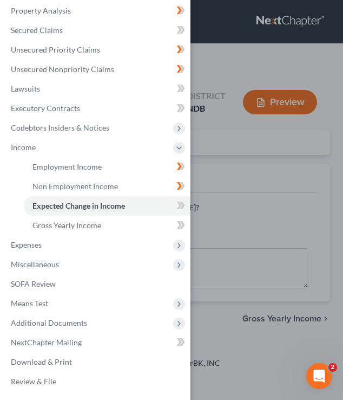
click at [199, 169] on div "Case Dashboard Payments Invoices Payments Payments Credit Report Client Profile" at bounding box center [171, 200] width 343 height 400
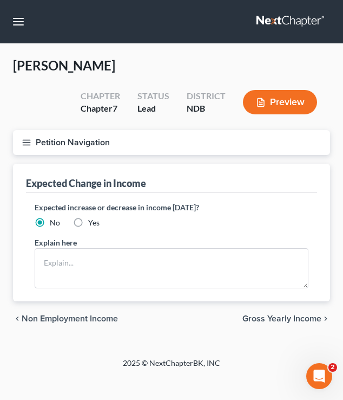
click at [25, 147] on button "Petition Navigation" at bounding box center [171, 142] width 317 height 25
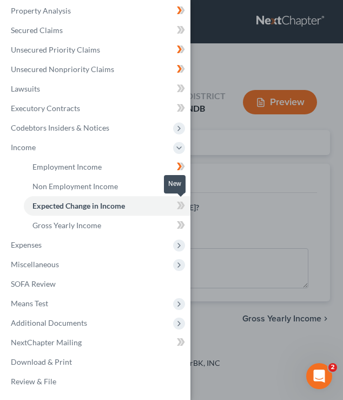
click at [183, 210] on icon at bounding box center [181, 206] width 8 height 14
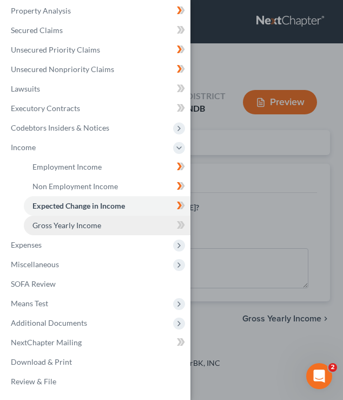
click at [139, 225] on link "Gross Yearly Income" at bounding box center [107, 225] width 167 height 19
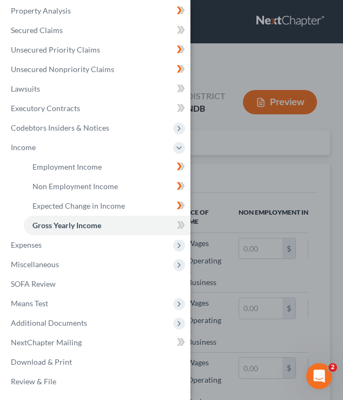
click at [272, 168] on div "Case Dashboard Payments Invoices Payments Payments Credit Report Client Profile" at bounding box center [171, 200] width 343 height 400
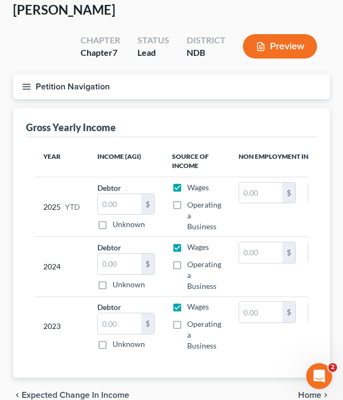
scroll to position [109, 0]
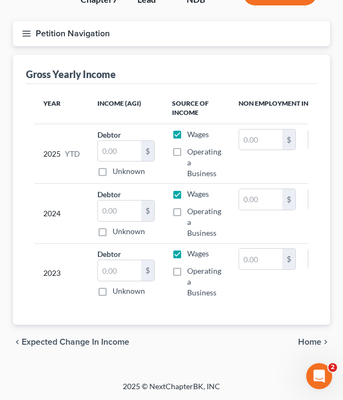
click at [27, 34] on icon "button" at bounding box center [27, 34] width 10 height 10
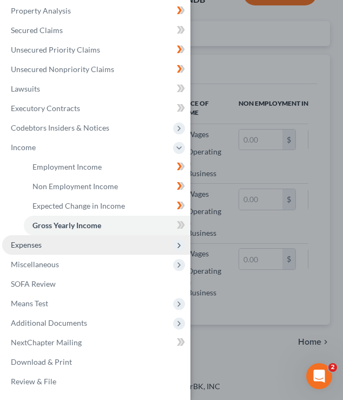
click at [79, 252] on span "Expenses" at bounding box center [96, 244] width 188 height 19
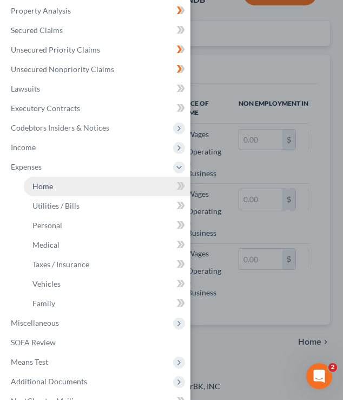
click at [118, 186] on link "Home" at bounding box center [107, 186] width 167 height 19
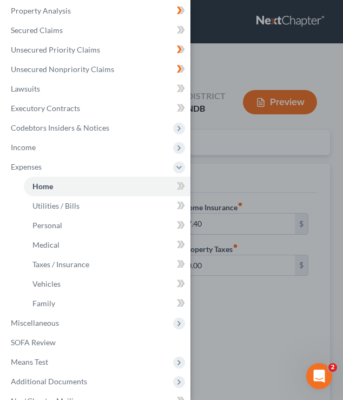
click at [254, 128] on div "Case Dashboard Payments Invoices Payments Payments Credit Report Client Profile" at bounding box center [171, 200] width 343 height 400
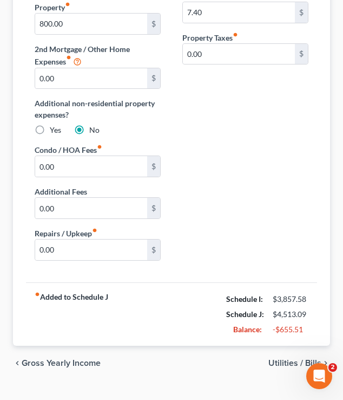
scroll to position [212, 0]
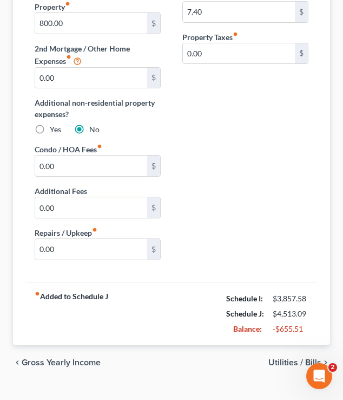
click at [279, 357] on span "Utilities / Bills" at bounding box center [295, 362] width 53 height 9
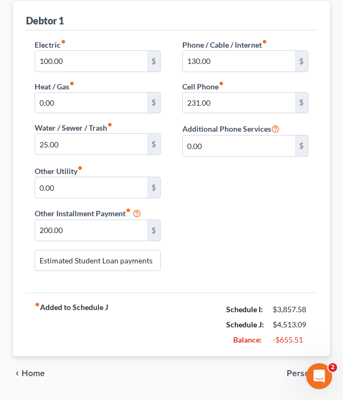
scroll to position [194, 0]
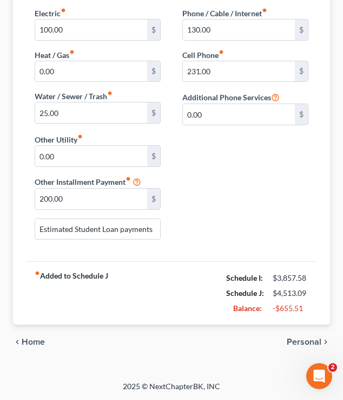
click at [298, 337] on span "Personal" at bounding box center [304, 341] width 35 height 9
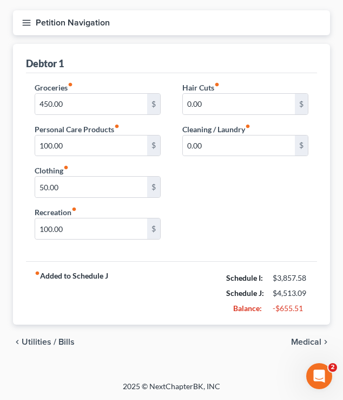
click at [303, 339] on span "Medical" at bounding box center [306, 341] width 30 height 9
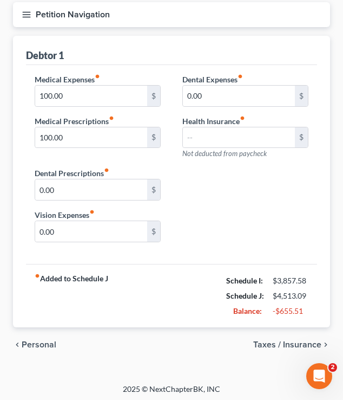
click at [303, 346] on span "Taxes / Insurance" at bounding box center [287, 344] width 68 height 9
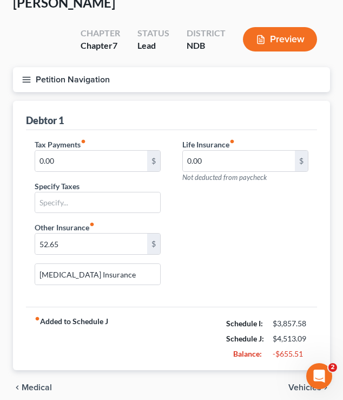
scroll to position [67, 0]
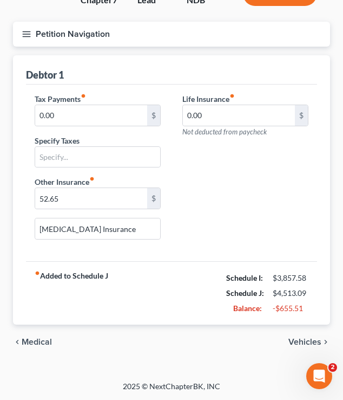
click at [304, 337] on span "Vehicles" at bounding box center [305, 341] width 33 height 9
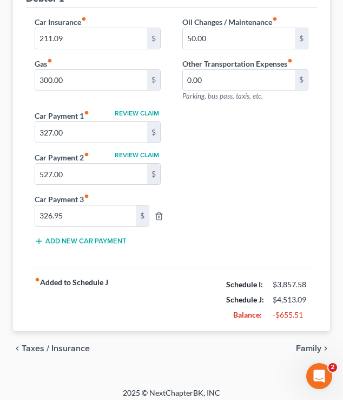
scroll to position [192, 0]
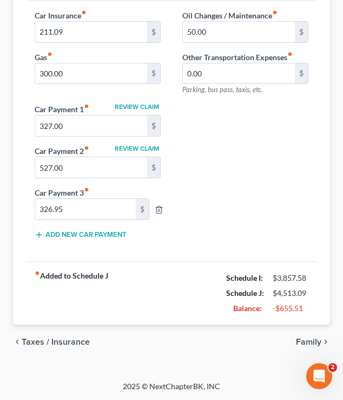
click at [303, 337] on span "Family" at bounding box center [308, 341] width 25 height 9
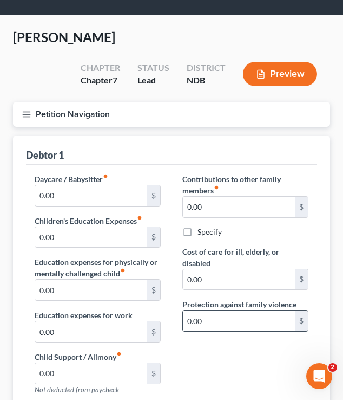
scroll to position [5, 0]
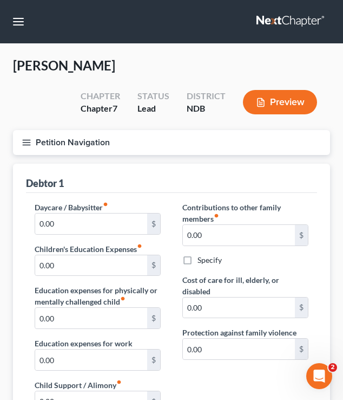
click at [26, 135] on button "Petition Navigation" at bounding box center [171, 142] width 317 height 25
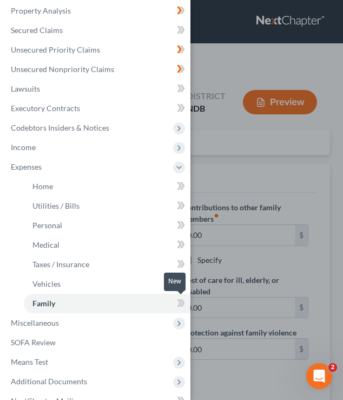
click at [179, 301] on icon at bounding box center [179, 303] width 5 height 8
click at [179, 284] on icon at bounding box center [179, 283] width 5 height 8
click at [180, 263] on icon at bounding box center [179, 264] width 5 height 8
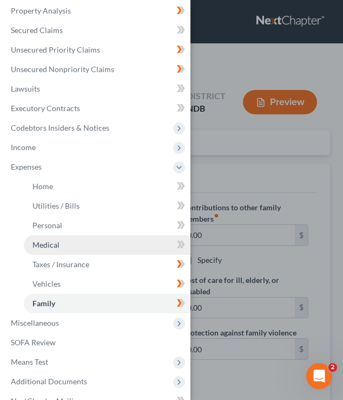
click at [180, 237] on link "Medical" at bounding box center [107, 244] width 167 height 19
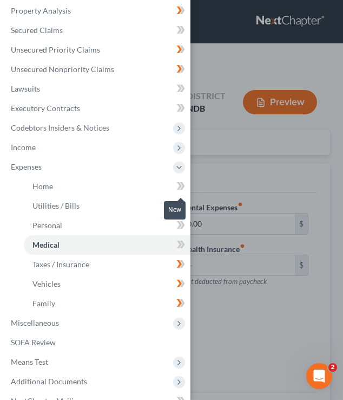
click at [179, 187] on icon at bounding box center [179, 186] width 5 height 8
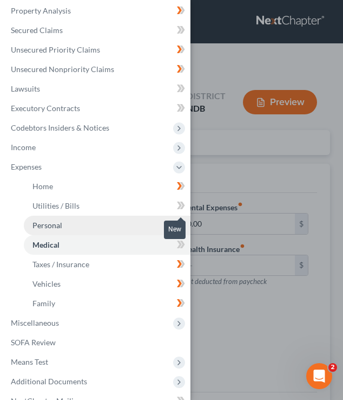
drag, startPoint x: 179, startPoint y: 205, endPoint x: 179, endPoint y: 216, distance: 10.8
click at [179, 205] on icon at bounding box center [181, 206] width 8 height 14
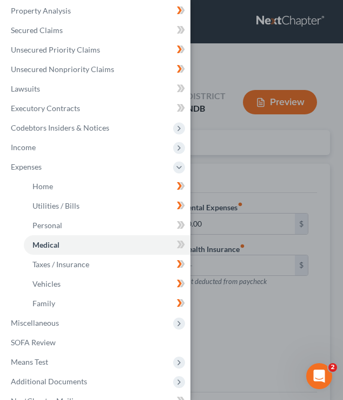
click at [179, 223] on icon at bounding box center [179, 225] width 5 height 8
click at [179, 244] on icon at bounding box center [179, 244] width 5 height 8
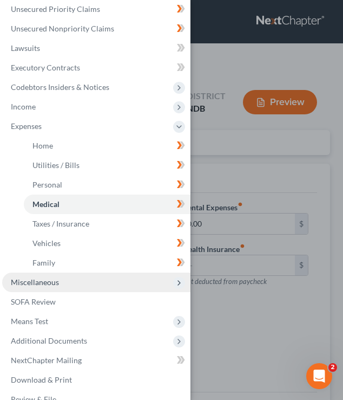
click at [134, 284] on span "Miscellaneous" at bounding box center [96, 281] width 188 height 19
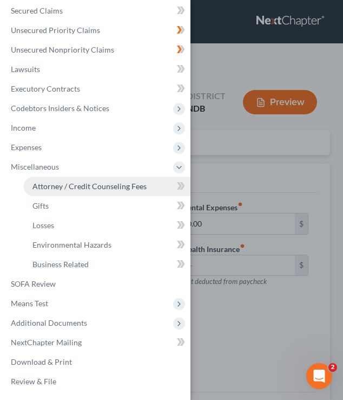
click at [140, 186] on span "Attorney / Credit Counseling Fees" at bounding box center [89, 185] width 114 height 9
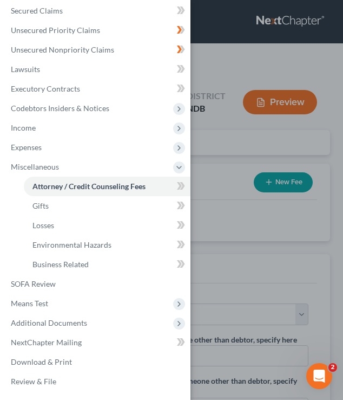
click at [223, 154] on div "Case Dashboard Payments Invoices Payments Payments Credit Report Client Profile" at bounding box center [171, 200] width 343 height 400
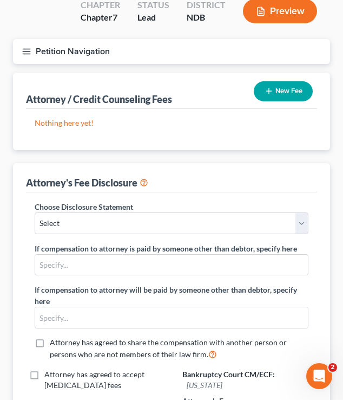
click at [274, 90] on button "New Fee" at bounding box center [283, 91] width 59 height 20
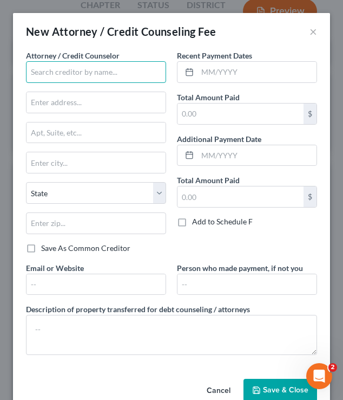
click at [100, 77] on input "text" at bounding box center [96, 72] width 140 height 22
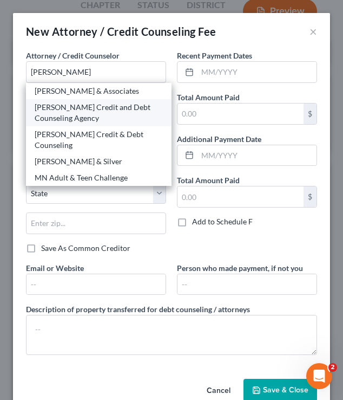
click at [116, 109] on div "[PERSON_NAME] Credit and Debt Counseling Agency" at bounding box center [99, 113] width 128 height 22
type input "[PERSON_NAME] Credit and Debt Counseling Agency"
type input "[STREET_ADDRESS]"
type input "Huron"
select select "43"
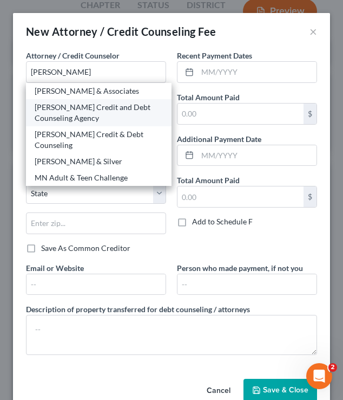
type input "57350"
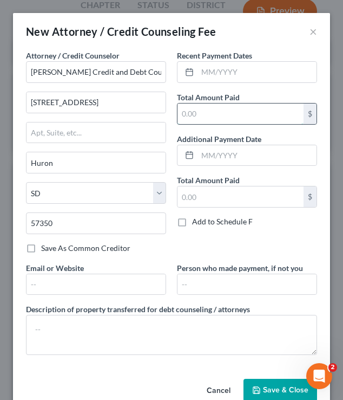
click at [211, 119] on input "text" at bounding box center [241, 113] width 126 height 21
click at [201, 103] on div "$" at bounding box center [247, 114] width 140 height 22
click at [193, 112] on input "text" at bounding box center [241, 113] width 126 height 21
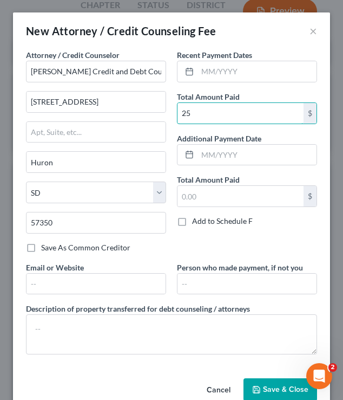
type input "25"
click at [309, 34] on div "New Attorney / Credit Counseling Fee ×" at bounding box center [171, 30] width 317 height 37
click at [318, 30] on div "New Attorney / Credit Counseling Fee ×" at bounding box center [171, 30] width 317 height 37
click at [313, 29] on button "×" at bounding box center [314, 30] width 8 height 13
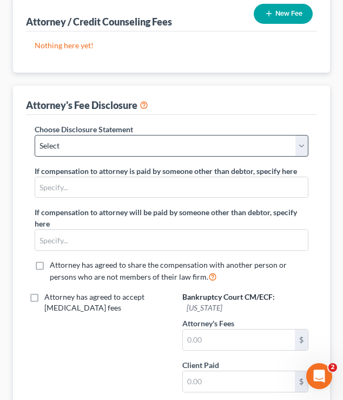
scroll to position [202, 0]
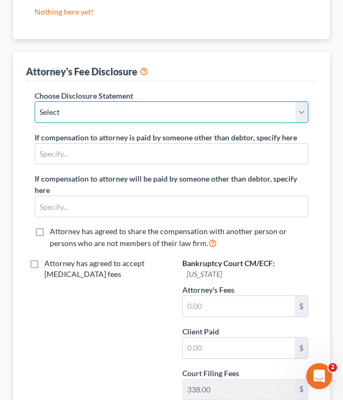
click at [116, 113] on select "Select Chapter 7/Conversion ND [MEDICAL_DATA] Fee Disclosure MN [MEDICAL_DATA] …" at bounding box center [172, 112] width 274 height 22
select select "5"
click at [35, 101] on select "Select Chapter 7/Conversion ND [MEDICAL_DATA] Fee Disclosure MN [MEDICAL_DATA] …" at bounding box center [172, 112] width 274 height 22
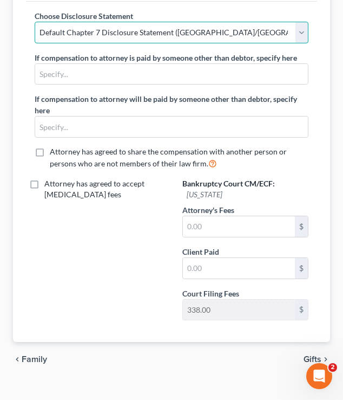
scroll to position [282, 0]
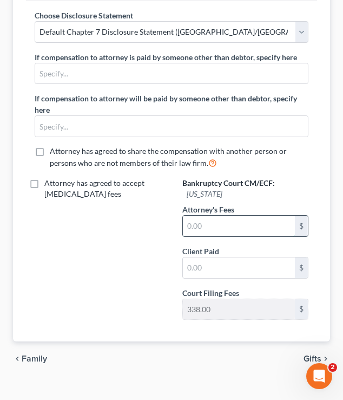
click at [197, 231] on input "text" at bounding box center [239, 226] width 112 height 21
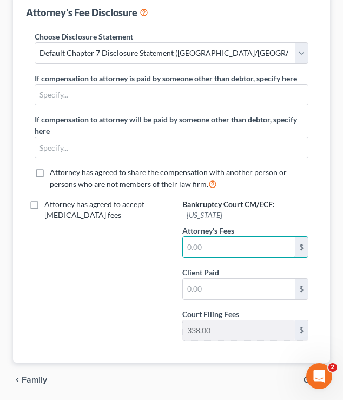
scroll to position [256, 0]
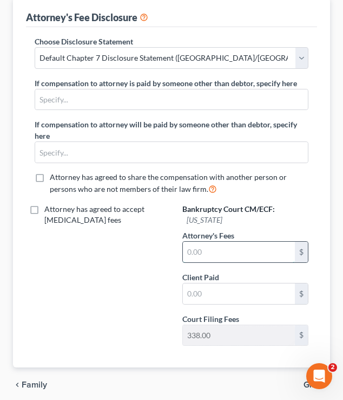
click at [204, 257] on input "text" at bounding box center [239, 252] width 112 height 21
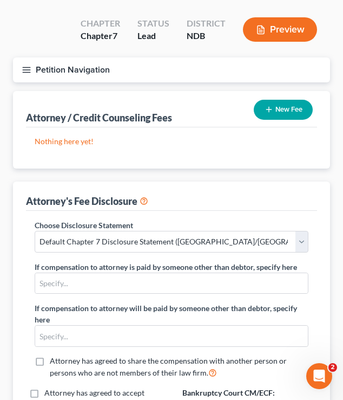
scroll to position [64, 0]
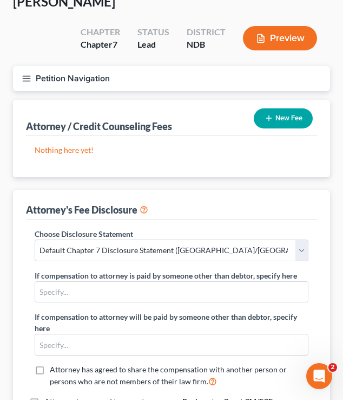
click at [277, 121] on button "New Fee" at bounding box center [283, 118] width 59 height 20
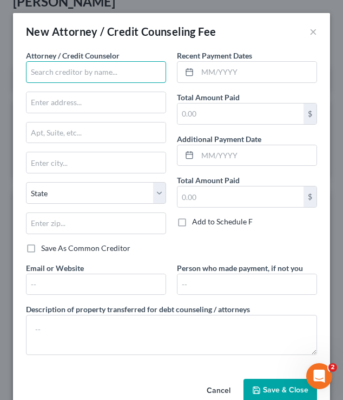
click at [79, 74] on input "text" at bounding box center [96, 72] width 140 height 22
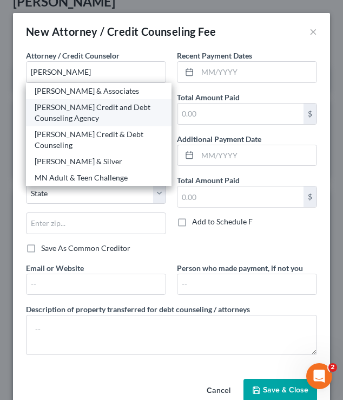
click at [79, 105] on div "[PERSON_NAME] Credit and Debt Counseling Agency" at bounding box center [99, 113] width 128 height 22
type input "[PERSON_NAME] Credit and Debt Counseling Agency"
type input "[STREET_ADDRESS]"
type input "Huron"
select select "43"
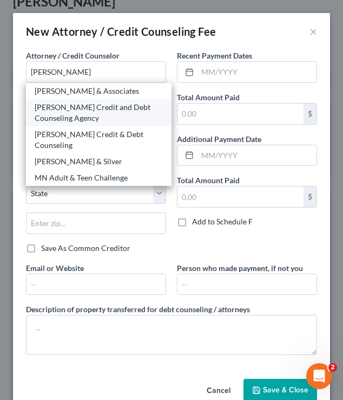
type input "57350"
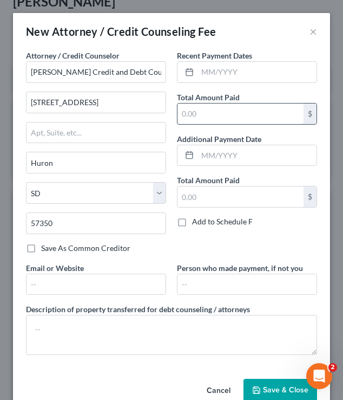
click at [191, 116] on input "text" at bounding box center [241, 113] width 126 height 21
type input "25"
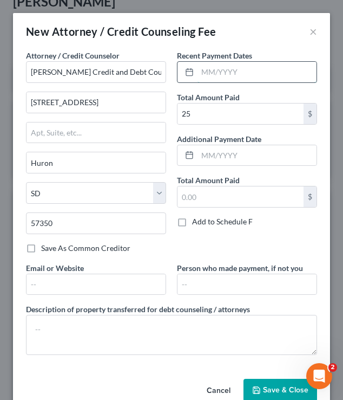
click at [235, 70] on input "text" at bounding box center [257, 72] width 119 height 21
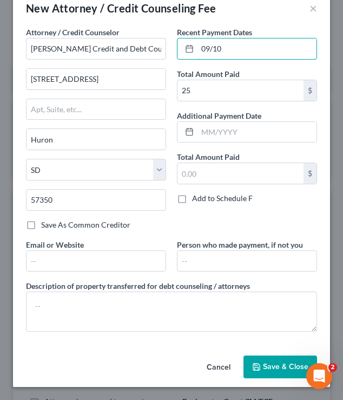
type input "09/10"
click at [287, 357] on span "Save & Close" at bounding box center [285, 366] width 45 height 9
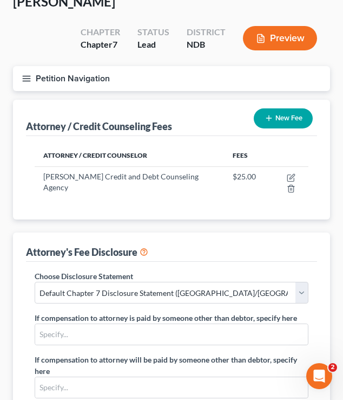
click at [261, 120] on button "New Fee" at bounding box center [283, 118] width 59 height 20
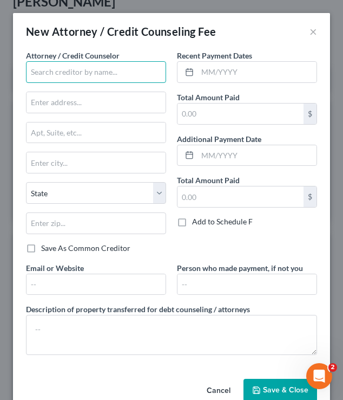
click at [64, 68] on input "text" at bounding box center [96, 72] width 140 height 22
type input "[PERSON_NAME]"
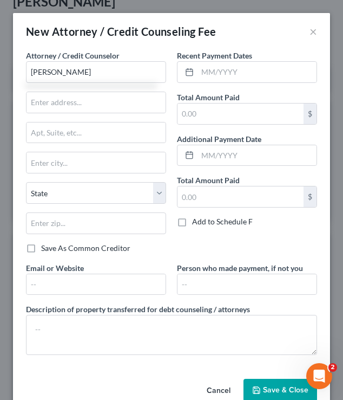
click at [312, 39] on div "New Attorney / Credit Counseling Fee ×" at bounding box center [171, 31] width 317 height 37
click at [312, 35] on button "×" at bounding box center [314, 31] width 8 height 13
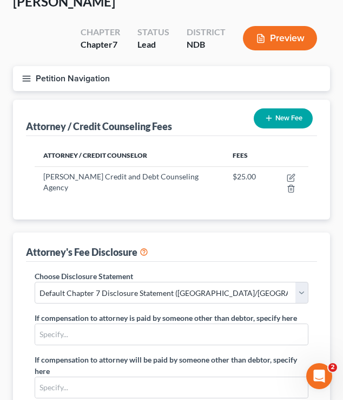
click at [24, 71] on button "Petition Navigation" at bounding box center [171, 78] width 317 height 25
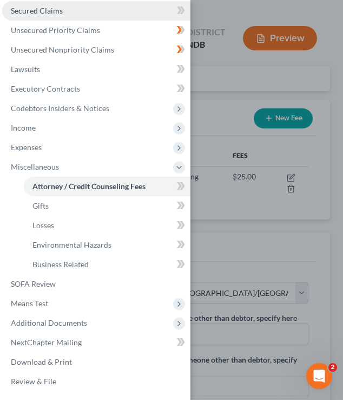
click at [63, 12] on link "Secured Claims" at bounding box center [96, 10] width 188 height 19
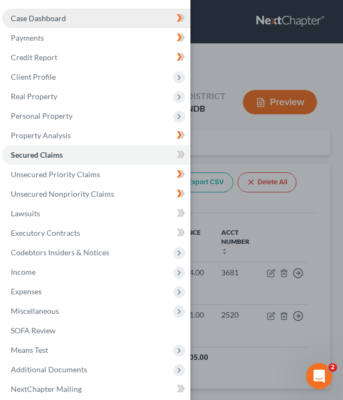
click at [67, 14] on link "Case Dashboard" at bounding box center [96, 18] width 188 height 19
select select "6"
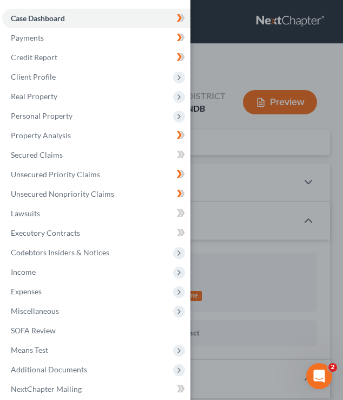
click at [226, 64] on div "Case Dashboard Payments Invoices Payments Payments Credit Report Client Profile" at bounding box center [171, 200] width 343 height 400
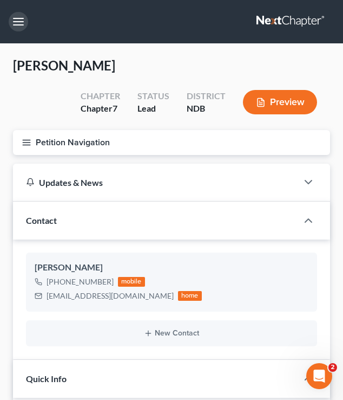
click at [14, 16] on button "button" at bounding box center [18, 21] width 19 height 19
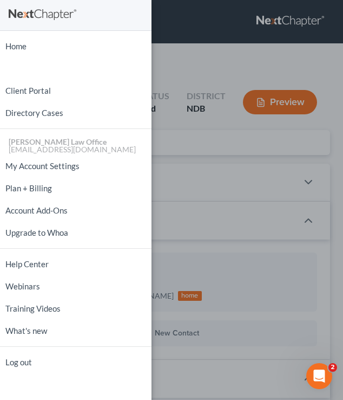
click at [208, 92] on div "Home New Case Client Portal Directory Cases [PERSON_NAME] Law Office [EMAIL_ADD…" at bounding box center [171, 200] width 343 height 400
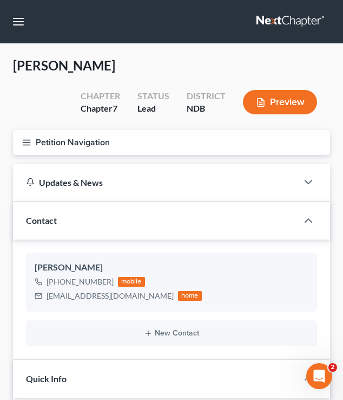
click at [24, 145] on icon "button" at bounding box center [27, 143] width 10 height 10
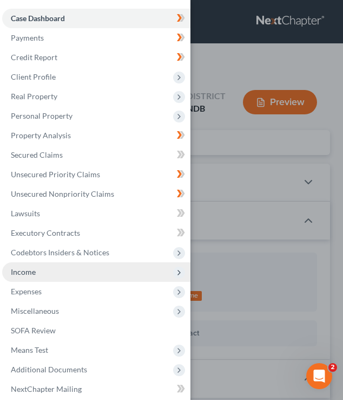
click at [58, 278] on span "Income" at bounding box center [96, 271] width 188 height 19
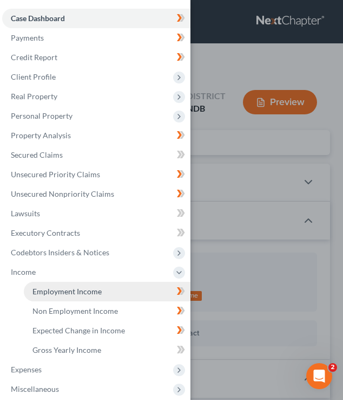
click at [82, 297] on link "Employment Income" at bounding box center [107, 291] width 167 height 19
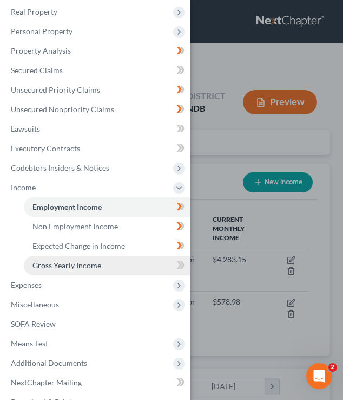
scroll to position [85, 0]
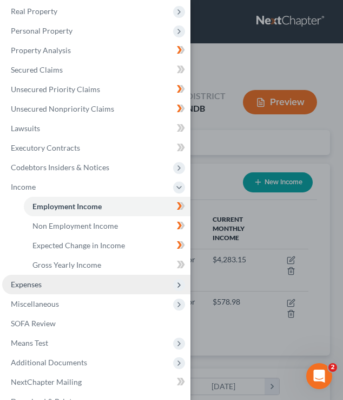
click at [56, 285] on span "Expenses" at bounding box center [96, 284] width 188 height 19
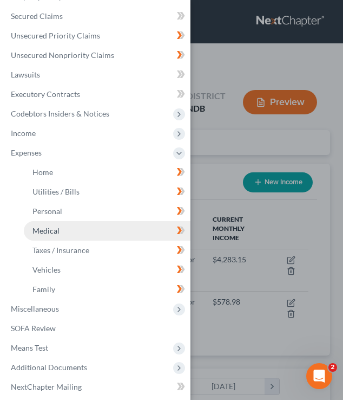
scroll to position [142, 0]
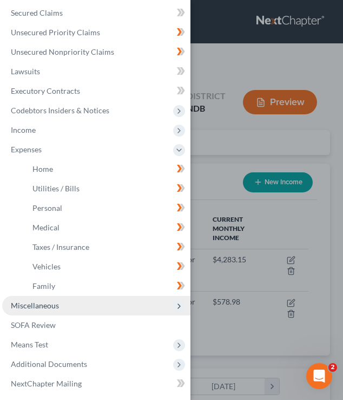
click at [45, 307] on span "Miscellaneous" at bounding box center [35, 305] width 48 height 9
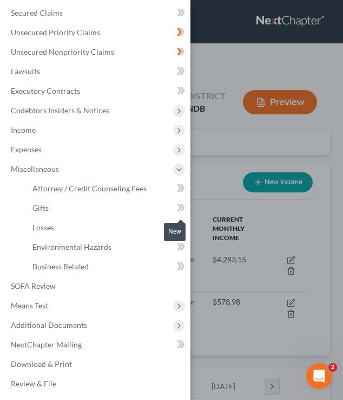
click at [180, 205] on icon at bounding box center [181, 208] width 8 height 14
click at [180, 229] on icon at bounding box center [181, 227] width 8 height 14
click at [181, 250] on icon at bounding box center [182, 247] width 5 height 8
click at [180, 264] on icon at bounding box center [179, 266] width 5 height 8
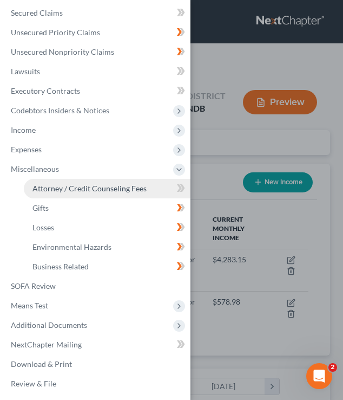
click at [150, 186] on link "Attorney / Credit Counseling Fees" at bounding box center [107, 188] width 167 height 19
select select "5"
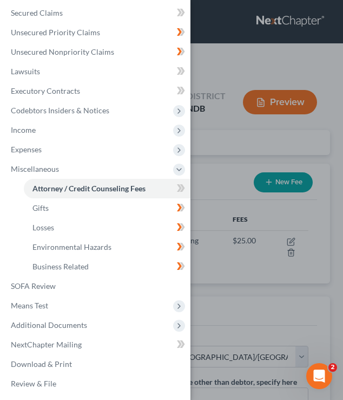
click at [233, 201] on div "Case Dashboard Payments Invoices Payments Payments Credit Report Client Profile" at bounding box center [171, 200] width 343 height 400
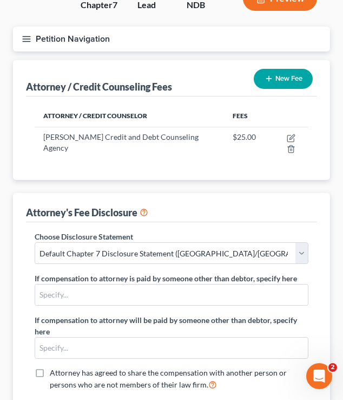
scroll to position [106, 0]
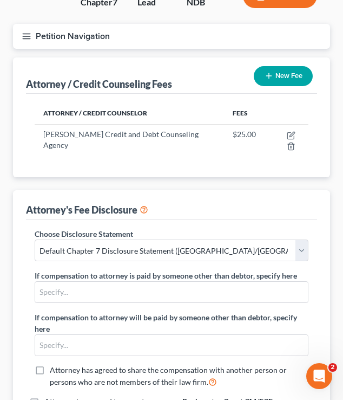
click at [264, 84] on button "New Fee" at bounding box center [283, 76] width 59 height 20
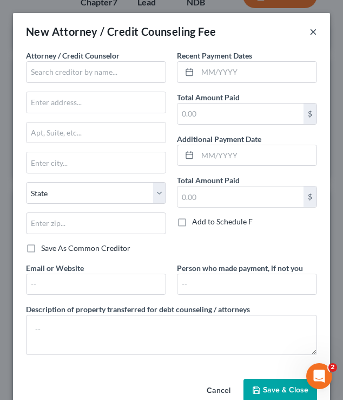
click at [315, 34] on button "×" at bounding box center [314, 31] width 8 height 13
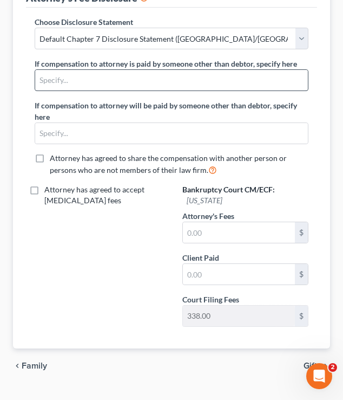
scroll to position [327, 0]
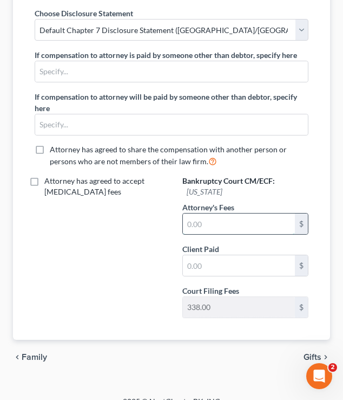
click at [204, 218] on input "text" at bounding box center [239, 223] width 112 height 21
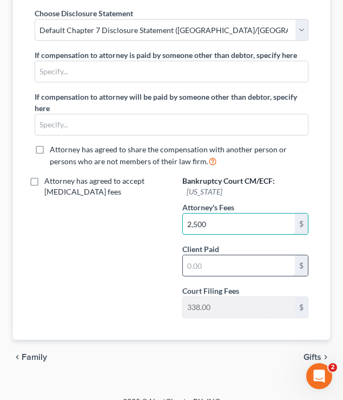
type input "2,500"
click at [206, 255] on input "text" at bounding box center [239, 265] width 112 height 21
type input "2,162"
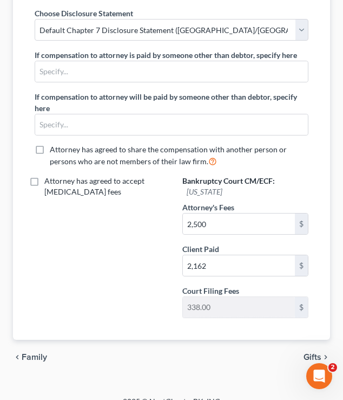
click at [120, 245] on div "Attorney has agreed to accept [MEDICAL_DATA] fees" at bounding box center [98, 250] width 148 height 151
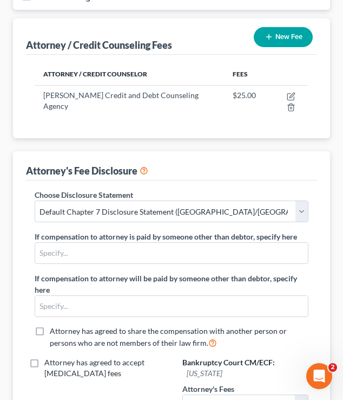
scroll to position [0, 0]
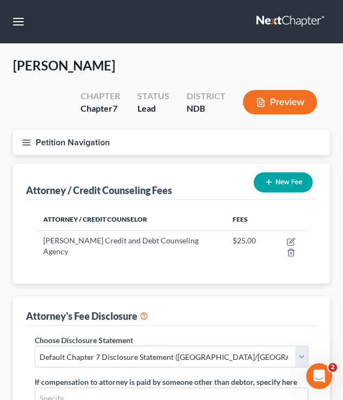
click at [273, 183] on button "New Fee" at bounding box center [283, 182] width 59 height 20
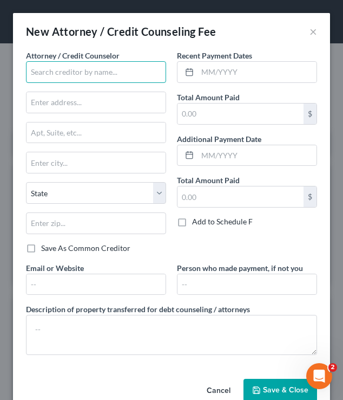
click at [116, 78] on input "text" at bounding box center [96, 72] width 140 height 22
type input "s"
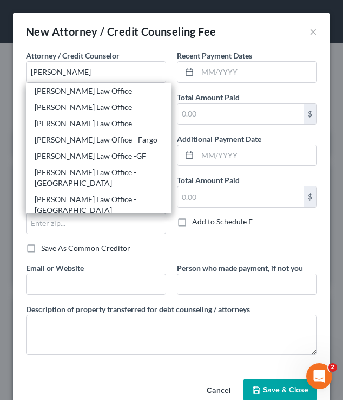
click at [213, 41] on div "New Attorney / Credit Counseling Fee ×" at bounding box center [171, 31] width 317 height 37
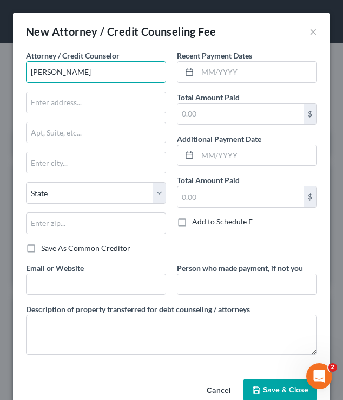
click at [57, 78] on input "[PERSON_NAME]" at bounding box center [96, 72] width 140 height 22
type input "d"
type input "s"
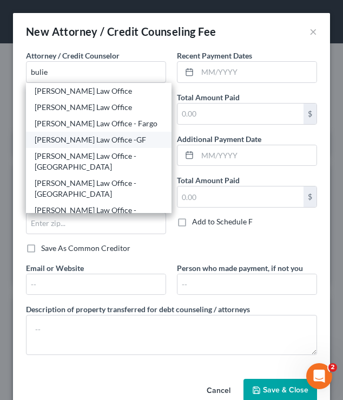
click at [102, 140] on div "[PERSON_NAME] Law Office -GF" at bounding box center [99, 139] width 128 height 11
type input "[PERSON_NAME] Law Office -GF"
type input "[STREET_ADDRESS]"
type input "Grand Forks"
select select "29"
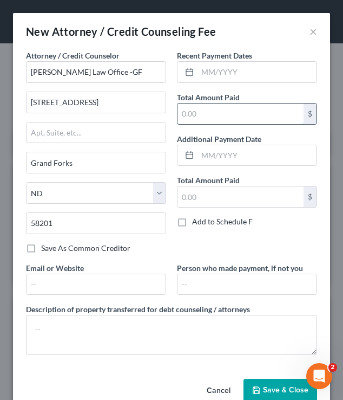
click at [206, 119] on input "text" at bounding box center [241, 113] width 126 height 21
click at [244, 70] on input "text" at bounding box center [257, 72] width 119 height 21
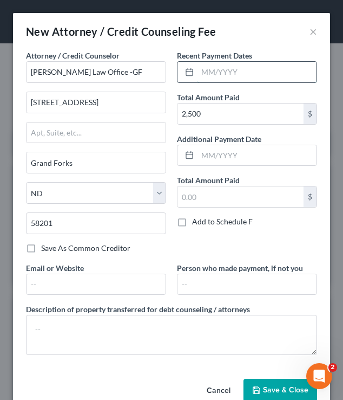
click at [211, 72] on input "text" at bounding box center [257, 72] width 119 height 21
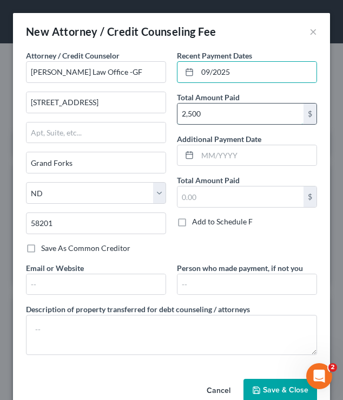
click at [207, 115] on input "2,500" at bounding box center [241, 113] width 126 height 21
click at [274, 357] on span "Save & Close" at bounding box center [285, 389] width 45 height 9
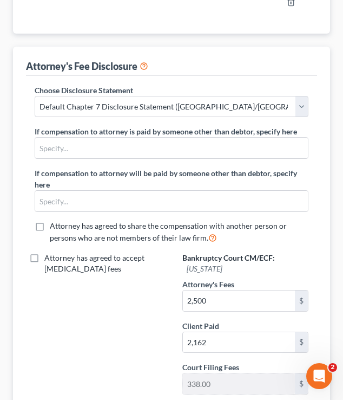
scroll to position [312, 0]
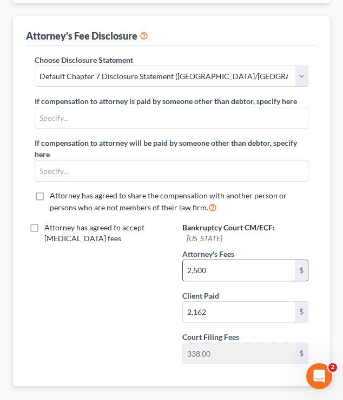
click at [214, 260] on input "2,500" at bounding box center [239, 270] width 112 height 21
click at [234, 302] on input "2,162" at bounding box center [239, 312] width 112 height 21
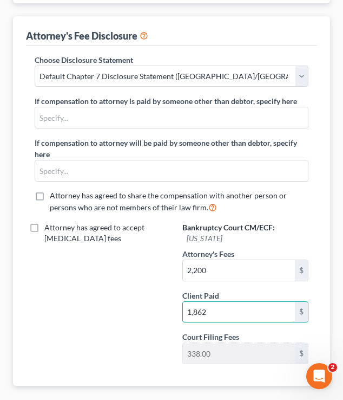
scroll to position [0, 0]
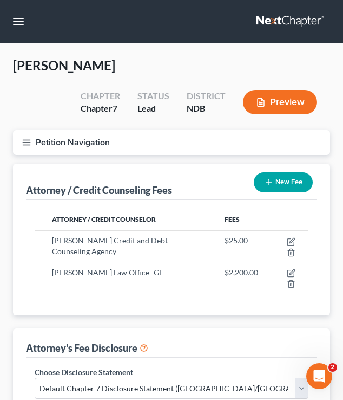
click at [25, 139] on icon "button" at bounding box center [27, 143] width 10 height 10
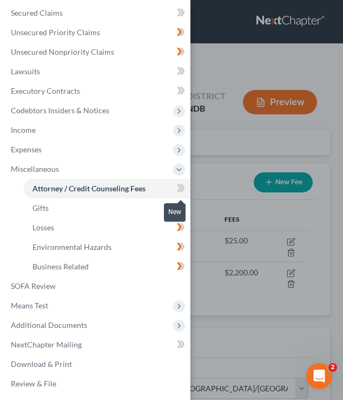
click at [178, 190] on icon at bounding box center [181, 188] width 8 height 14
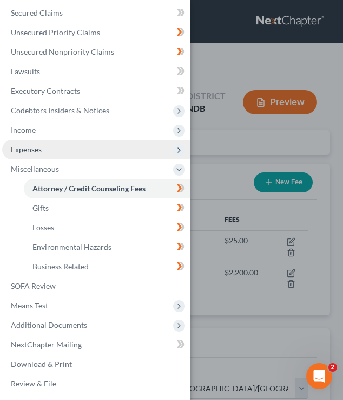
click at [80, 147] on span "Expenses" at bounding box center [96, 149] width 188 height 19
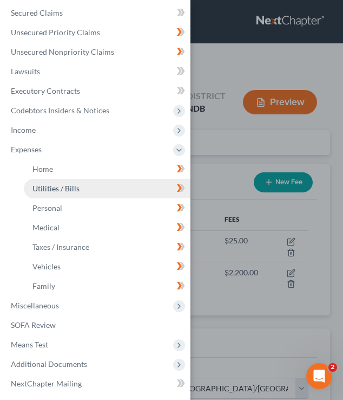
scroll to position [183, 0]
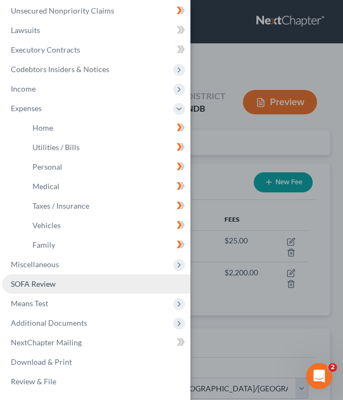
click at [32, 278] on link "SOFA Review" at bounding box center [96, 283] width 188 height 19
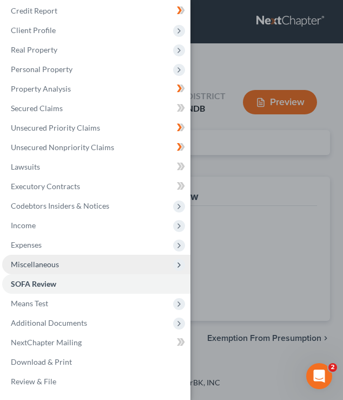
scroll to position [47, 0]
click at [32, 265] on span "Miscellaneous" at bounding box center [35, 263] width 48 height 9
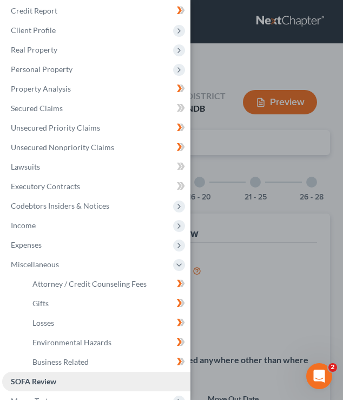
scroll to position [144, 0]
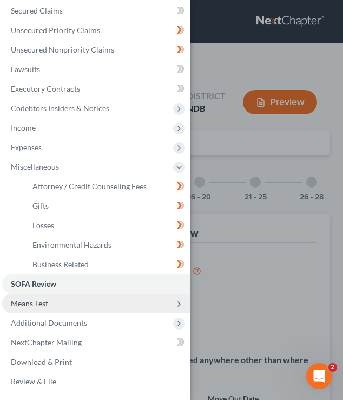
click at [26, 310] on span "Means Test" at bounding box center [96, 303] width 188 height 19
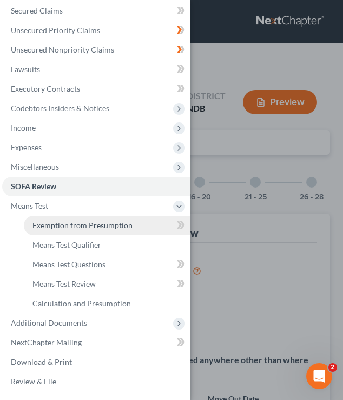
click at [97, 228] on span "Exemption from Presumption" at bounding box center [82, 224] width 100 height 9
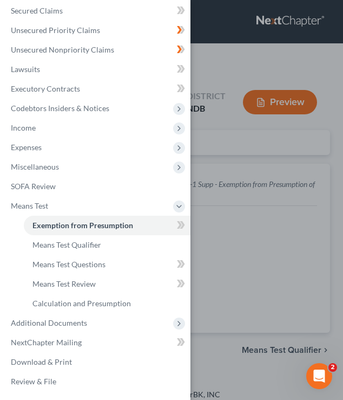
click at [250, 207] on div "Case Dashboard Payments Invoices Payments Payments Credit Report Client Profile" at bounding box center [171, 200] width 343 height 400
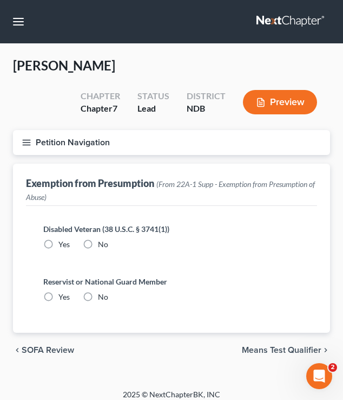
click at [98, 243] on label "No" at bounding box center [103, 244] width 10 height 11
click at [102, 243] on input "No" at bounding box center [105, 242] width 7 height 7
click at [98, 296] on label "No" at bounding box center [103, 296] width 10 height 11
click at [102, 296] on input "No" at bounding box center [105, 294] width 7 height 7
click at [275, 346] on span "Means Test Qualifier" at bounding box center [282, 350] width 80 height 9
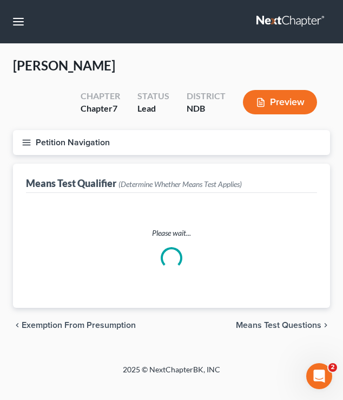
click at [275, 350] on div "Petition Navigation Case Dashboard Payments Invoices Payments Payments Credit R…" at bounding box center [171, 240] width 317 height 221
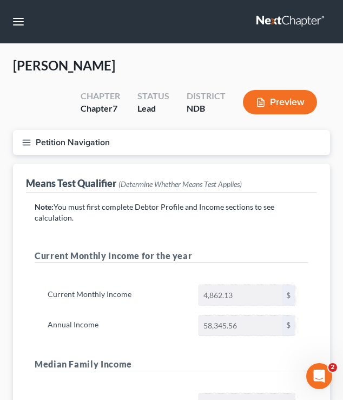
click at [25, 140] on icon "button" at bounding box center [27, 143] width 10 height 10
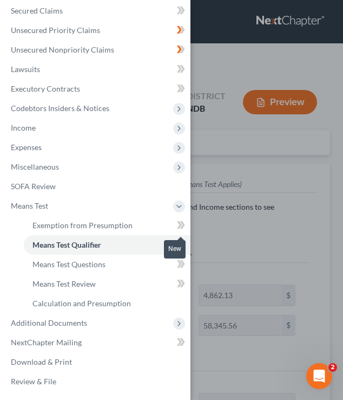
click at [178, 225] on icon at bounding box center [181, 225] width 8 height 14
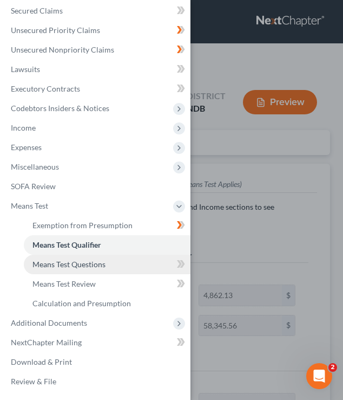
click at [144, 269] on link "Means Test Questions" at bounding box center [107, 264] width 167 height 19
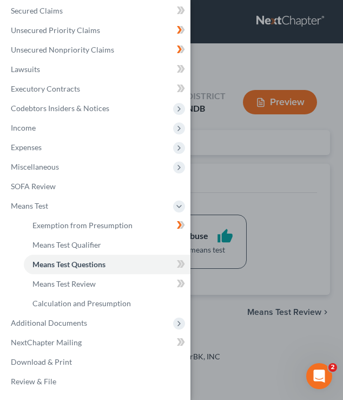
click at [285, 187] on div "Case Dashboard Payments Invoices Payments Payments Credit Report Client Profile" at bounding box center [171, 200] width 343 height 400
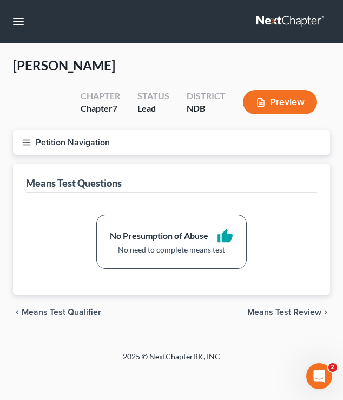
click at [29, 146] on icon "button" at bounding box center [27, 143] width 10 height 10
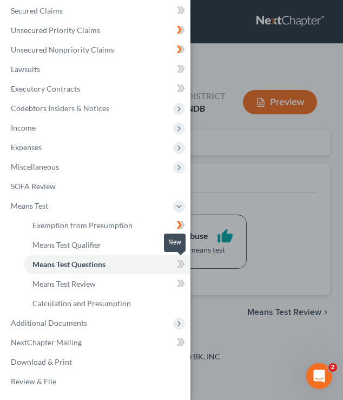
click at [179, 266] on icon at bounding box center [179, 264] width 5 height 8
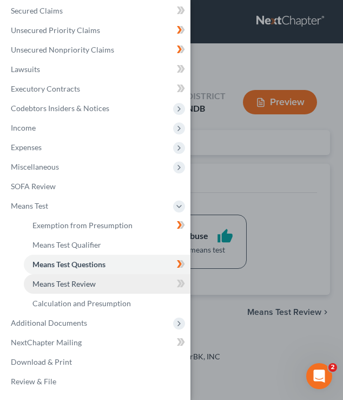
click at [140, 282] on link "Means Test Review" at bounding box center [107, 283] width 167 height 19
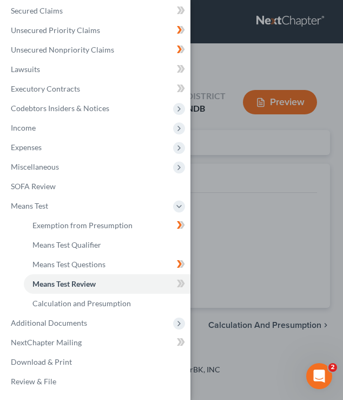
click at [247, 200] on div "Case Dashboard Payments Invoices Payments Payments Credit Report Client Profile" at bounding box center [171, 200] width 343 height 400
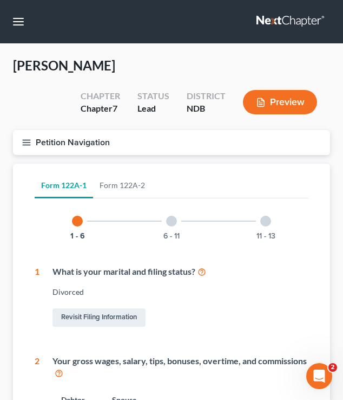
click at [22, 144] on icon "button" at bounding box center [27, 143] width 10 height 10
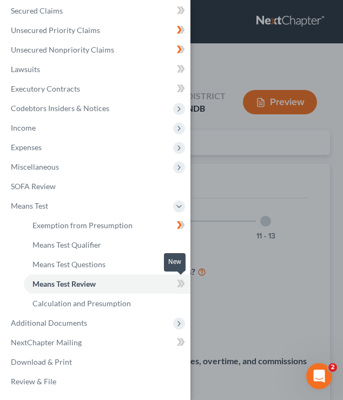
click at [181, 282] on icon at bounding box center [181, 284] width 8 height 14
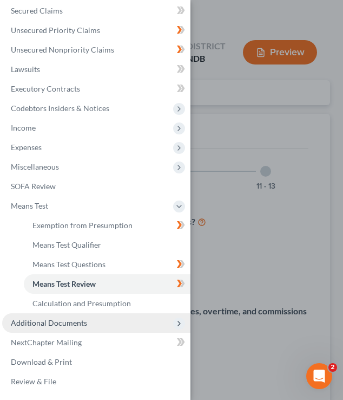
scroll to position [51, 0]
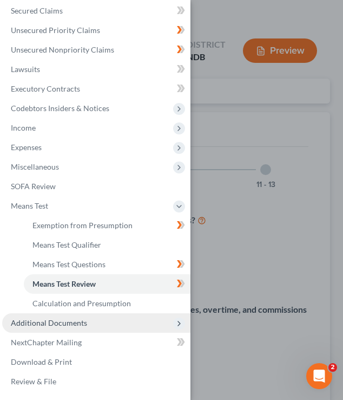
click at [122, 313] on span "Additional Documents" at bounding box center [96, 322] width 188 height 19
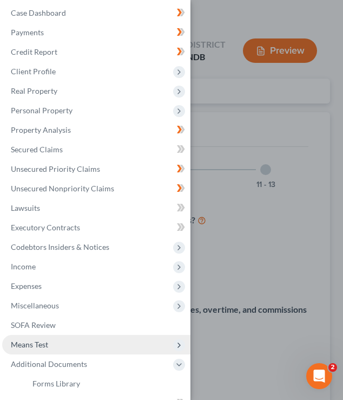
scroll to position [0, 0]
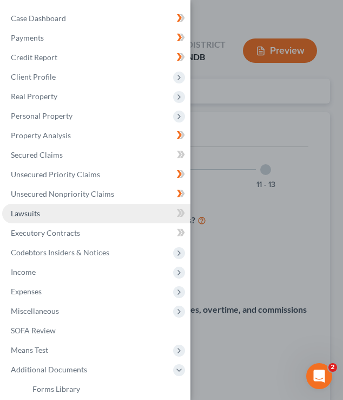
click at [101, 219] on link "Lawsuits" at bounding box center [96, 213] width 188 height 19
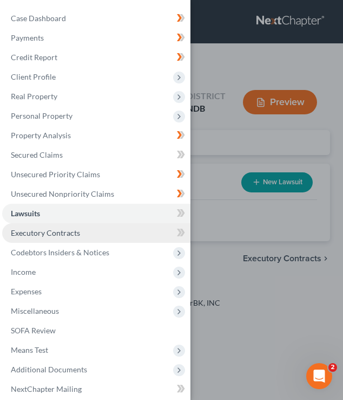
click at [70, 239] on link "Executory Contracts" at bounding box center [96, 232] width 188 height 19
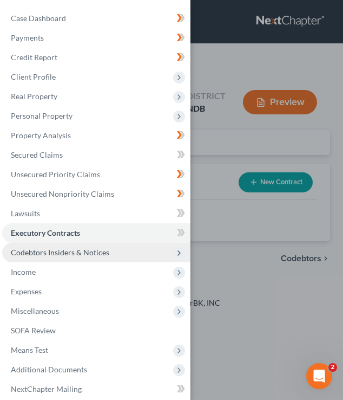
click at [62, 256] on span "Codebtors Insiders & Notices" at bounding box center [60, 252] width 99 height 9
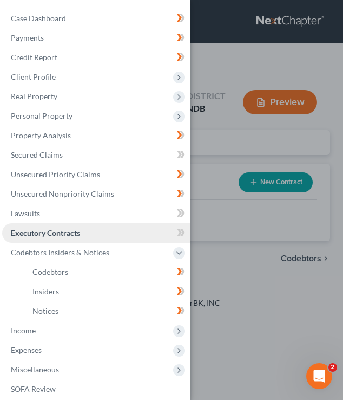
click at [100, 228] on link "Executory Contracts" at bounding box center [96, 232] width 188 height 19
click at [253, 153] on div "Case Dashboard Payments Invoices Payments Payments Credit Report Client Profile" at bounding box center [171, 200] width 343 height 400
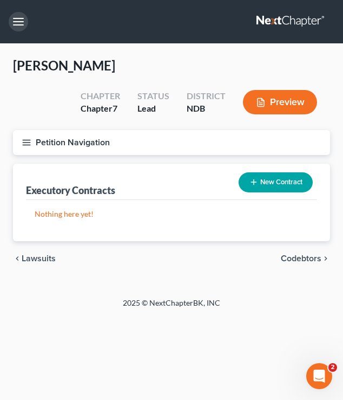
click at [15, 24] on button "button" at bounding box center [18, 21] width 19 height 19
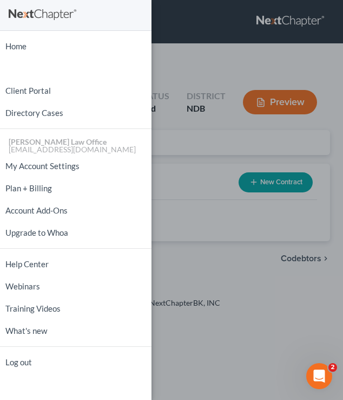
click at [188, 63] on div "Home New Case Client Portal Directory Cases [PERSON_NAME] Law Office [EMAIL_ADD…" at bounding box center [171, 200] width 343 height 400
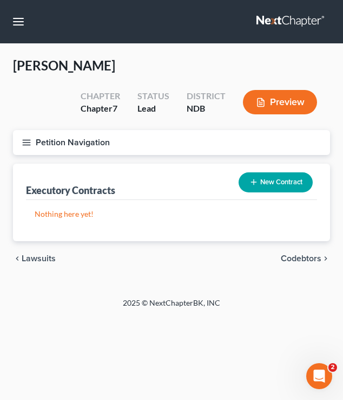
click at [27, 145] on icon "button" at bounding box center [27, 143] width 10 height 10
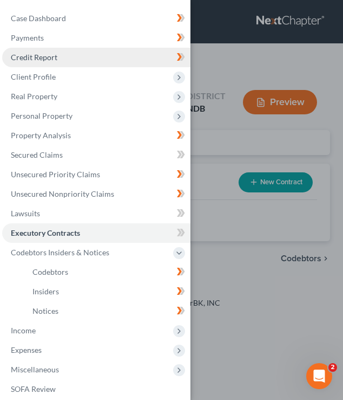
click at [44, 48] on link "Credit Report" at bounding box center [96, 57] width 188 height 19
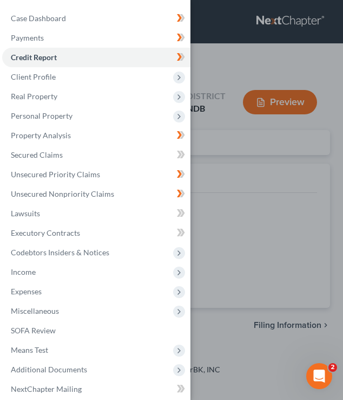
click at [223, 49] on div "Case Dashboard Payments Invoices Payments Payments Credit Report Client Profile" at bounding box center [171, 200] width 343 height 400
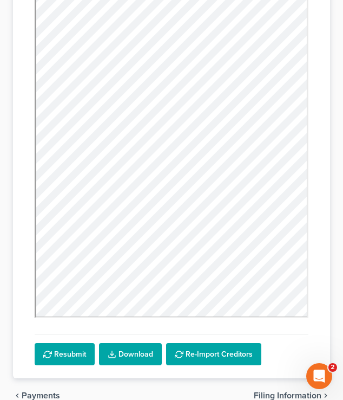
scroll to position [370, 0]
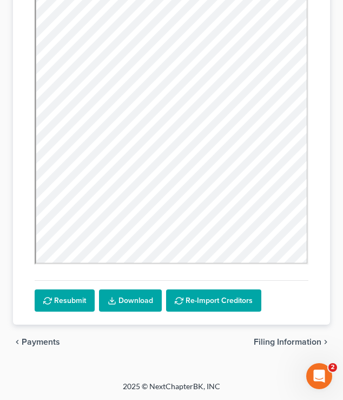
click at [150, 299] on link "Download" at bounding box center [130, 300] width 63 height 23
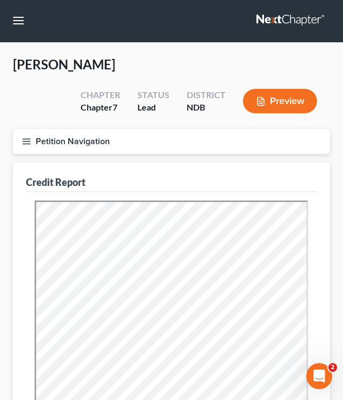
scroll to position [0, 0]
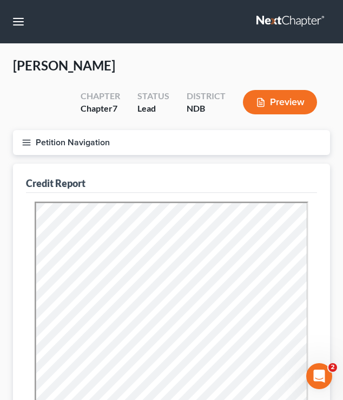
click at [282, 63] on div "[PERSON_NAME] Upgraded Chapter Chapter 7 Status Lead District NDB Preview" at bounding box center [171, 93] width 317 height 73
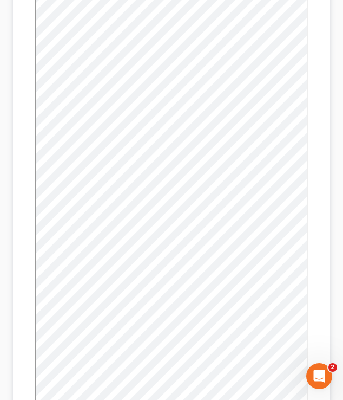
scroll to position [370, 0]
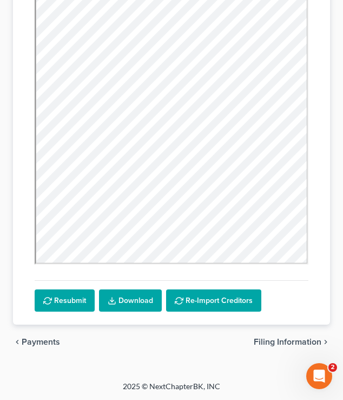
click at [140, 293] on link "Download" at bounding box center [130, 300] width 63 height 23
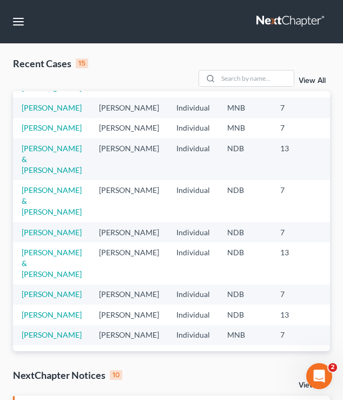
scroll to position [81, 0]
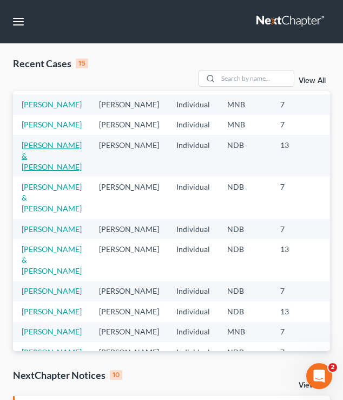
click at [36, 171] on link "[PERSON_NAME] & [PERSON_NAME]" at bounding box center [52, 155] width 60 height 31
select select "6"
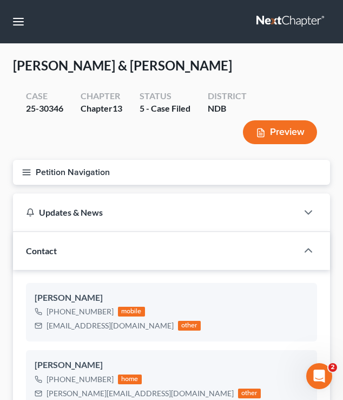
click at [25, 185] on div "Petition Navigation Case Dashboard Payments Invoices Payments Payments Credit R…" at bounding box center [172, 177] width 328 height 34
click at [23, 175] on icon "button" at bounding box center [27, 172] width 10 height 10
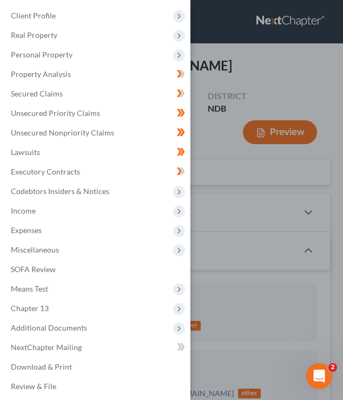
scroll to position [66, 0]
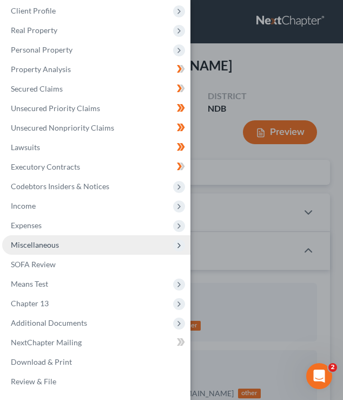
click at [53, 245] on span "Miscellaneous" at bounding box center [35, 244] width 48 height 9
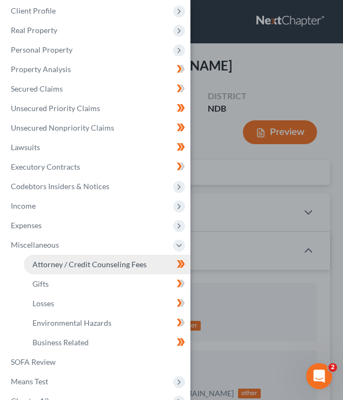
click at [74, 265] on span "Attorney / Credit Counseling Fees" at bounding box center [89, 263] width 114 height 9
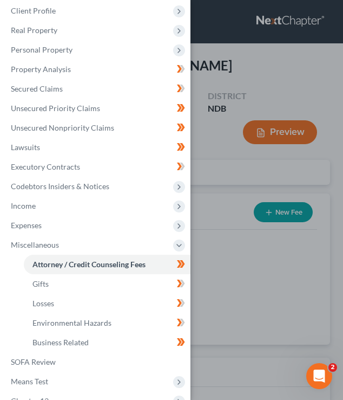
select select "4"
click at [241, 111] on div "Case Dashboard Payments Invoices Payments Payments Credit Report Client Profile" at bounding box center [171, 200] width 343 height 400
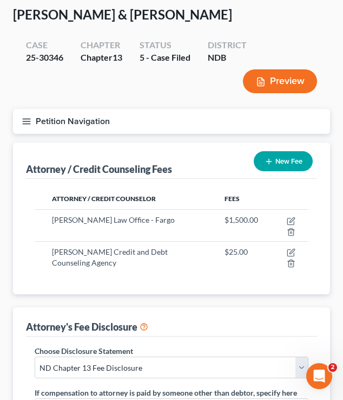
scroll to position [62, 0]
